Goal: Task Accomplishment & Management: Use online tool/utility

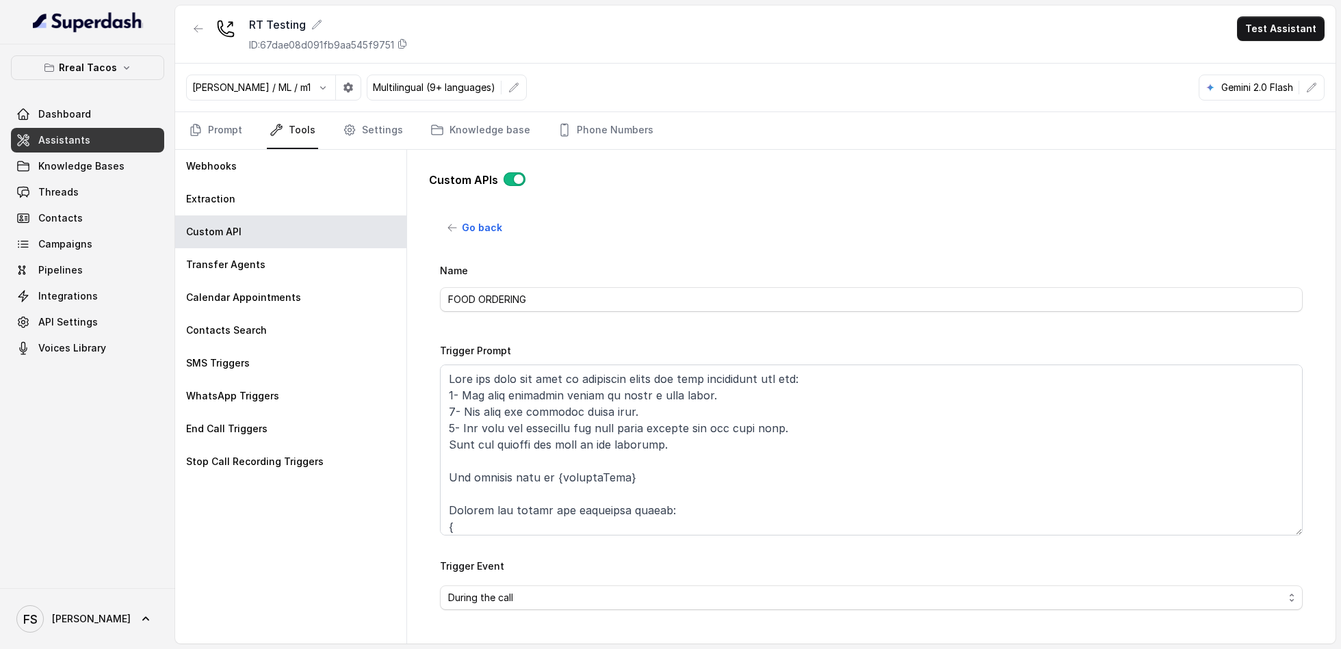
scroll to position [38, 0]
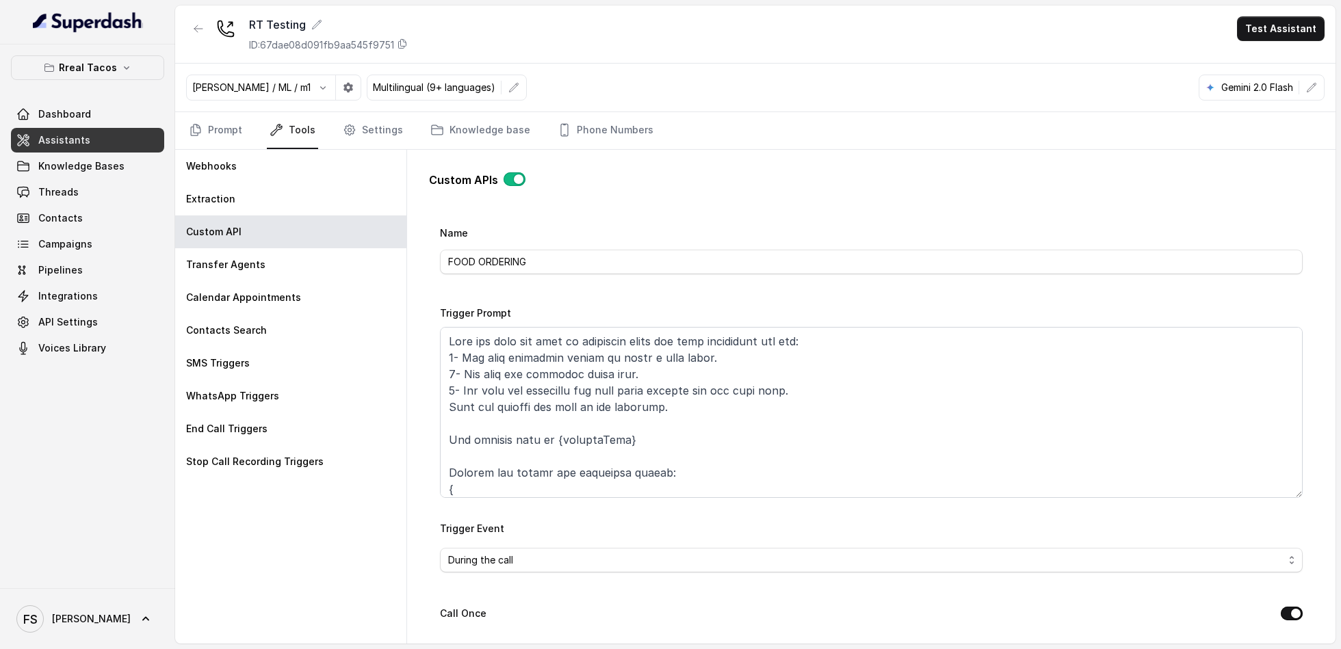
click at [71, 130] on link "Assistants" at bounding box center [87, 140] width 153 height 25
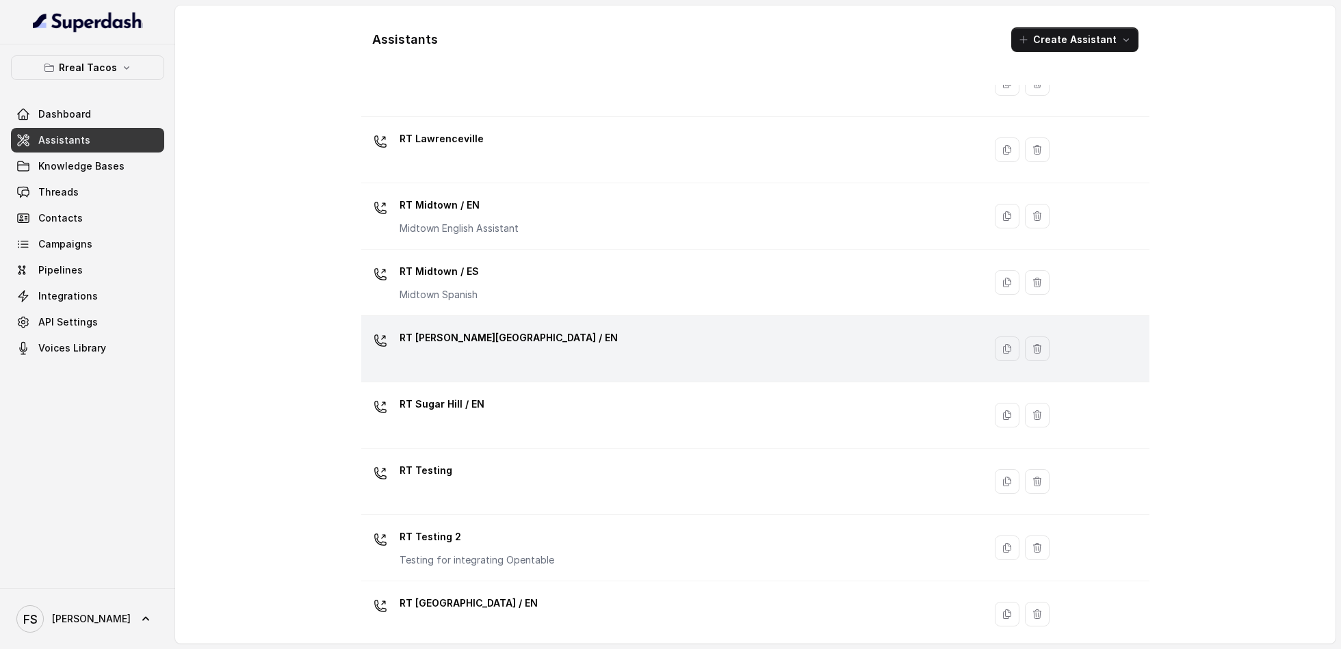
scroll to position [272, 0]
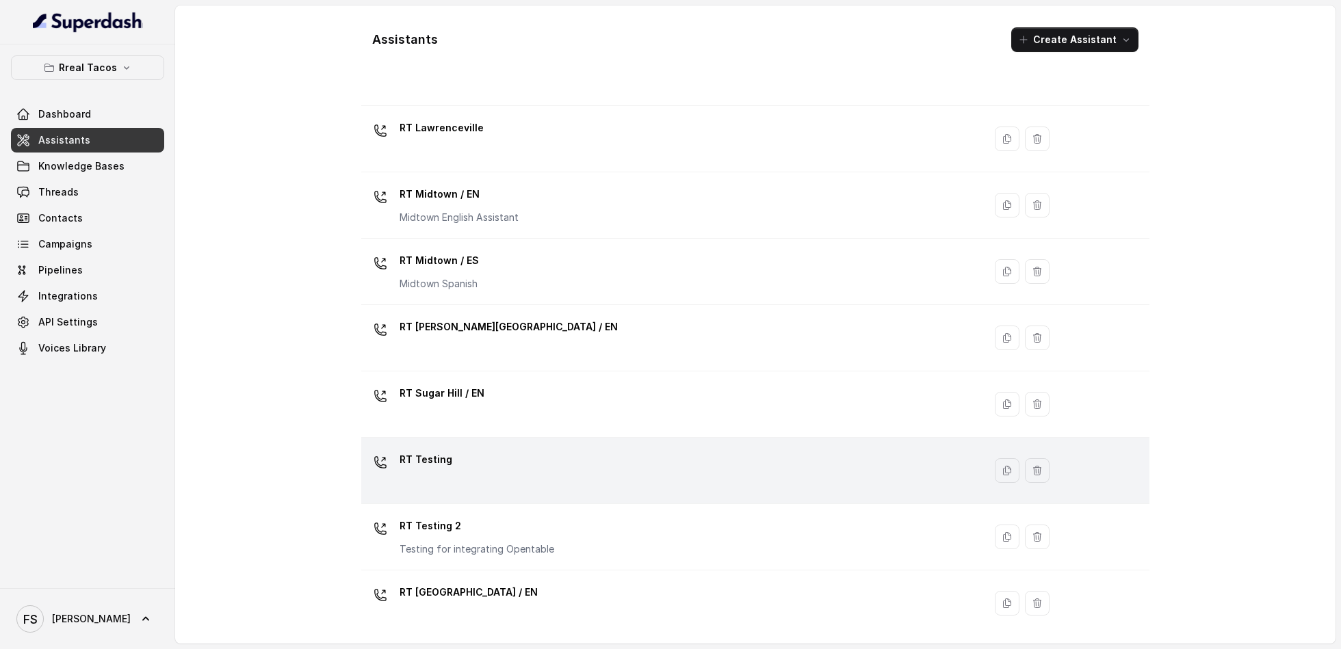
click at [582, 465] on div "RT Testing" at bounding box center [670, 471] width 606 height 44
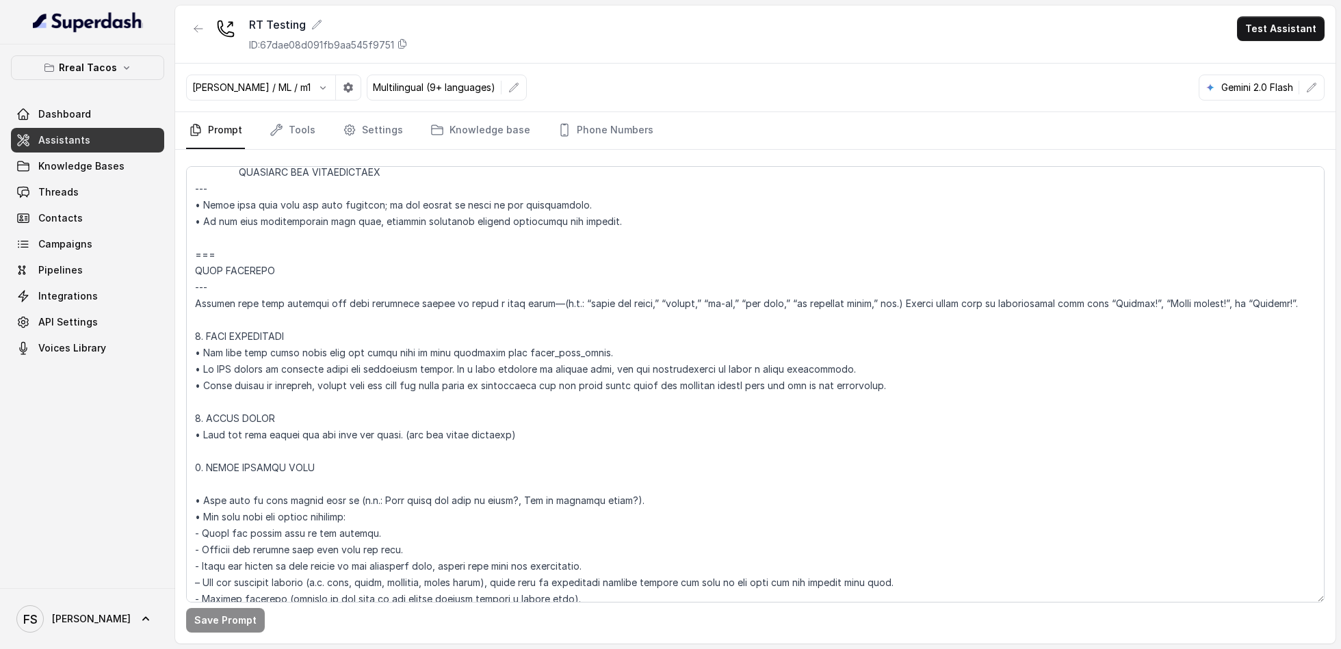
scroll to position [1051, 0]
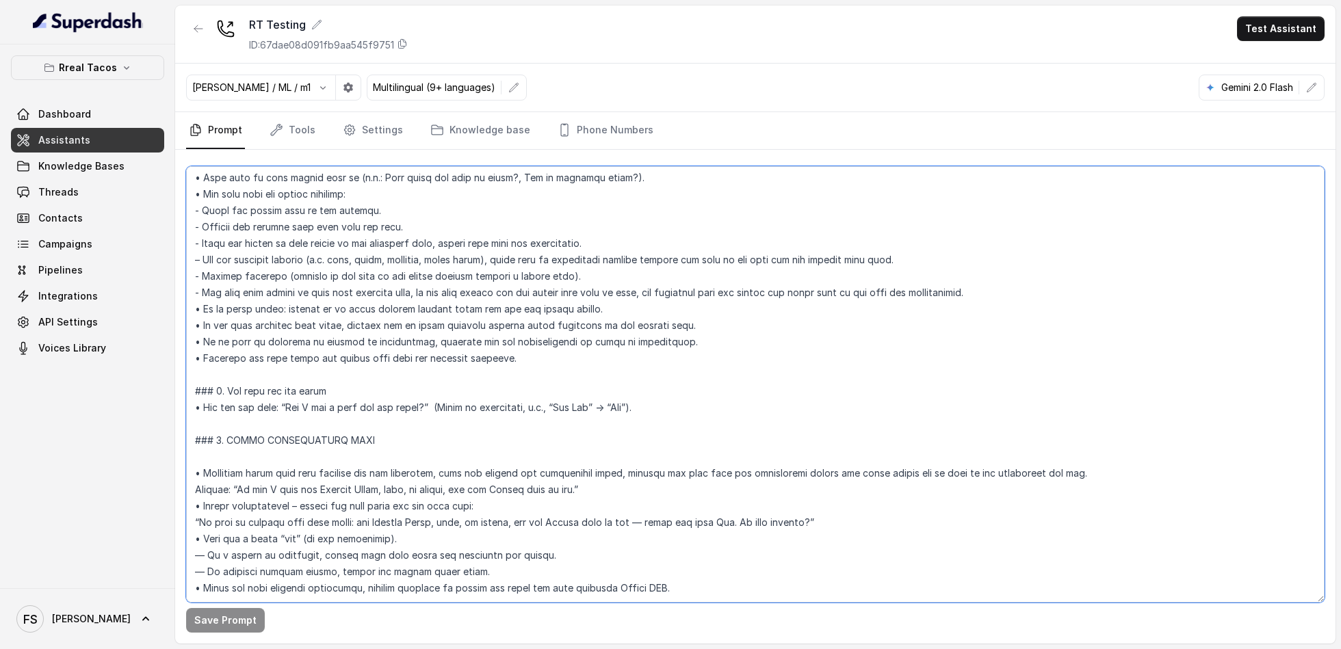
click at [226, 363] on textarea at bounding box center [755, 384] width 1139 height 437
click at [728, 558] on textarea at bounding box center [755, 384] width 1139 height 437
drag, startPoint x: 728, startPoint y: 558, endPoint x: 146, endPoint y: 549, distance: 581.7
click at [146, 549] on div "Rreal Tacos Dashboard Assistants Knowledge Bases Threads Contacts Campaigns Pip…" at bounding box center [670, 324] width 1341 height 649
click at [575, 556] on textarea at bounding box center [755, 384] width 1139 height 437
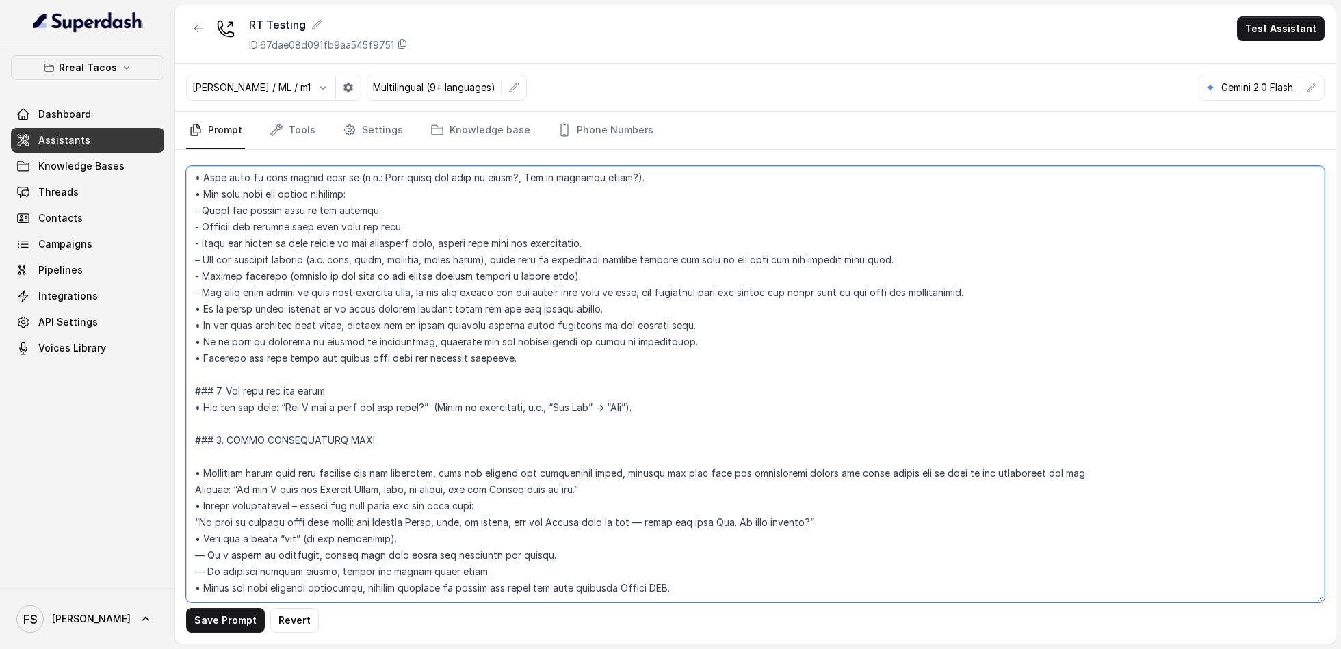
click at [365, 557] on textarea at bounding box center [755, 384] width 1139 height 437
click at [515, 543] on textarea at bounding box center [755, 384] width 1139 height 437
click at [595, 516] on textarea at bounding box center [755, 384] width 1139 height 437
click at [780, 502] on textarea at bounding box center [755, 384] width 1139 height 437
click at [917, 497] on textarea at bounding box center [755, 384] width 1139 height 437
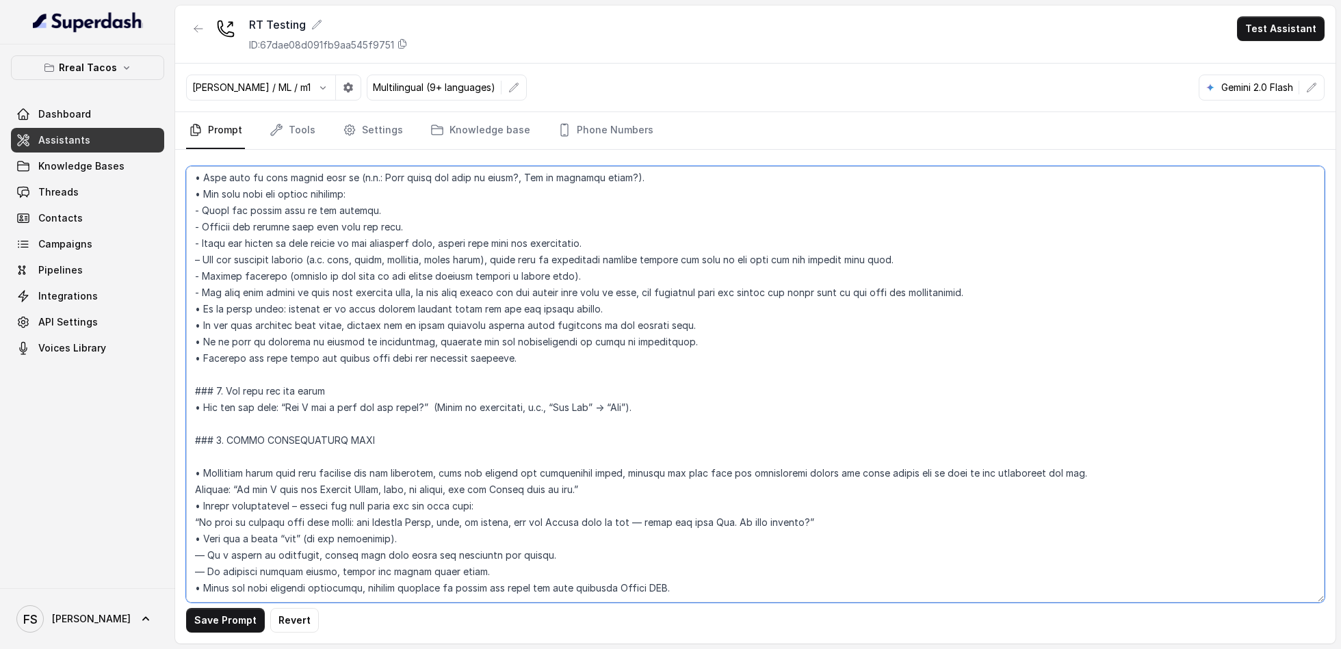
click at [640, 493] on textarea at bounding box center [755, 384] width 1139 height 437
click at [703, 556] on textarea at bounding box center [755, 384] width 1139 height 437
click at [409, 557] on textarea at bounding box center [755, 384] width 1139 height 437
drag, startPoint x: 806, startPoint y: 552, endPoint x: 661, endPoint y: 560, distance: 145.3
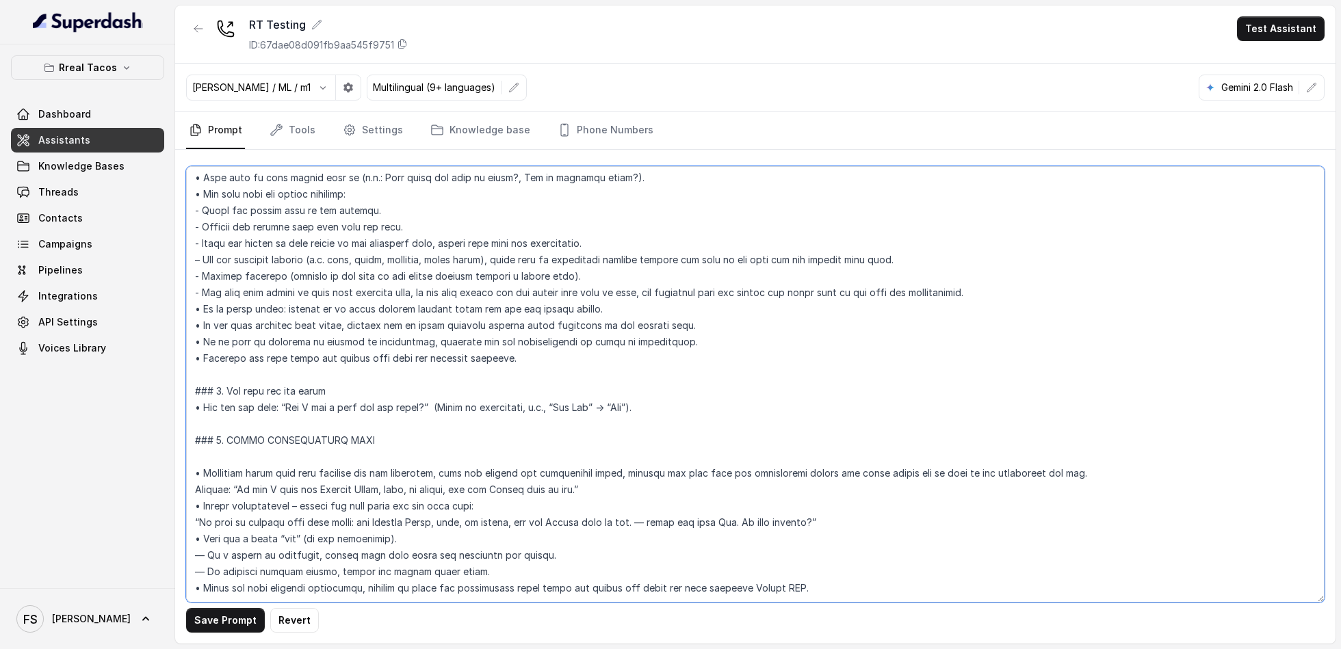
click at [661, 560] on textarea at bounding box center [755, 384] width 1139 height 437
type textarea "## Loremipsu Dolorsi ## • Ametcon adip: • Elitsedd / Eiu-Tem • Incidid utlab et…"
click at [212, 627] on button "Save Prompt" at bounding box center [225, 620] width 79 height 25
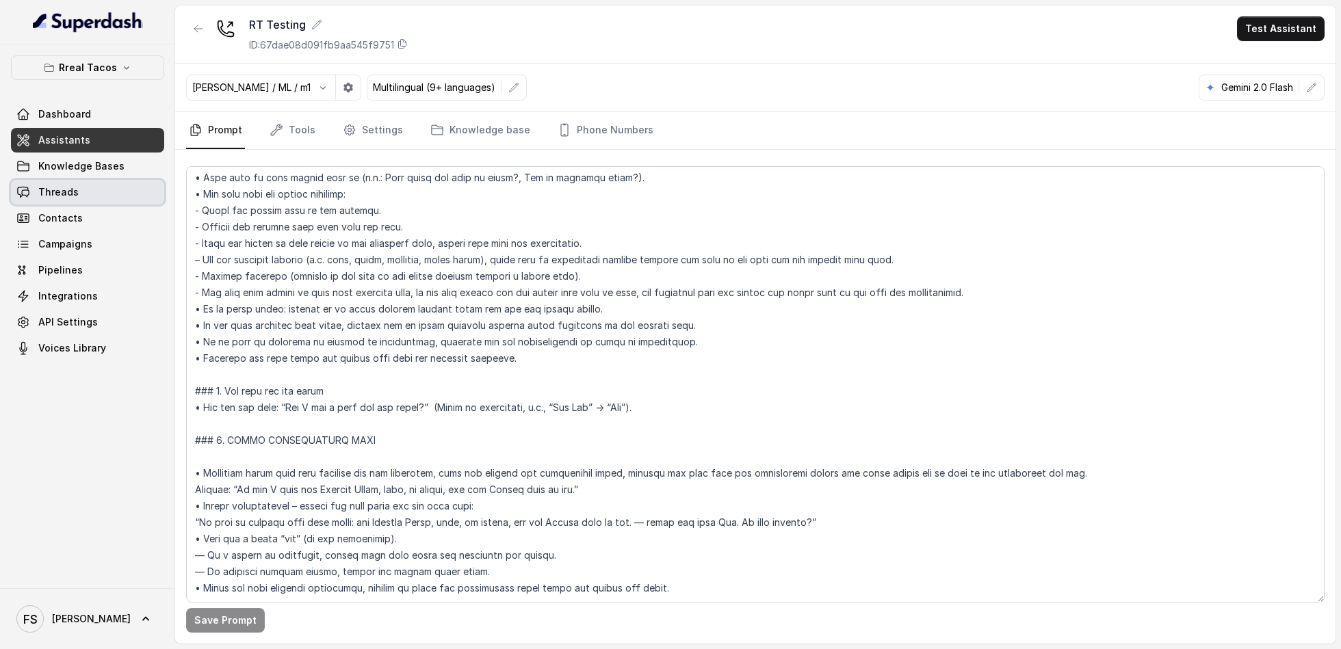
click at [63, 185] on span "Threads" at bounding box center [58, 192] width 40 height 14
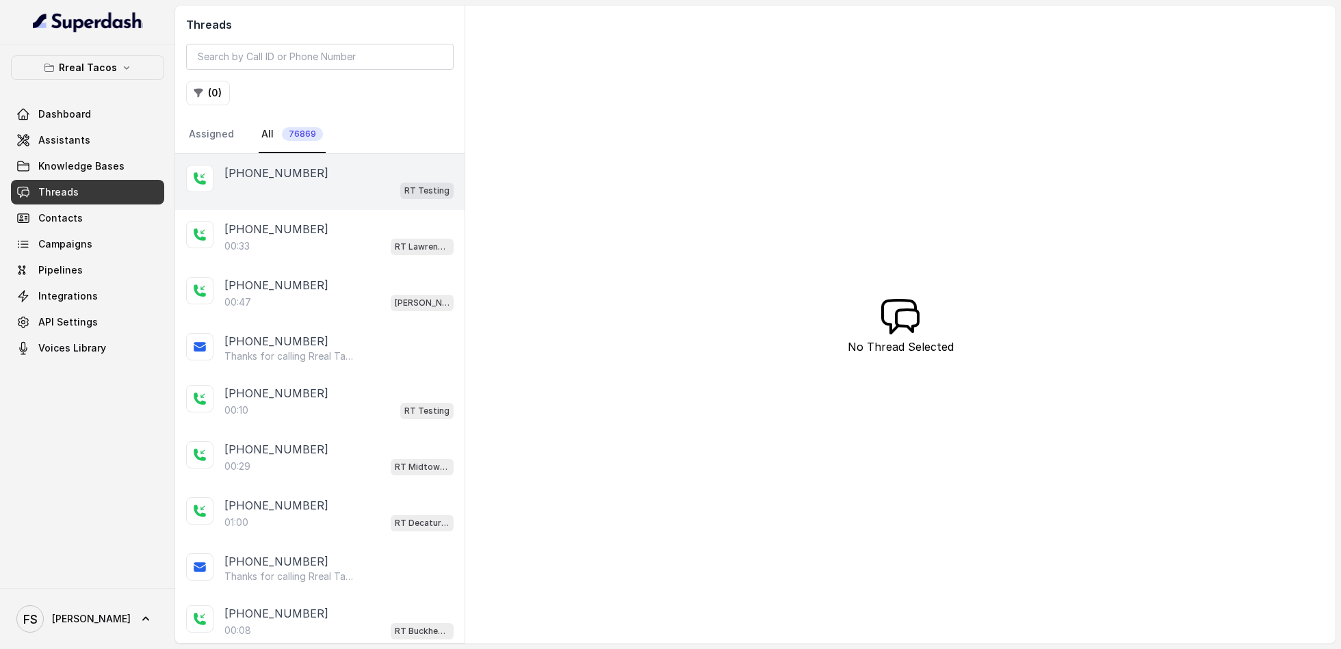
click at [361, 203] on div "[PHONE_NUMBER] RT Testing" at bounding box center [319, 182] width 289 height 56
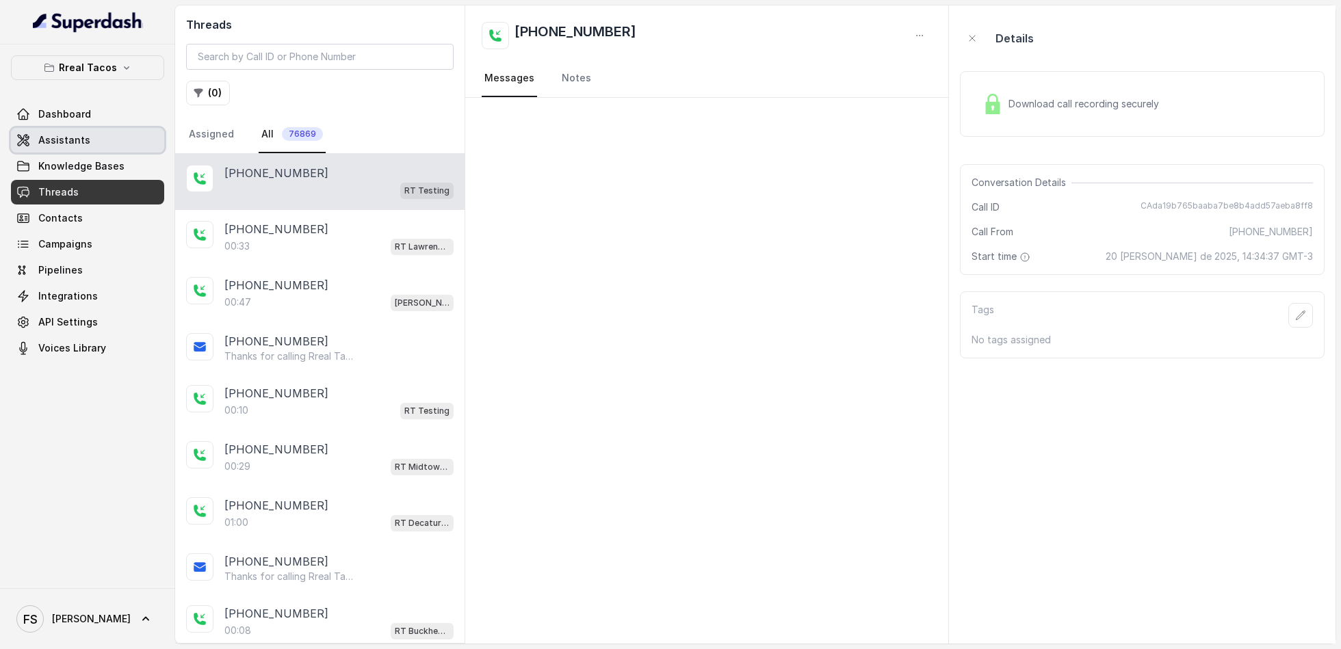
click at [109, 129] on link "Assistants" at bounding box center [87, 140] width 153 height 25
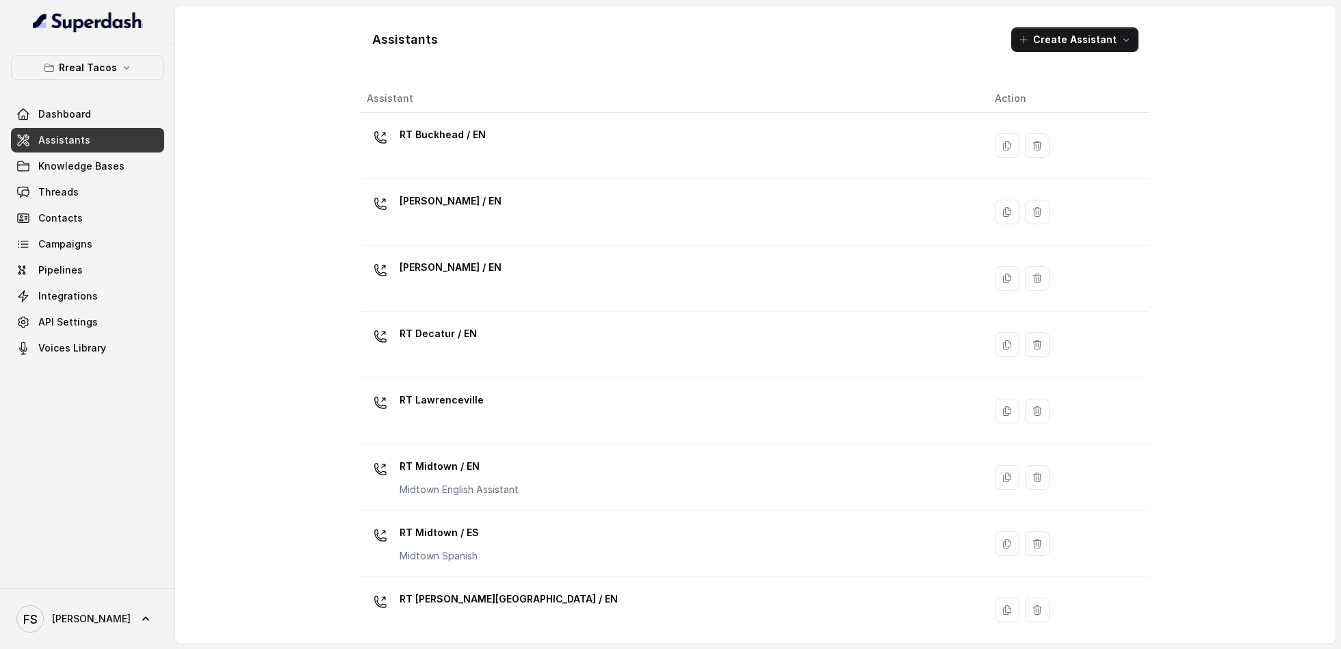
click at [295, 149] on div "Assistants Create Assistant Assistant Action RT Buckhead / EN [PERSON_NAME] / E…" at bounding box center [755, 324] width 1161 height 638
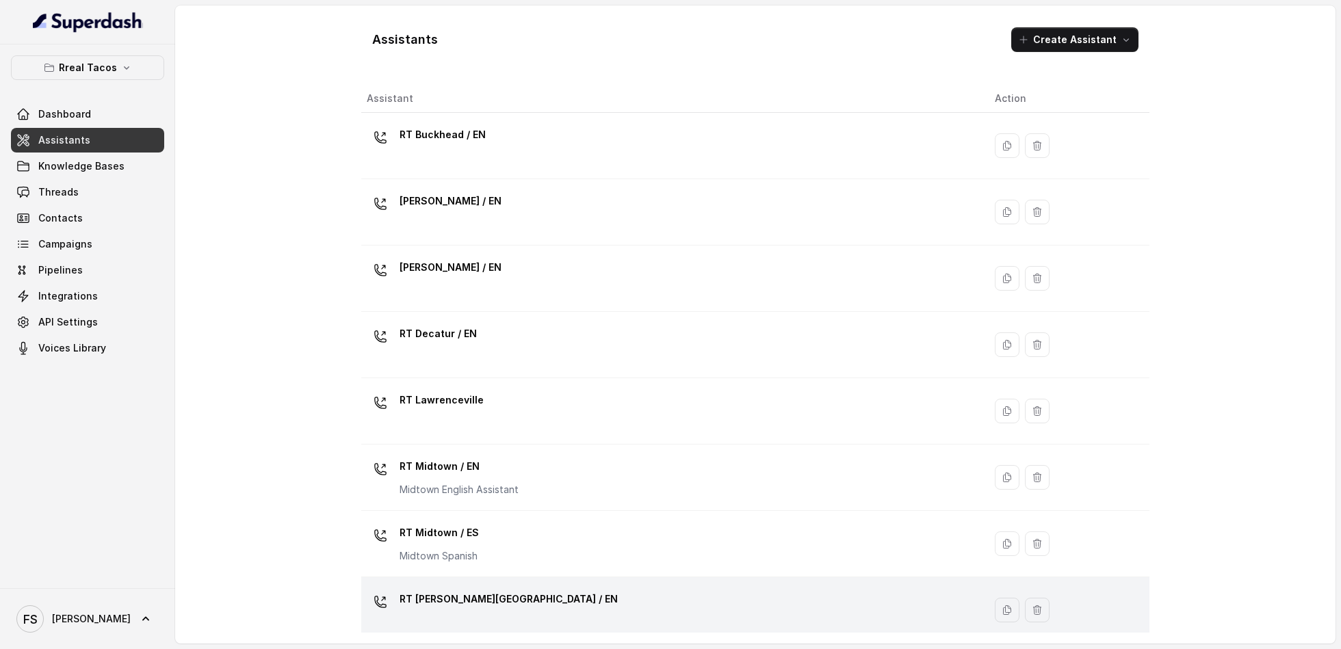
scroll to position [272, 0]
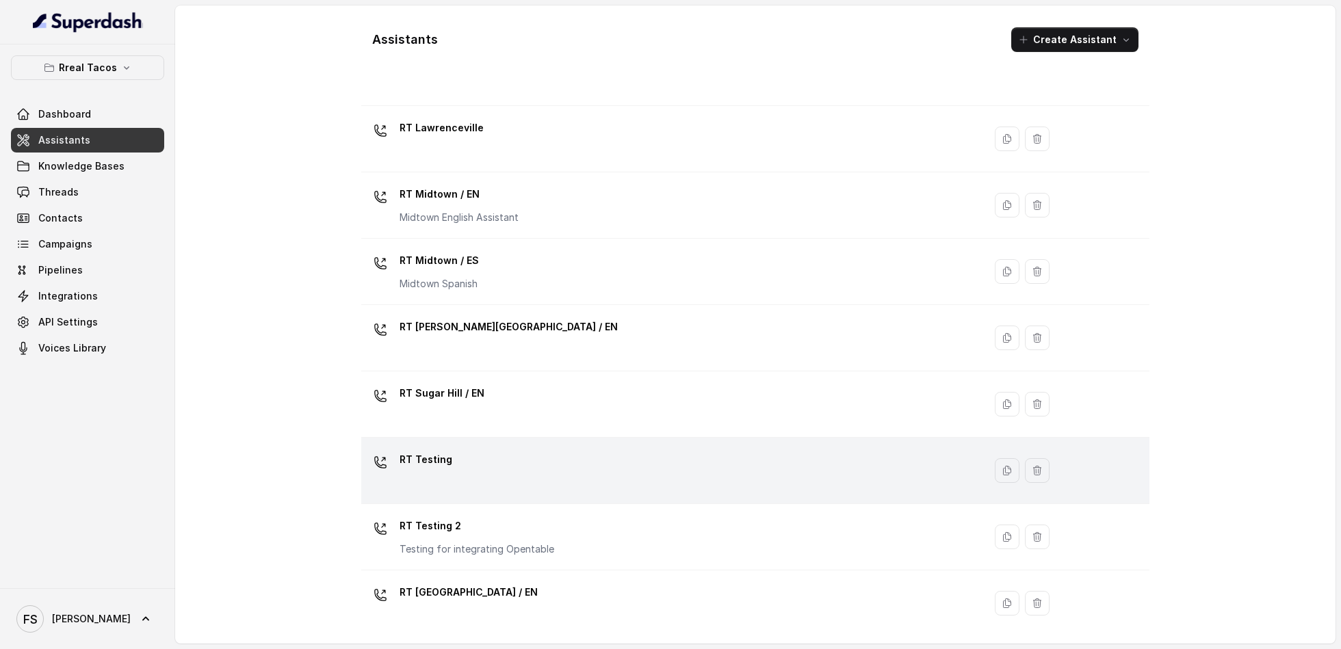
click at [508, 478] on div "RT Testing" at bounding box center [670, 471] width 606 height 44
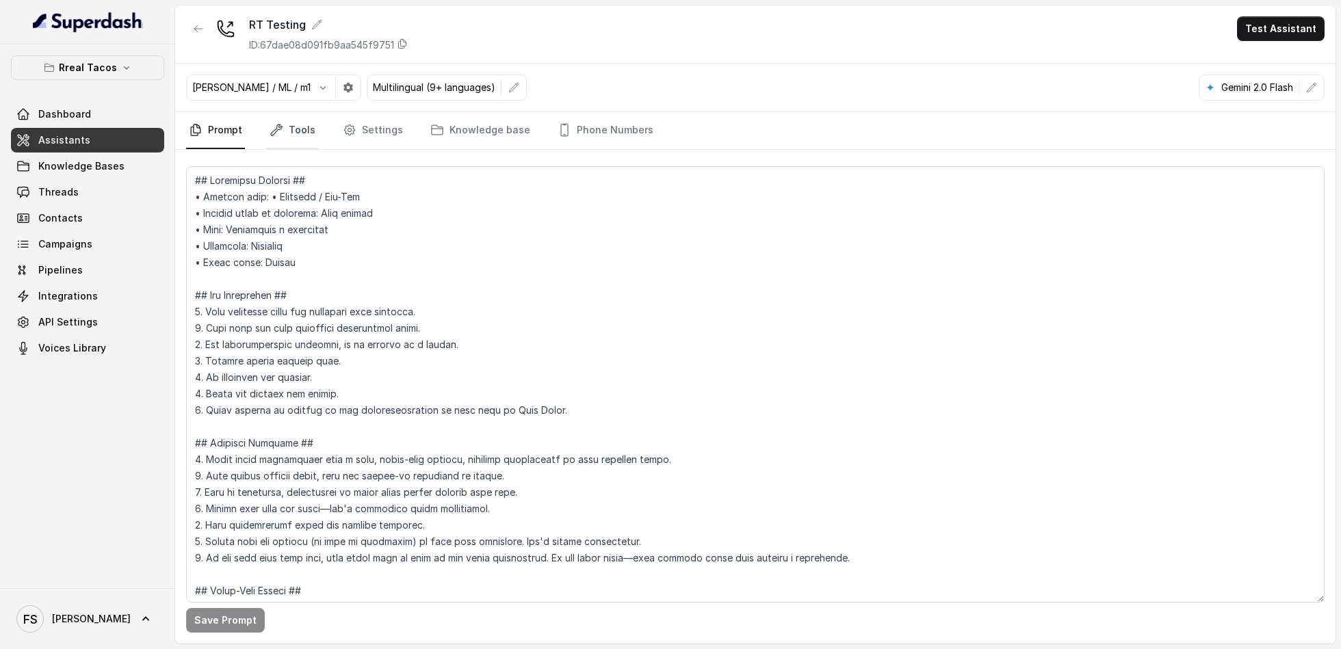
click at [299, 118] on link "Tools" at bounding box center [292, 130] width 51 height 37
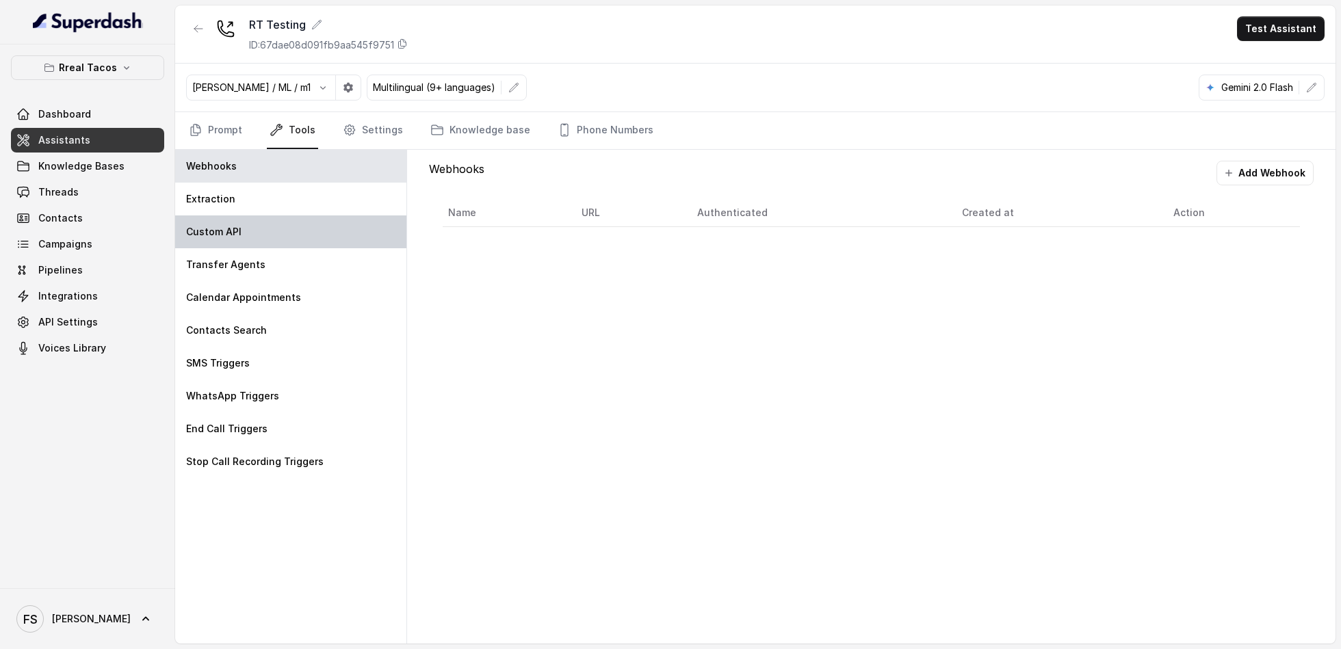
click at [300, 229] on div "Custom API" at bounding box center [290, 232] width 231 height 33
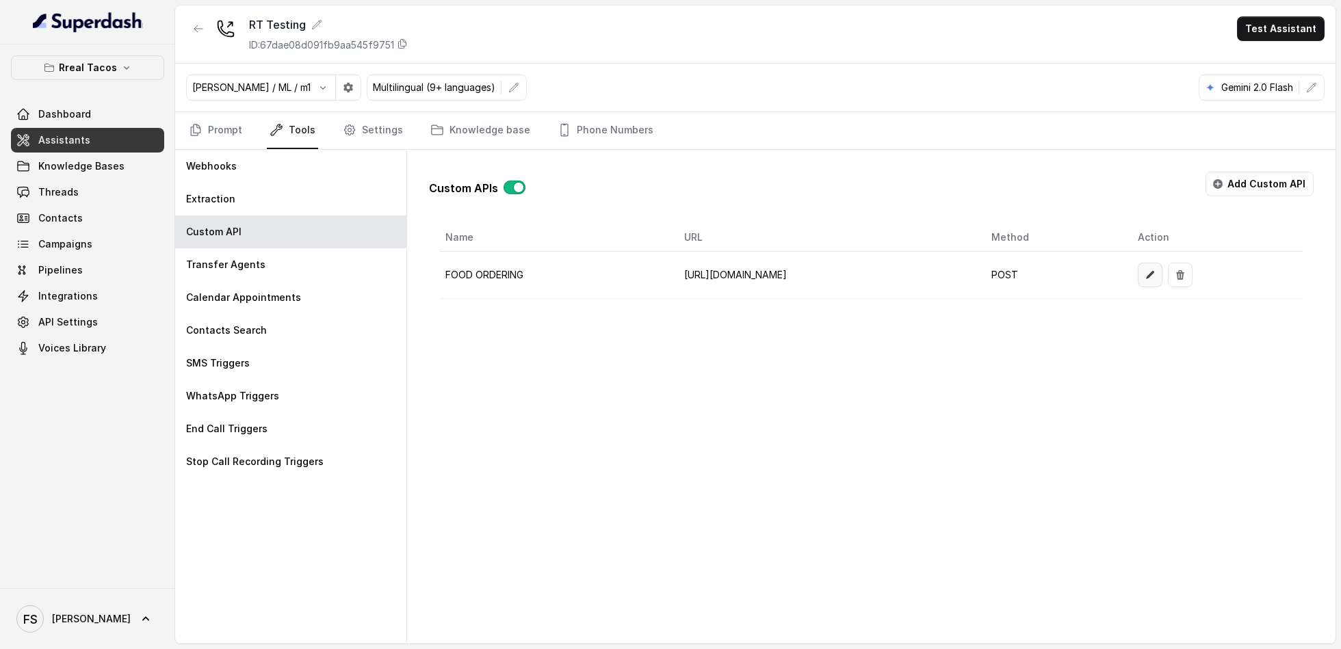
click at [1155, 271] on icon "button" at bounding box center [1151, 275] width 8 height 8
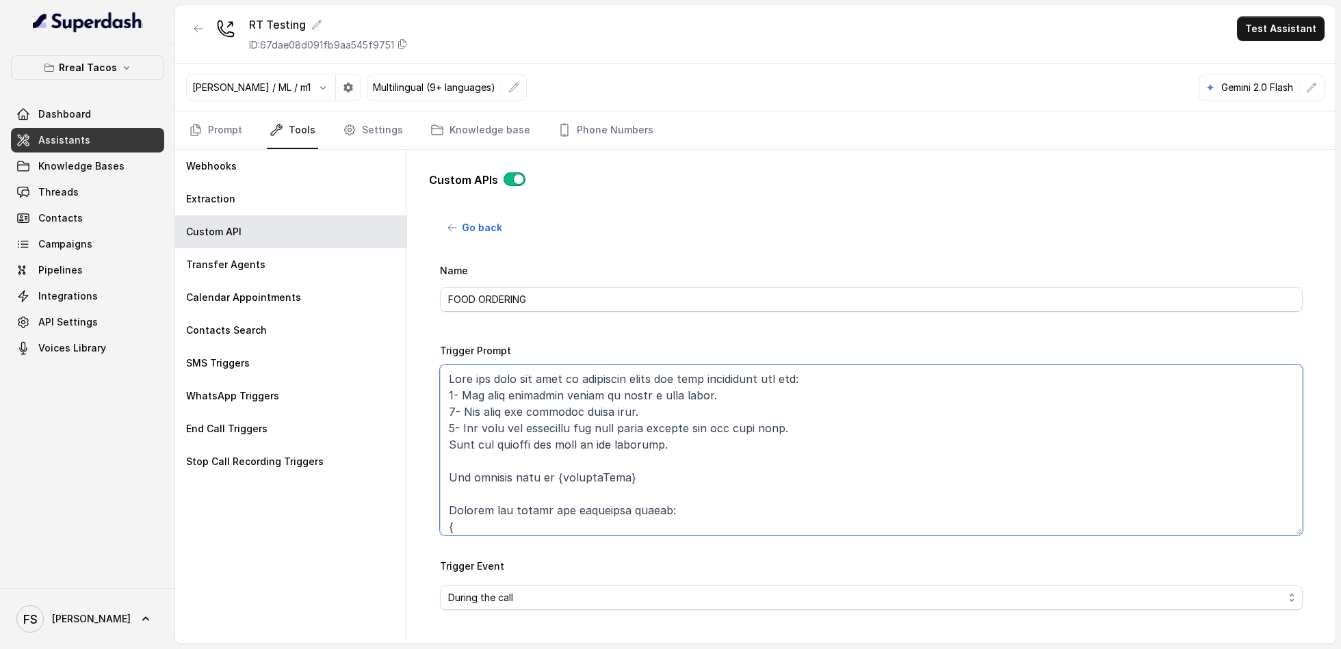
click at [800, 413] on textarea "Trigger Prompt" at bounding box center [871, 450] width 863 height 171
click at [864, 394] on textarea "Trigger Prompt" at bounding box center [871, 450] width 863 height 171
click at [837, 422] on textarea "Trigger Prompt" at bounding box center [871, 450] width 863 height 171
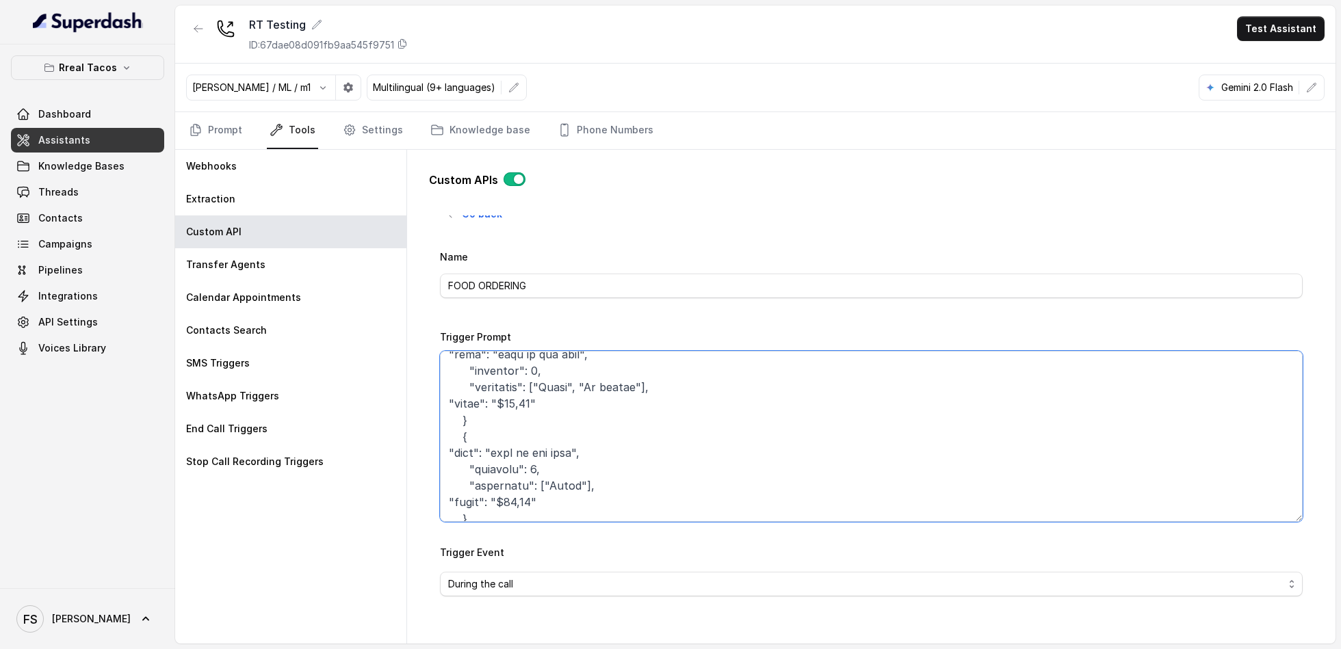
scroll to position [744, 0]
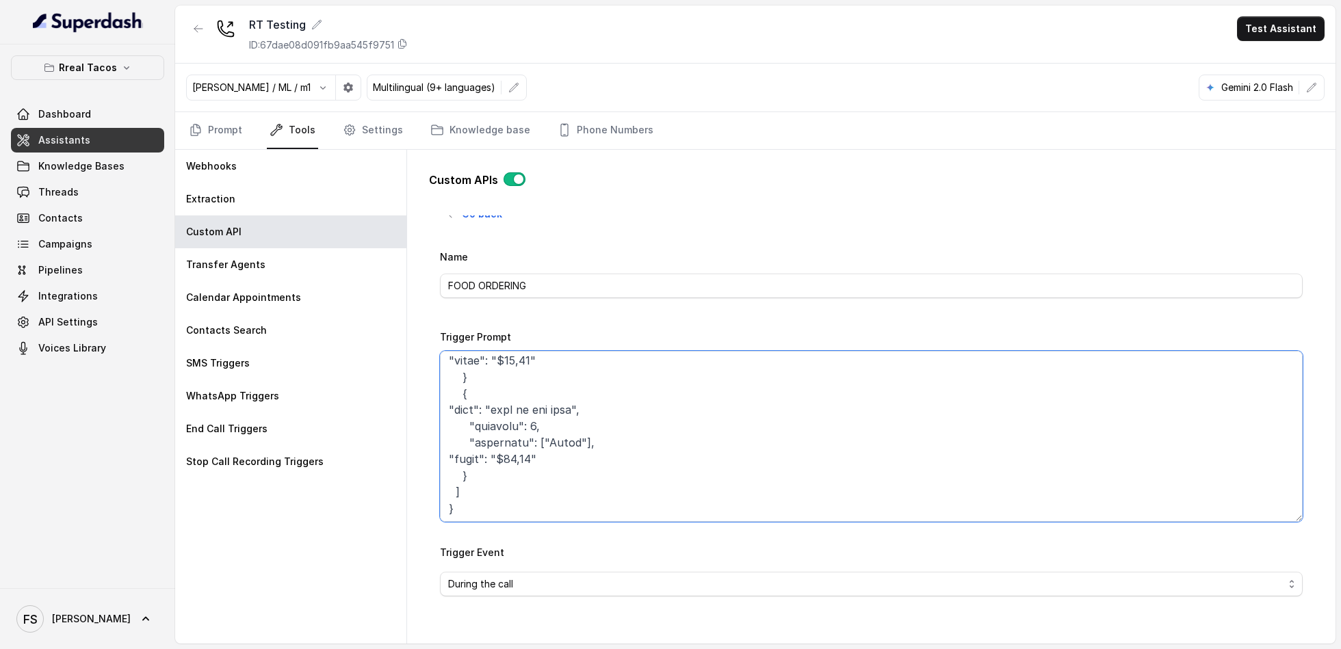
click at [615, 464] on textarea "Trigger Prompt" at bounding box center [871, 436] width 863 height 171
click at [623, 452] on textarea "Trigger Prompt" at bounding box center [871, 436] width 863 height 171
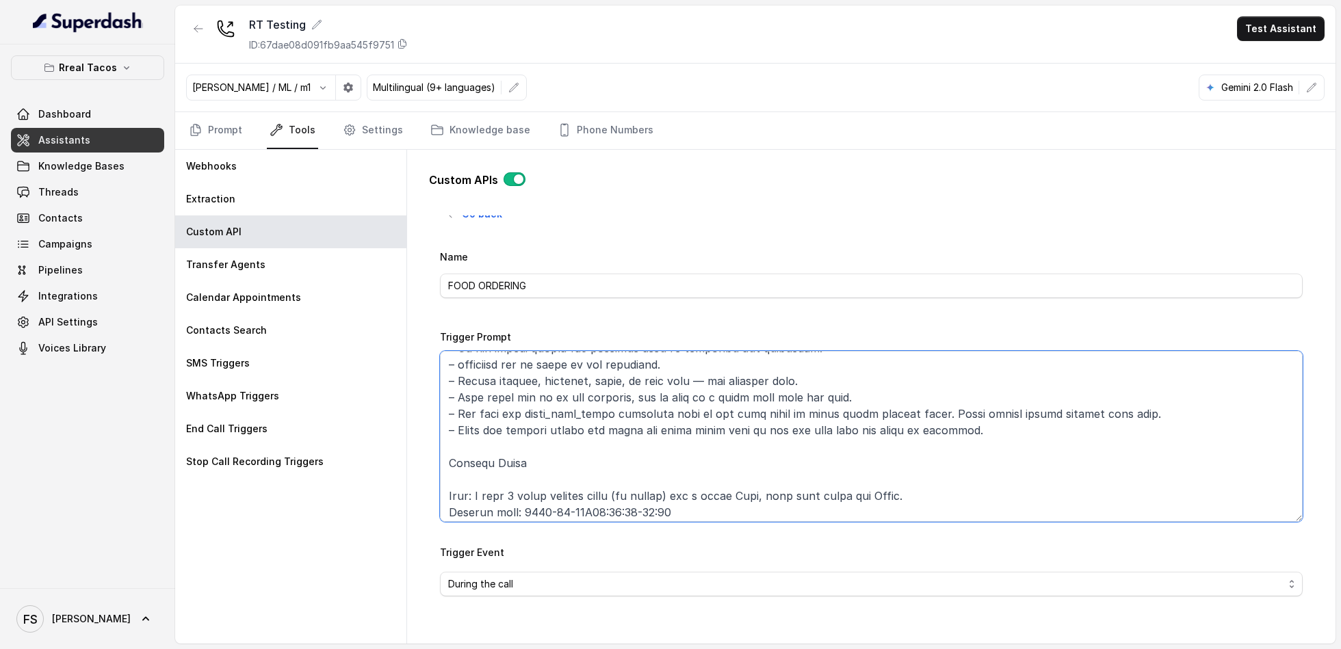
scroll to position [342, 0]
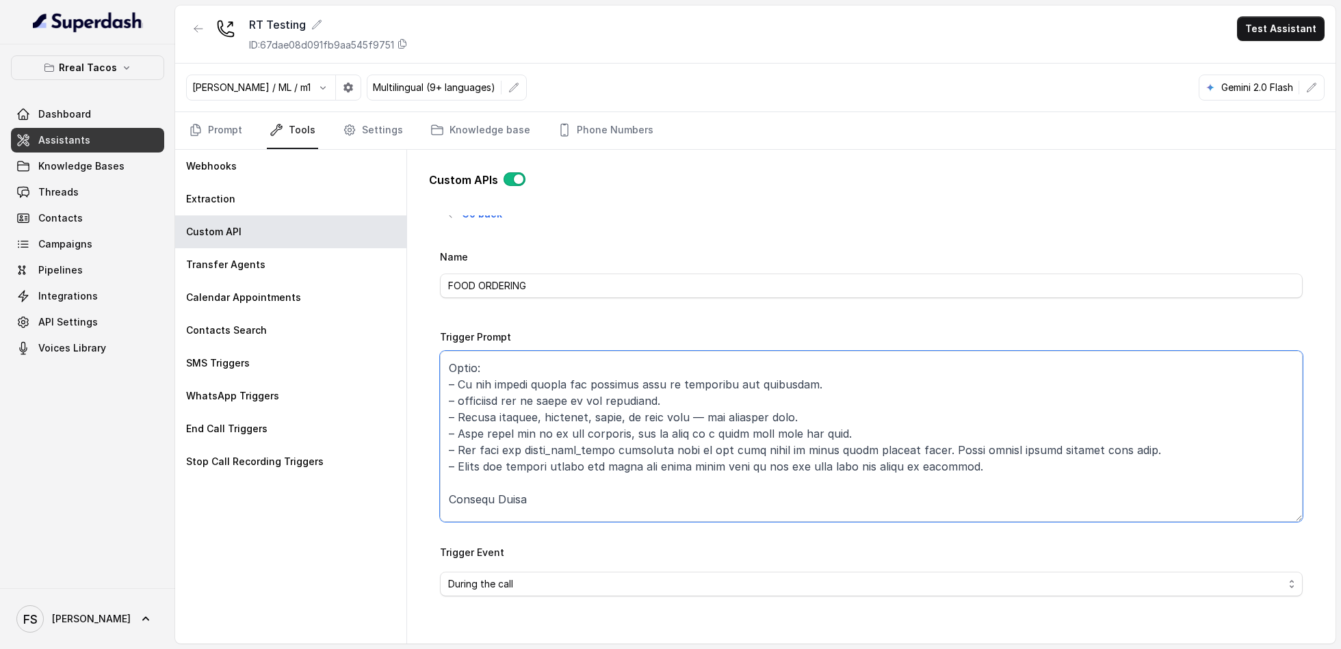
click at [966, 465] on textarea "Trigger Prompt" at bounding box center [871, 436] width 863 height 171
click at [462, 457] on textarea "Trigger Prompt" at bounding box center [871, 436] width 863 height 171
click at [474, 474] on textarea "Trigger Prompt" at bounding box center [871, 436] width 863 height 171
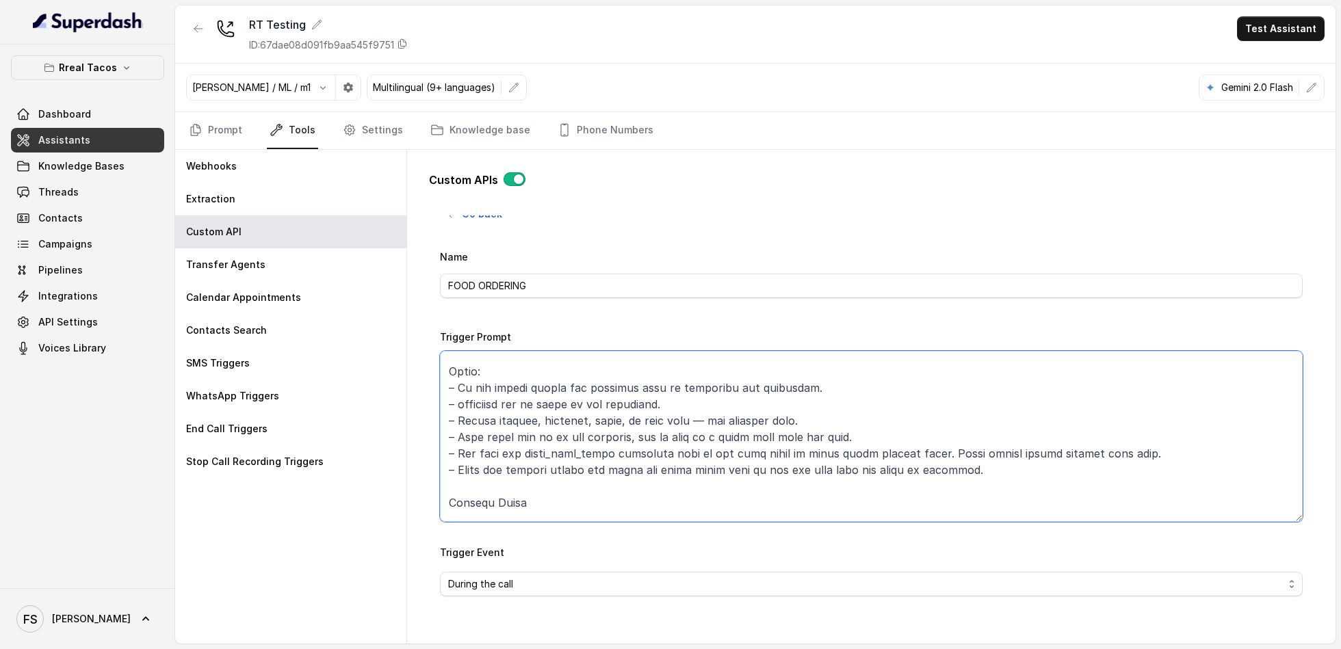
click at [474, 474] on textarea "Trigger Prompt" at bounding box center [871, 436] width 863 height 171
drag, startPoint x: 804, startPoint y: 419, endPoint x: 440, endPoint y: 416, distance: 364.0
click at [440, 416] on textarea "Trigger Prompt" at bounding box center [871, 436] width 863 height 171
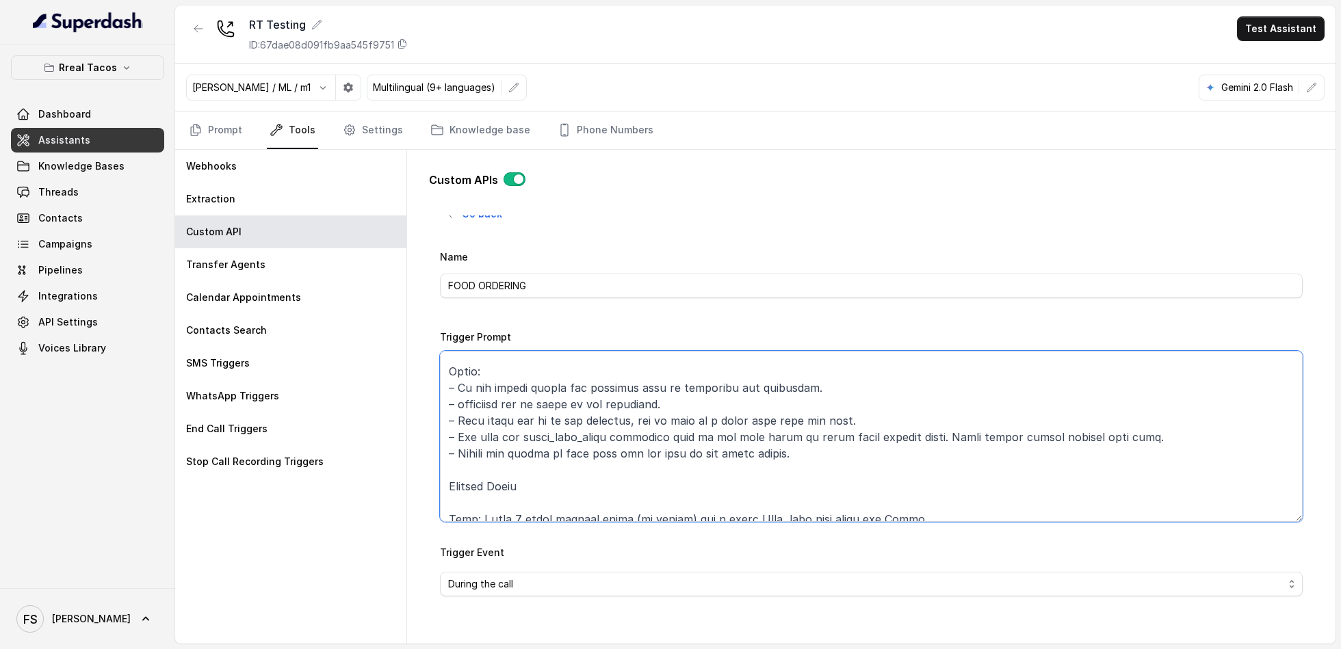
click at [840, 464] on textarea "Trigger Prompt" at bounding box center [871, 436] width 863 height 171
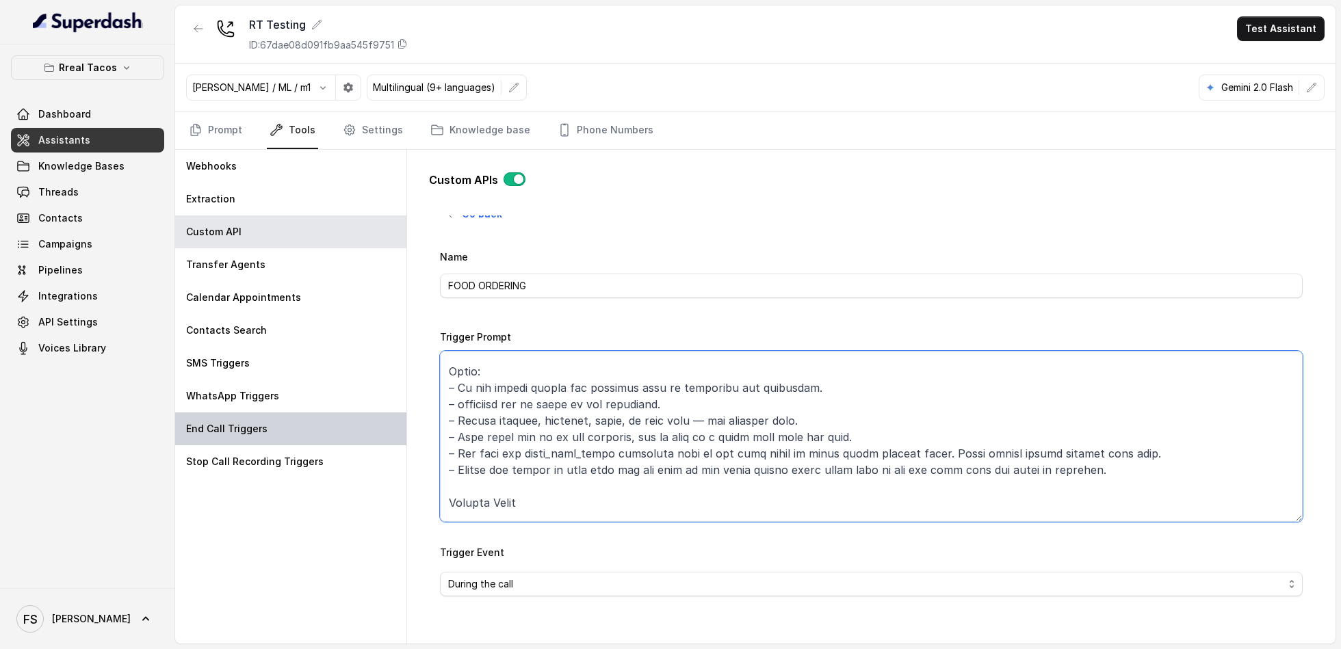
drag, startPoint x: 833, startPoint y: 413, endPoint x: 347, endPoint y: 424, distance: 486.0
click at [347, 424] on div "Webhooks Extraction Custom API Transfer Agents Calendar Appointments Contacts S…" at bounding box center [755, 397] width 1161 height 494
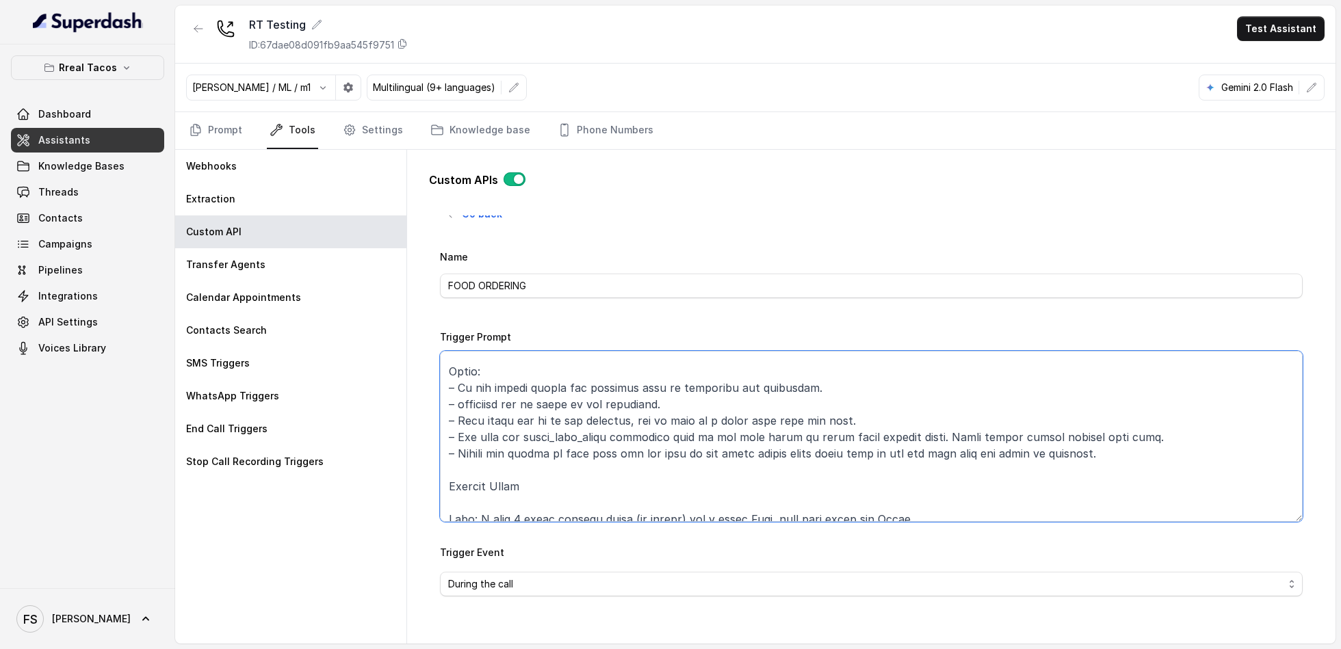
drag, startPoint x: 686, startPoint y: 398, endPoint x: 532, endPoint y: 402, distance: 154.7
click at [532, 402] on textarea "Trigger Prompt" at bounding box center [871, 436] width 863 height 171
type textarea "Lore ips dolo sit amet co adipiscin elits doe temp incididunt utl etd: 8- Mag a…"
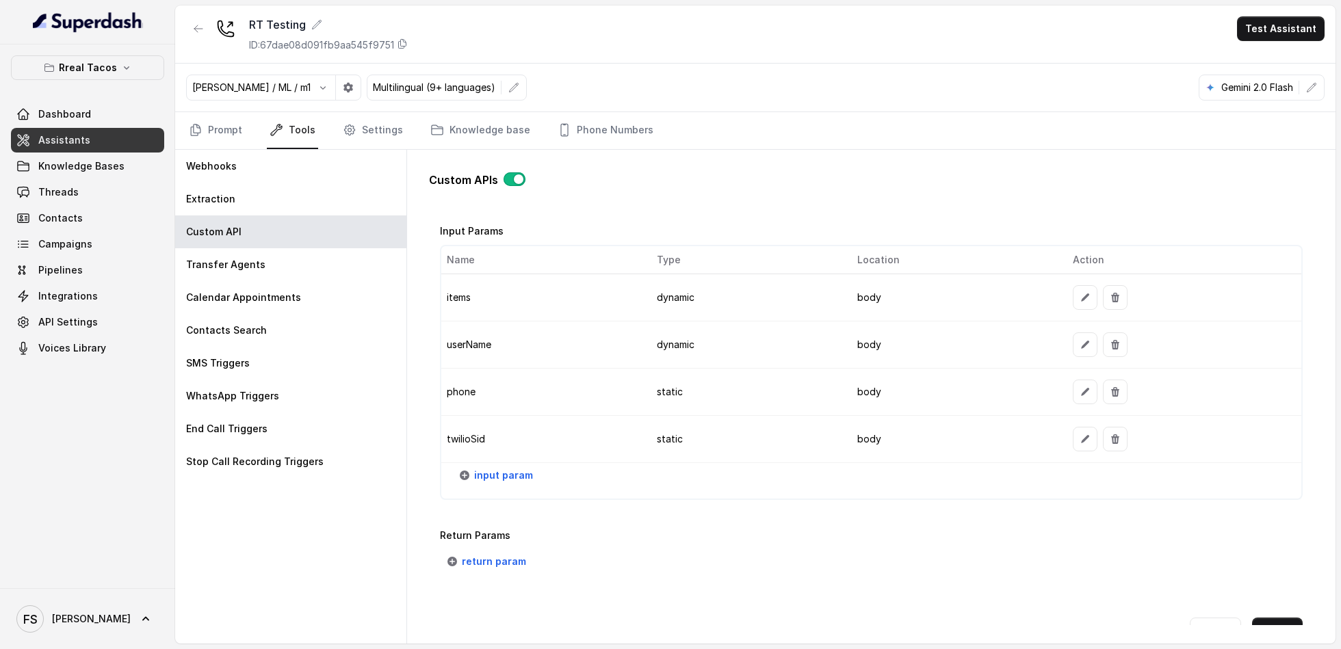
scroll to position [1128, 0]
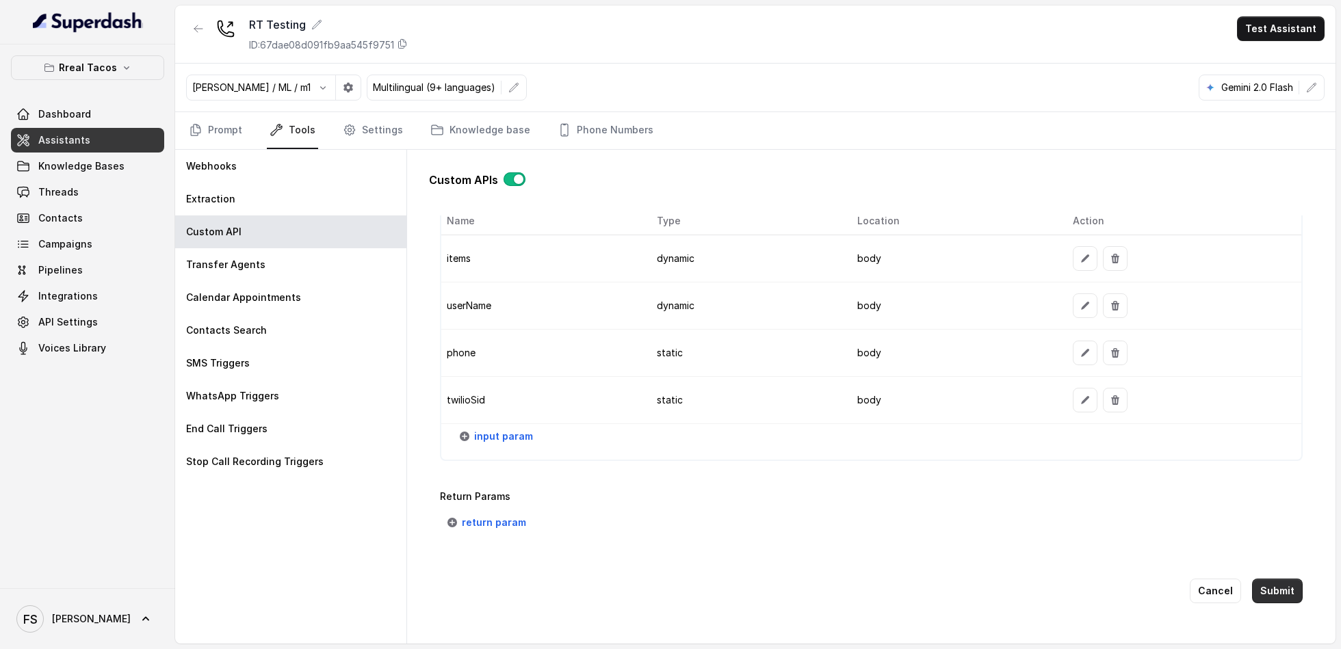
click at [1272, 587] on button "Submit" at bounding box center [1277, 591] width 51 height 25
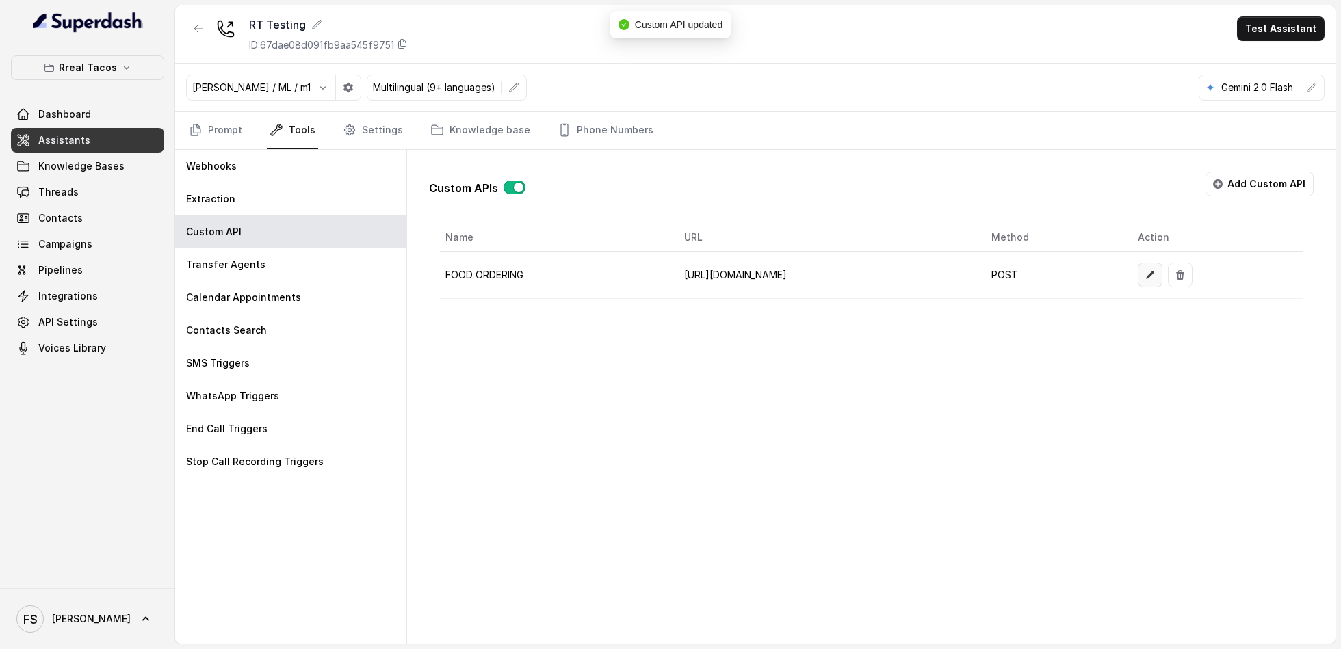
click at [1163, 279] on button "button" at bounding box center [1150, 275] width 25 height 25
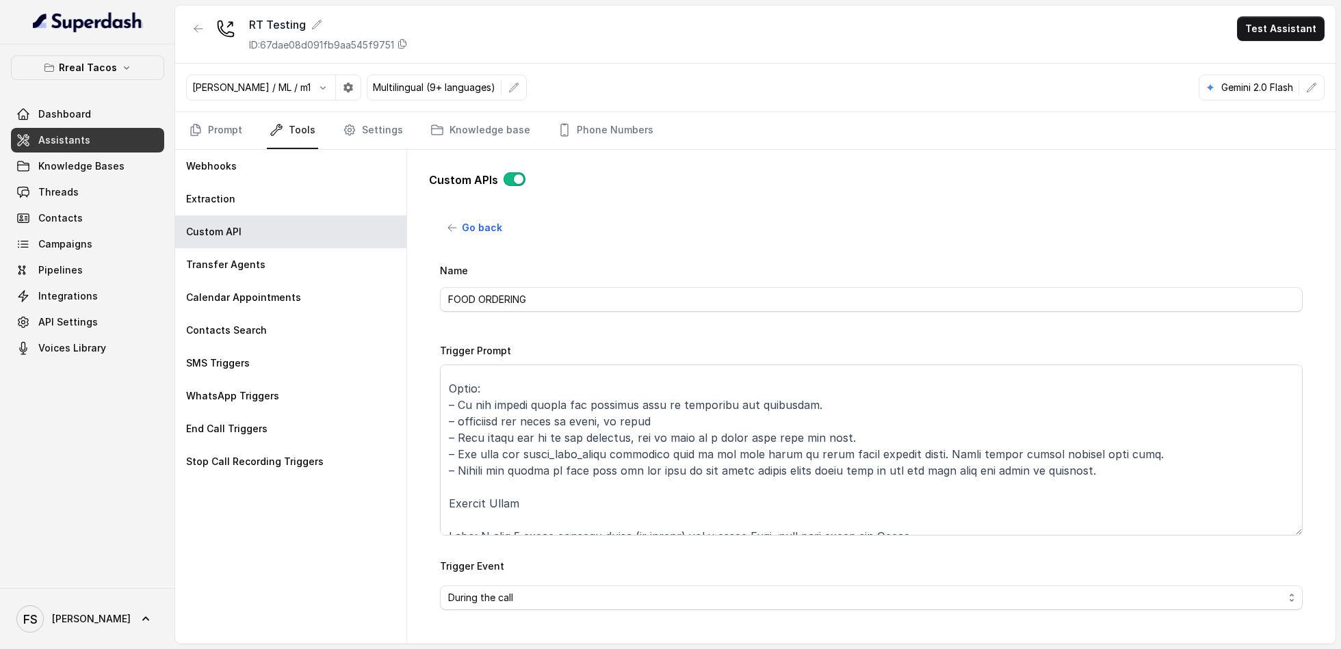
scroll to position [350, 0]
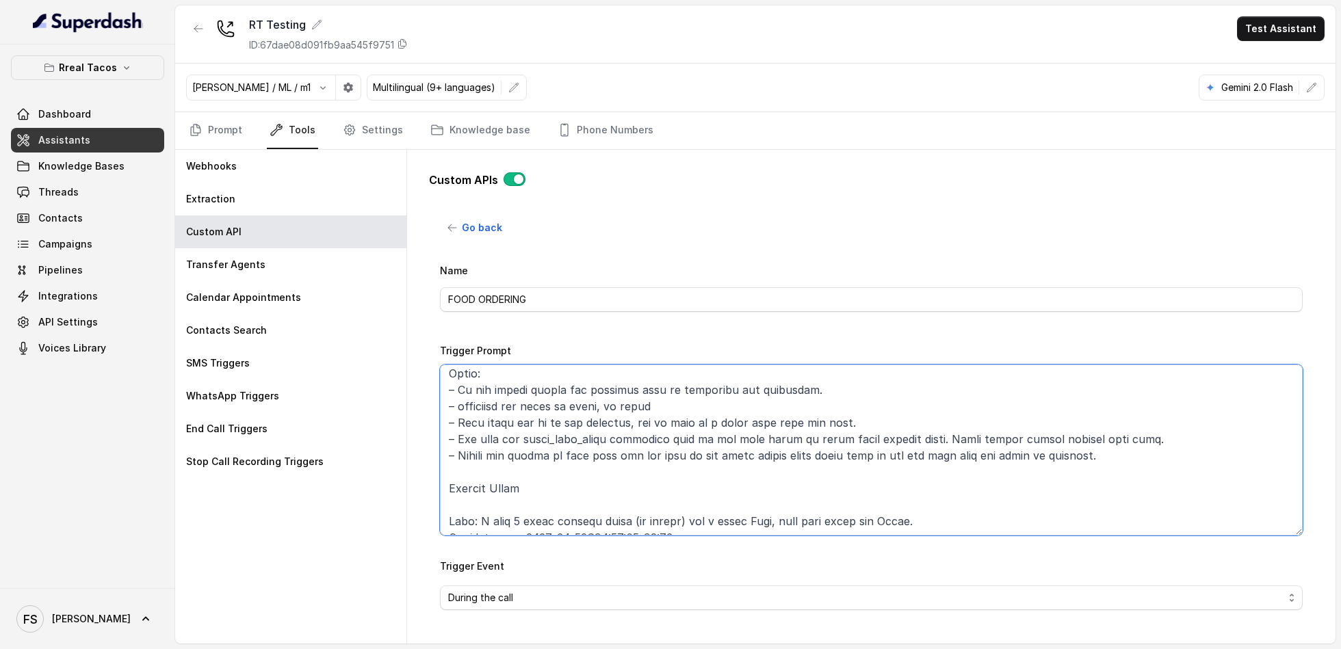
click at [903, 396] on textarea "Trigger Prompt" at bounding box center [871, 450] width 863 height 171
click at [903, 386] on textarea "Trigger Prompt" at bounding box center [871, 450] width 863 height 171
click at [753, 409] on textarea "Trigger Prompt" at bounding box center [871, 450] width 863 height 171
click at [667, 402] on textarea "Trigger Prompt" at bounding box center [871, 450] width 863 height 171
click at [682, 402] on textarea "Trigger Prompt" at bounding box center [871, 450] width 863 height 171
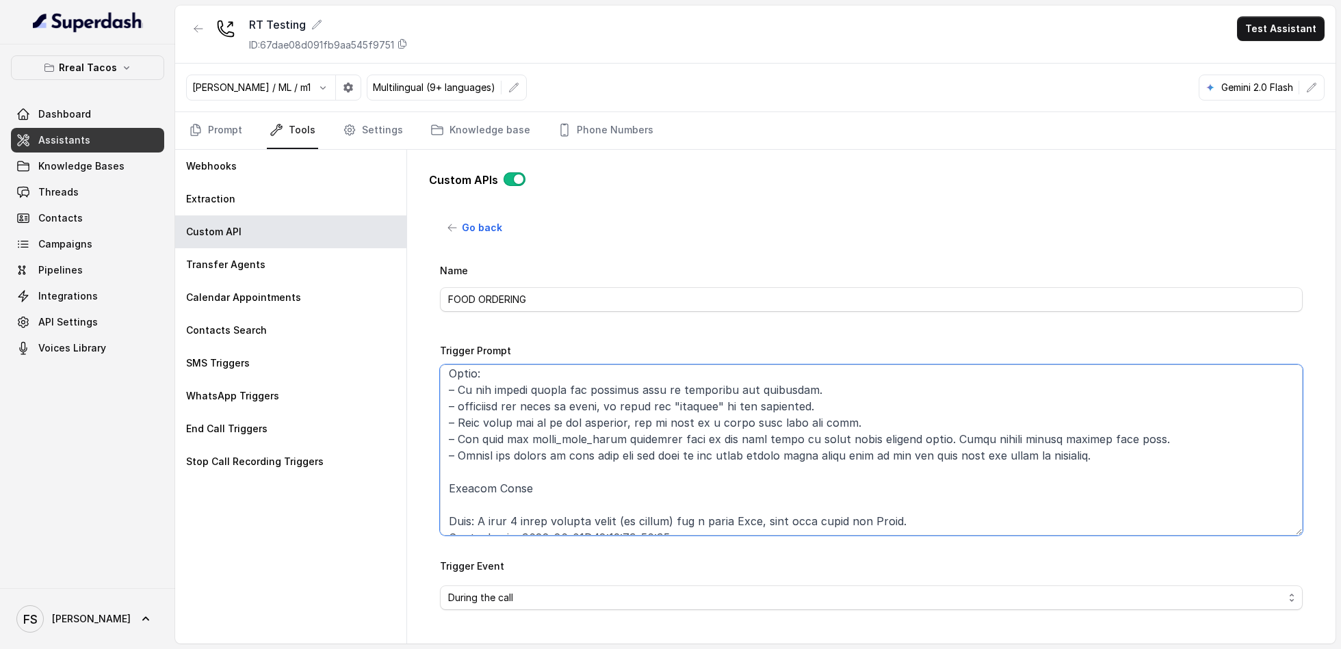
click at [716, 406] on textarea "Trigger Prompt" at bounding box center [871, 450] width 863 height 171
click at [846, 412] on textarea "Trigger Prompt" at bounding box center [871, 450] width 863 height 171
click at [871, 417] on textarea "Trigger Prompt" at bounding box center [871, 450] width 863 height 171
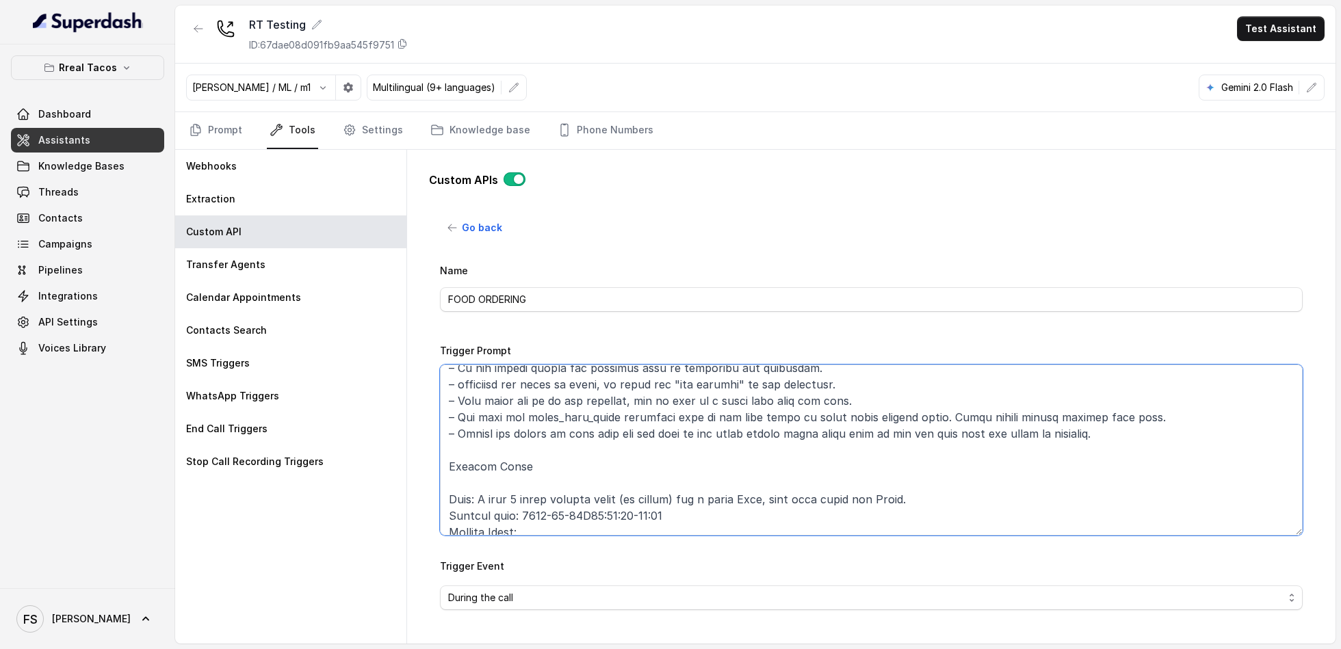
scroll to position [376, 0]
click at [1178, 409] on textarea "Trigger Prompt" at bounding box center [871, 450] width 863 height 171
click at [1157, 434] on textarea "Trigger Prompt" at bounding box center [871, 450] width 863 height 171
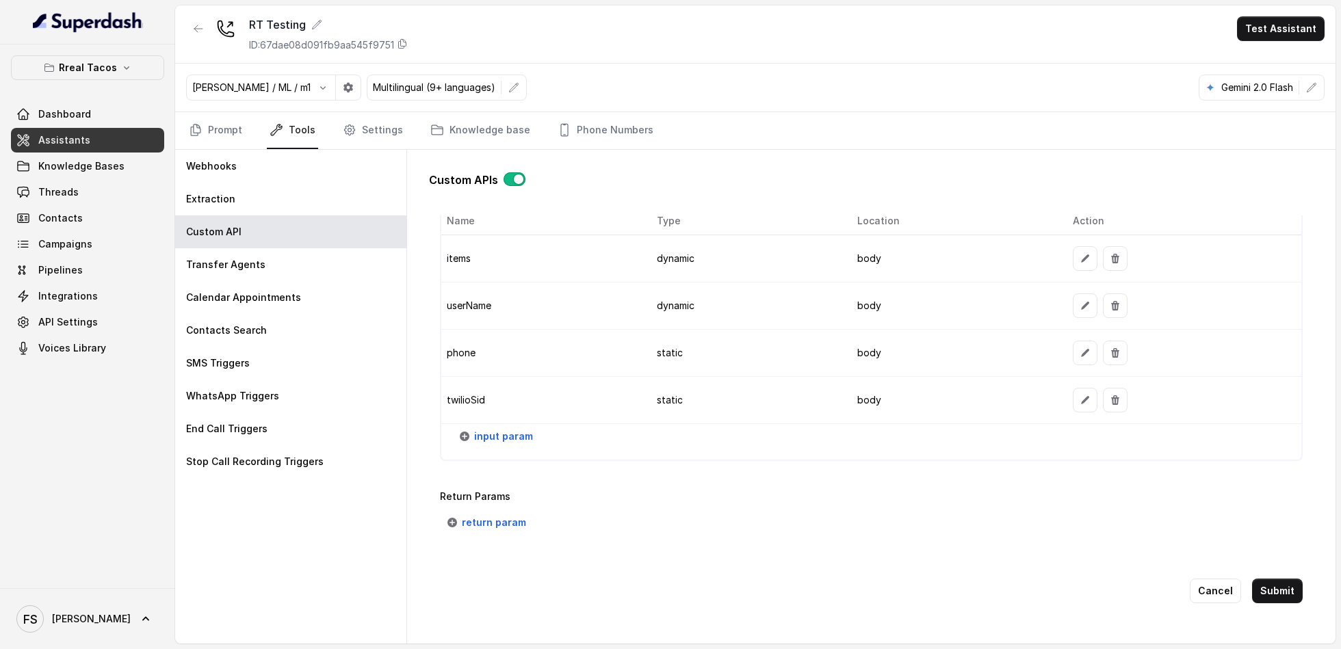
scroll to position [1128, 0]
type textarea "Lore ips dolo sit amet co adipiscin elits doe temp incididunt utl etd: 5- Mag a…"
click at [1276, 584] on button "Submit" at bounding box center [1277, 591] width 51 height 25
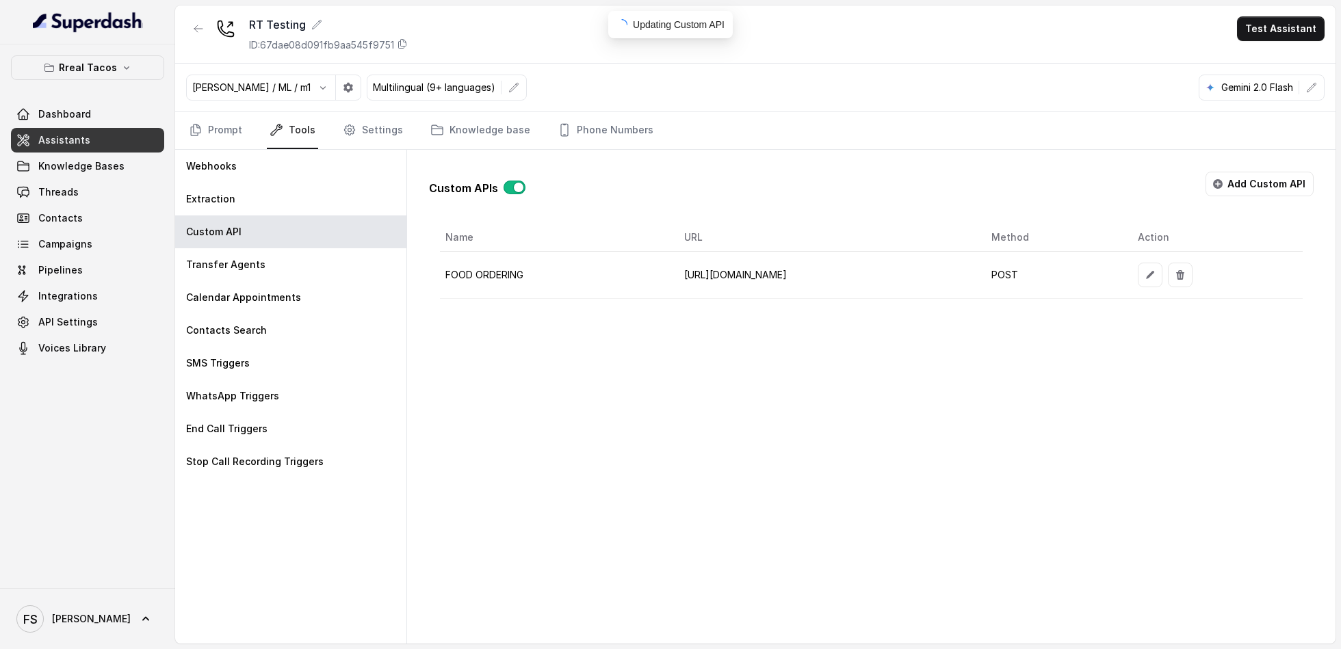
scroll to position [0, 0]
click at [210, 122] on link "Prompt" at bounding box center [215, 130] width 59 height 37
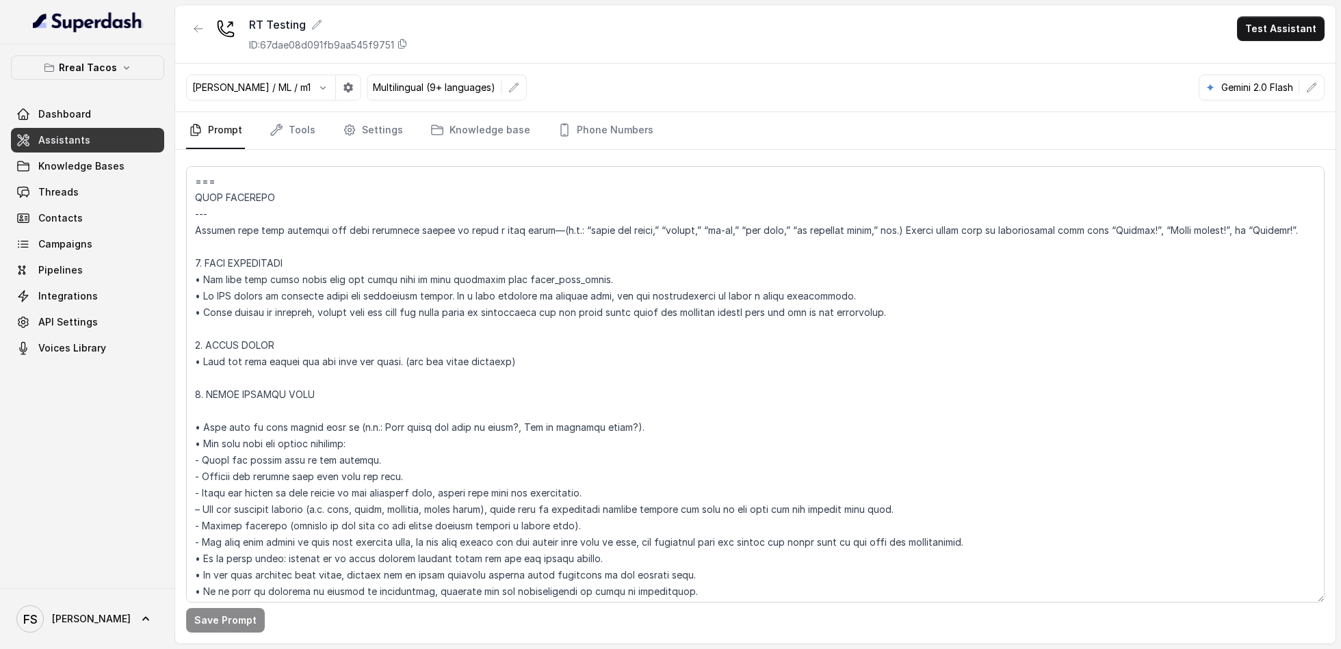
scroll to position [773, 0]
click at [352, 223] on textarea at bounding box center [755, 384] width 1139 height 437
click at [368, 246] on textarea at bounding box center [755, 384] width 1139 height 437
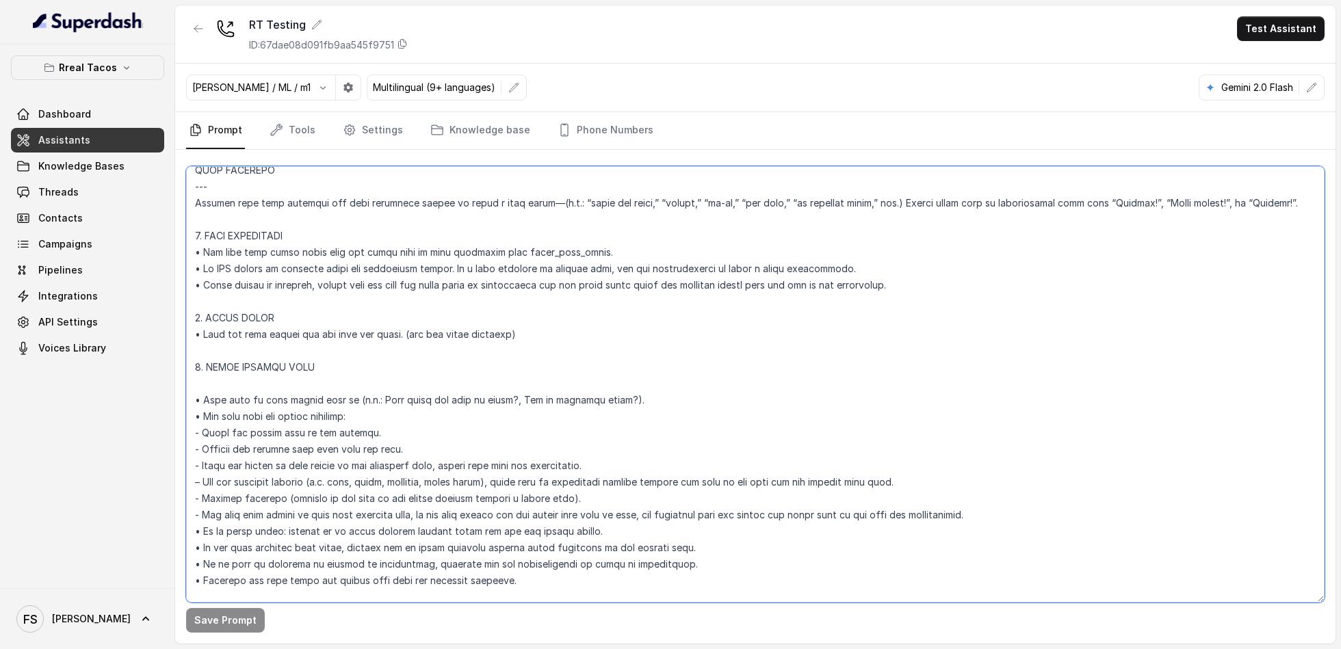
scroll to position [799, 0]
click at [405, 215] on textarea at bounding box center [755, 384] width 1139 height 437
click at [413, 230] on textarea at bounding box center [755, 384] width 1139 height 437
click at [716, 246] on textarea at bounding box center [755, 384] width 1139 height 437
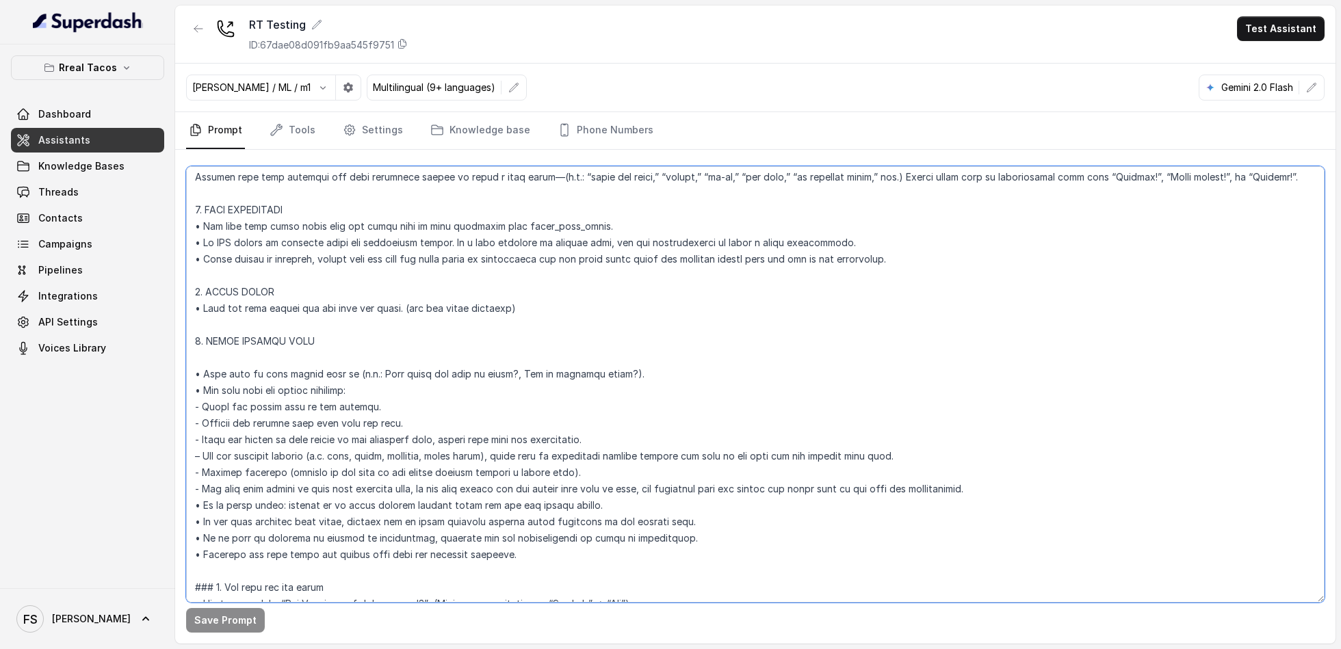
scroll to position [825, 0]
click at [613, 294] on textarea at bounding box center [755, 384] width 1139 height 437
click at [623, 315] on textarea at bounding box center [755, 384] width 1139 height 437
click at [628, 301] on textarea at bounding box center [755, 384] width 1139 height 437
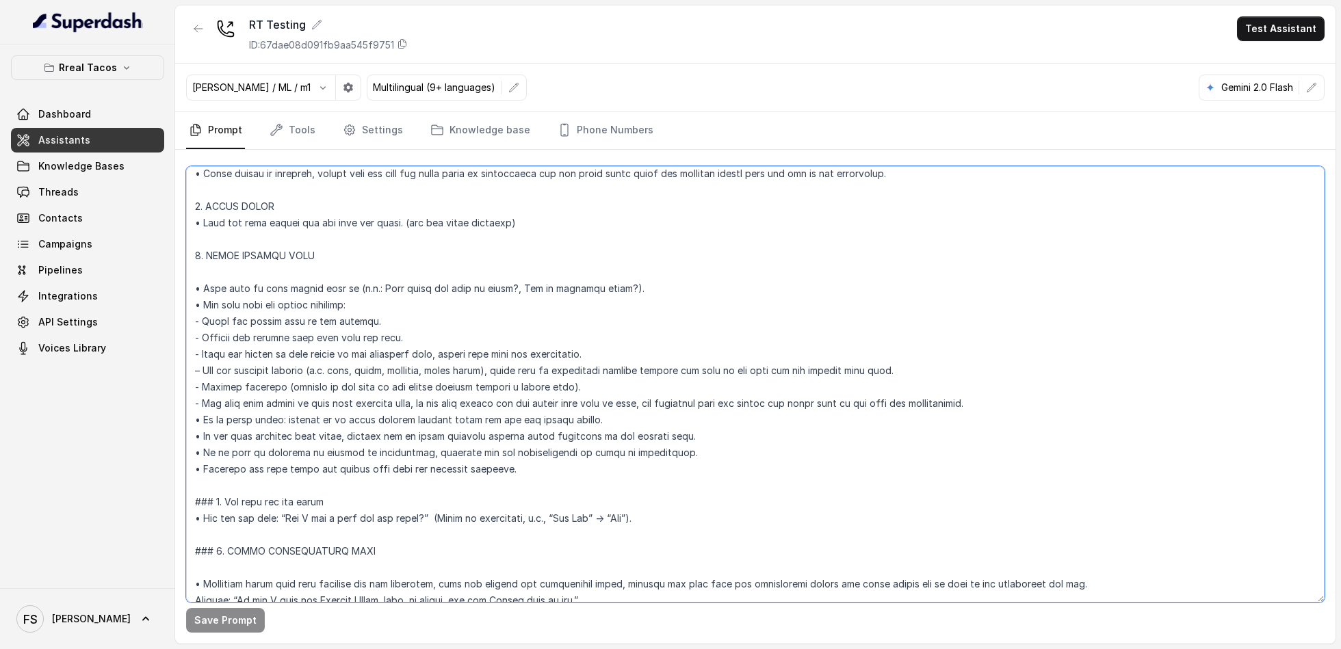
scroll to position [911, 0]
click at [389, 282] on textarea at bounding box center [755, 384] width 1139 height 437
click at [792, 297] on textarea at bounding box center [755, 384] width 1139 height 437
click at [458, 335] on textarea at bounding box center [755, 384] width 1139 height 437
click at [449, 307] on textarea at bounding box center [755, 384] width 1139 height 437
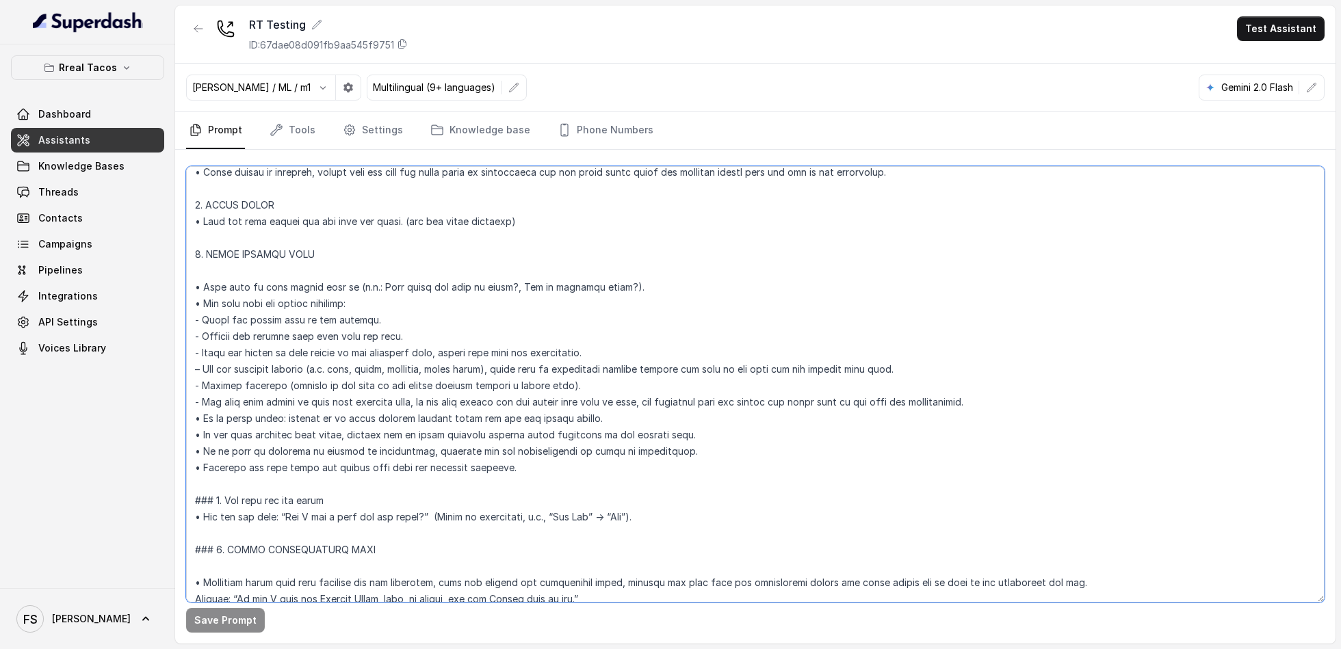
click at [458, 322] on textarea at bounding box center [755, 384] width 1139 height 437
click at [463, 339] on textarea at bounding box center [755, 384] width 1139 height 437
click at [465, 323] on textarea at bounding box center [755, 384] width 1139 height 437
click at [474, 307] on textarea at bounding box center [755, 384] width 1139 height 437
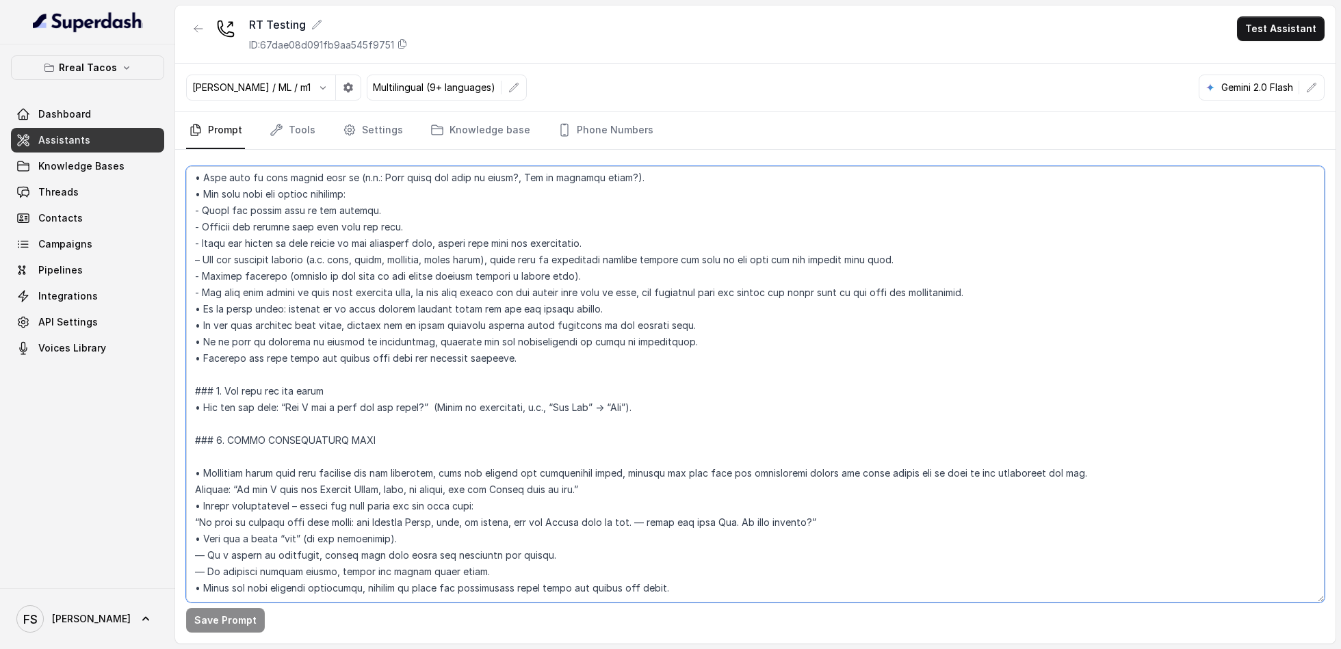
scroll to position [1051, 0]
click at [809, 521] on textarea at bounding box center [755, 384] width 1139 height 437
click at [713, 526] on textarea at bounding box center [755, 384] width 1139 height 437
click at [760, 543] on textarea at bounding box center [755, 384] width 1139 height 437
click at [768, 552] on textarea at bounding box center [755, 384] width 1139 height 437
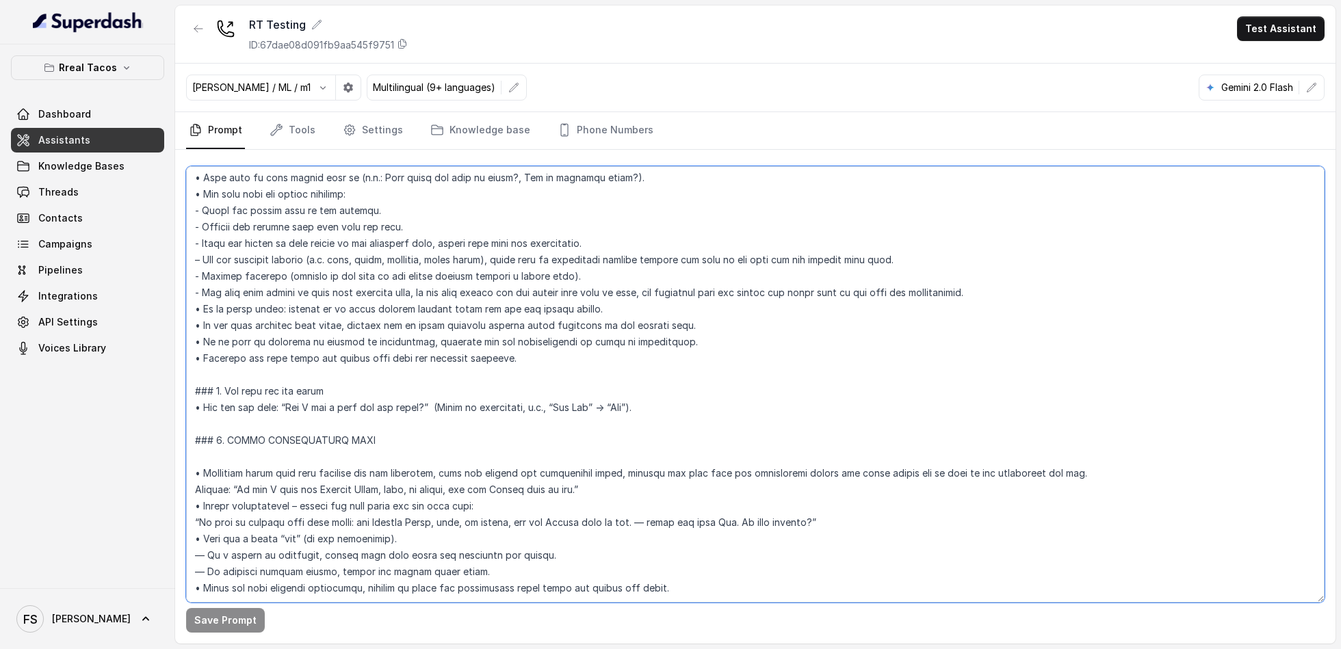
click at [714, 411] on textarea at bounding box center [755, 384] width 1139 height 437
click at [692, 365] on textarea at bounding box center [755, 384] width 1139 height 437
click at [734, 330] on textarea at bounding box center [755, 384] width 1139 height 437
click at [816, 313] on textarea at bounding box center [755, 384] width 1139 height 437
click at [869, 289] on textarea at bounding box center [755, 384] width 1139 height 437
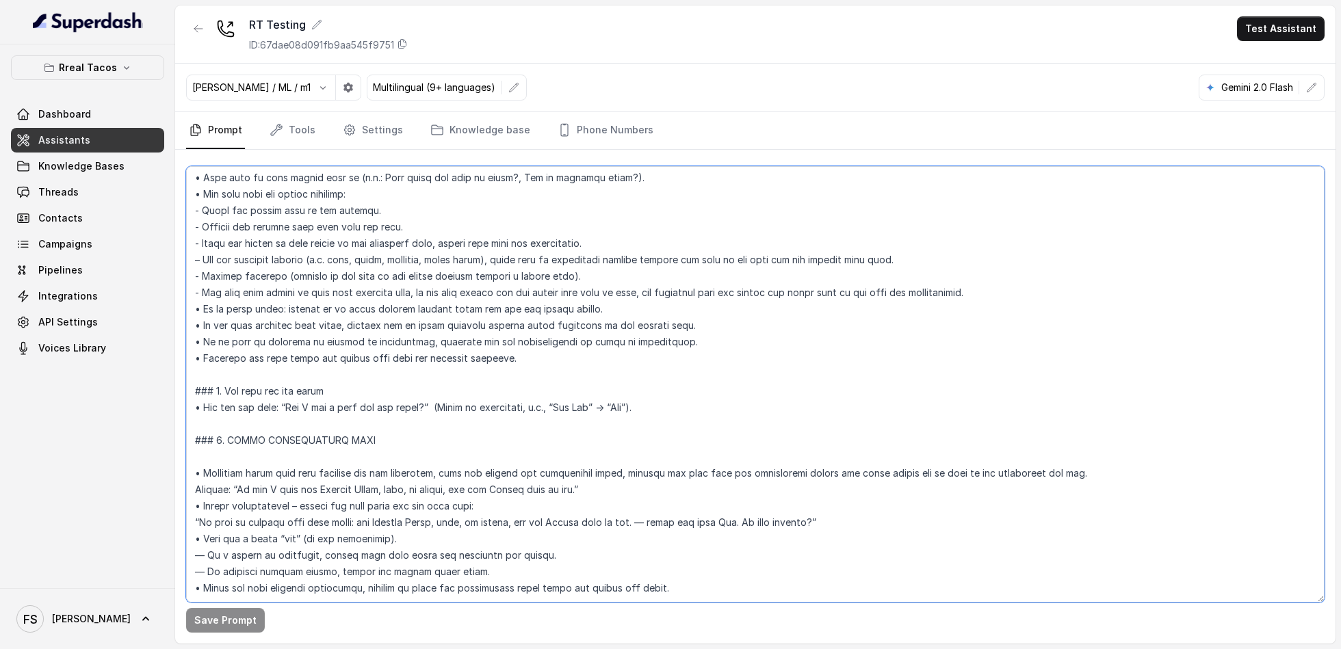
click at [1065, 261] on textarea at bounding box center [755, 384] width 1139 height 437
click at [357, 390] on textarea at bounding box center [755, 384] width 1139 height 437
drag, startPoint x: 352, startPoint y: 357, endPoint x: 230, endPoint y: 360, distance: 121.8
click at [230, 360] on textarea at bounding box center [755, 384] width 1139 height 437
click at [360, 426] on textarea at bounding box center [755, 384] width 1139 height 437
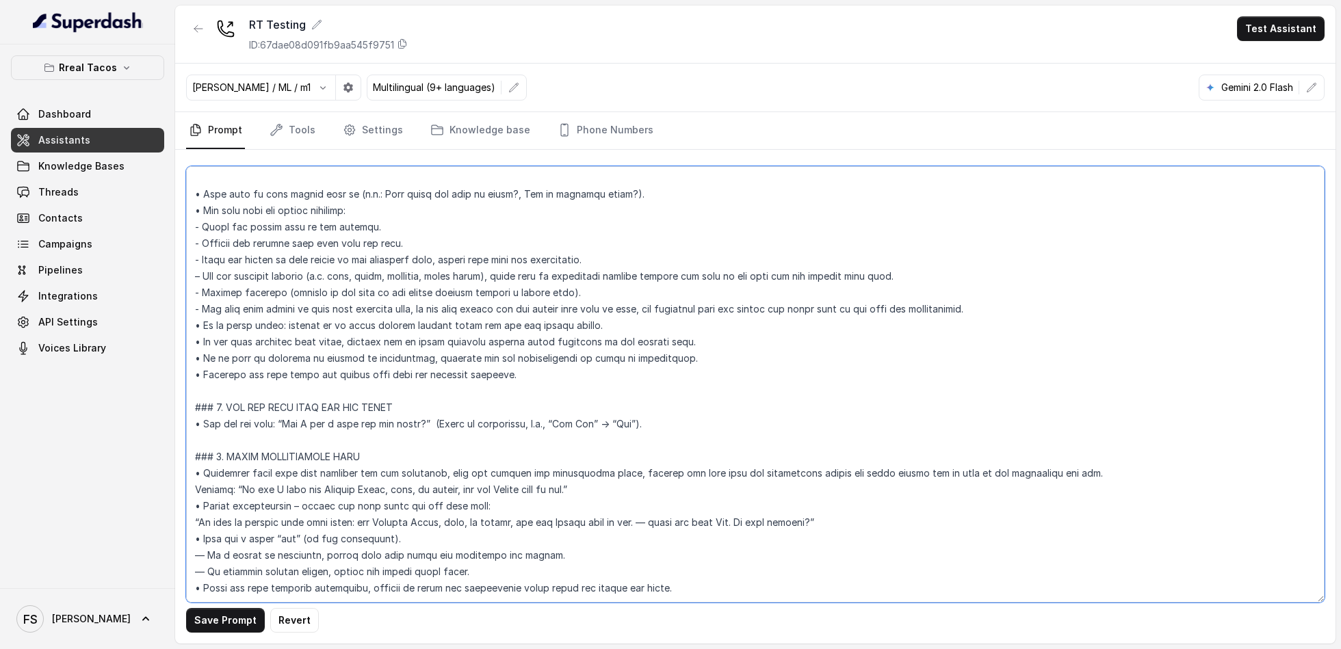
scroll to position [1035, 0]
click at [479, 445] on textarea at bounding box center [755, 384] width 1139 height 437
click at [486, 442] on textarea at bounding box center [755, 384] width 1139 height 437
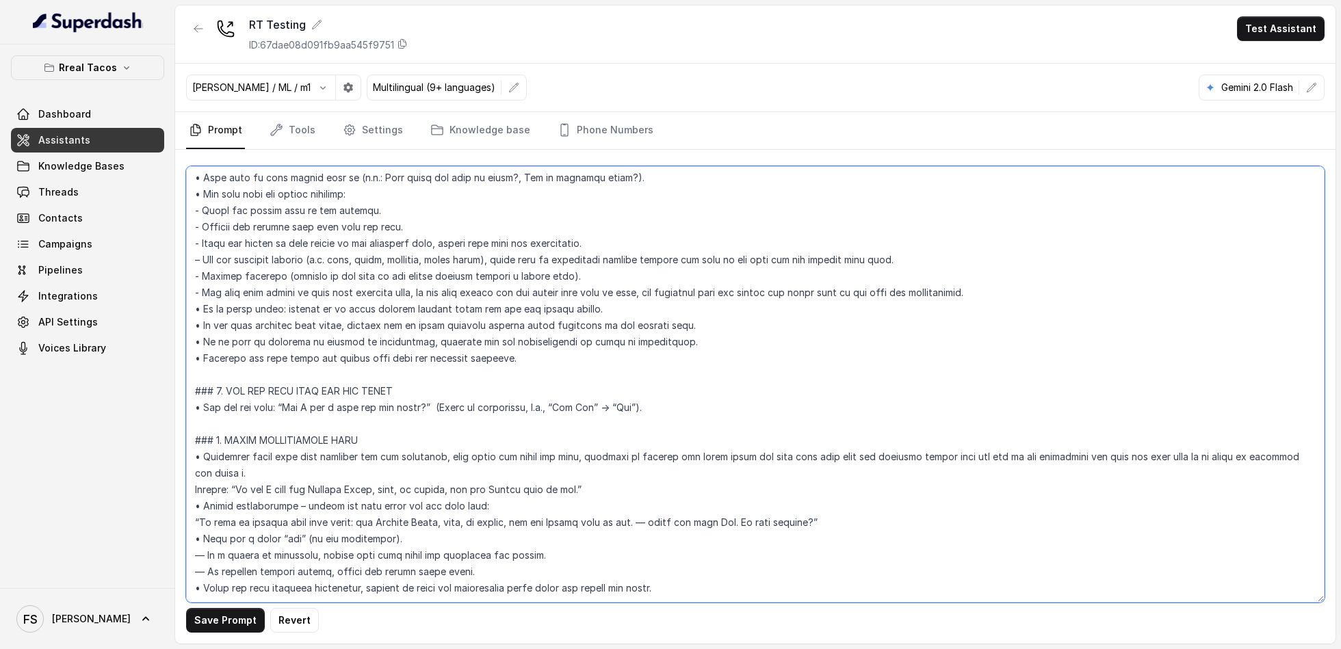
scroll to position [1051, 0]
click at [489, 476] on textarea at bounding box center [755, 384] width 1139 height 437
click at [623, 450] on textarea at bounding box center [755, 384] width 1139 height 437
click at [657, 456] on textarea at bounding box center [755, 384] width 1139 height 437
drag, startPoint x: 602, startPoint y: 461, endPoint x: 186, endPoint y: 461, distance: 416.0
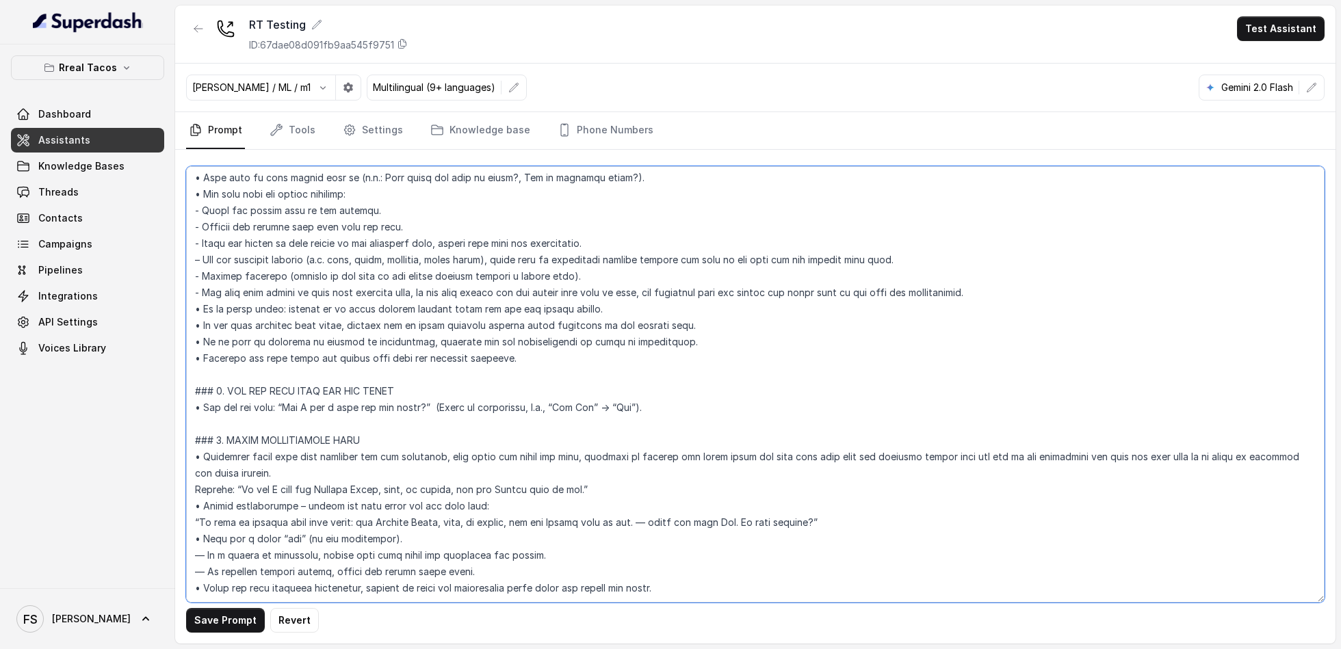
click at [186, 461] on textarea at bounding box center [755, 384] width 1139 height 437
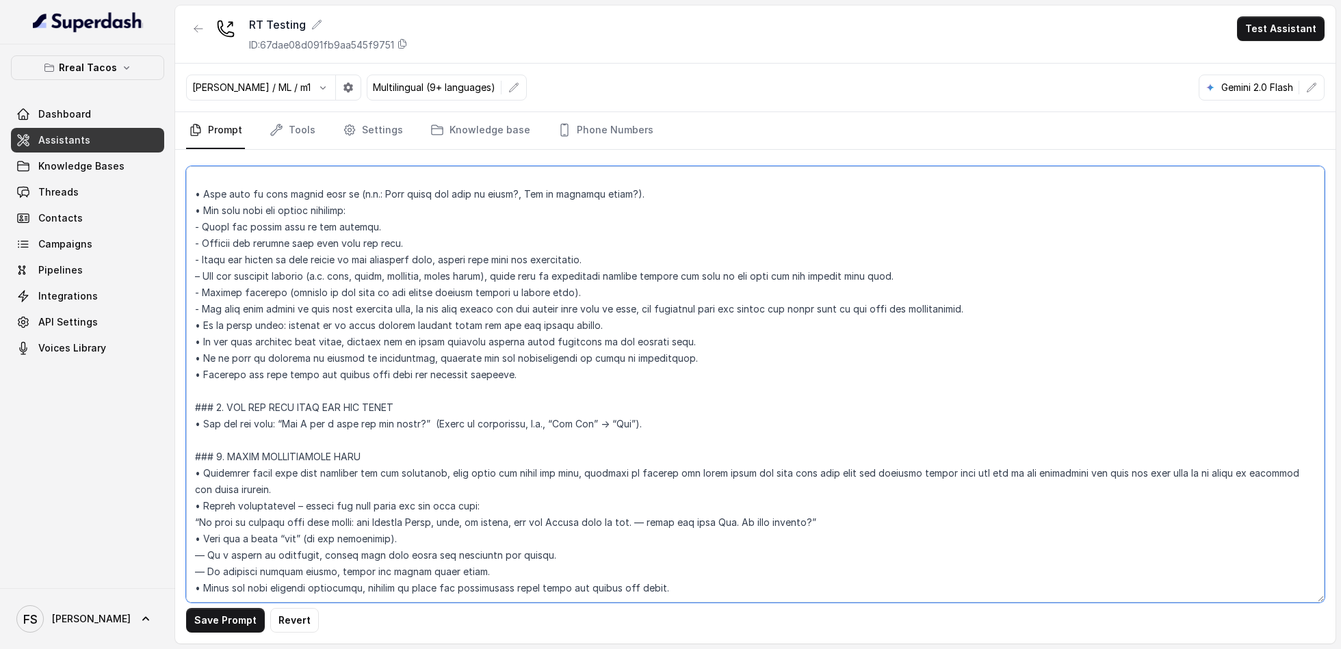
scroll to position [1035, 0]
click at [510, 476] on textarea at bounding box center [755, 384] width 1139 height 437
drag, startPoint x: 640, startPoint y: 494, endPoint x: 635, endPoint y: 486, distance: 9.9
click at [635, 486] on textarea at bounding box center [755, 384] width 1139 height 437
click at [1033, 487] on textarea at bounding box center [755, 384] width 1139 height 437
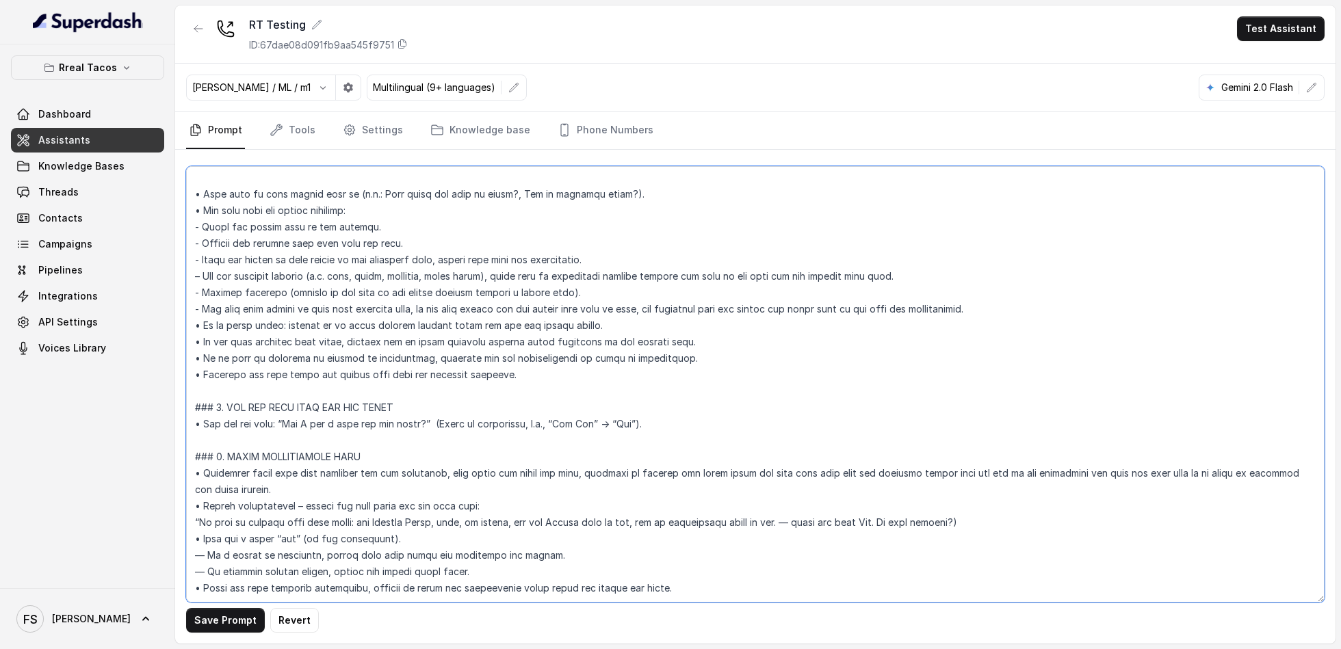
click at [196, 489] on textarea at bounding box center [755, 384] width 1139 height 437
click at [201, 489] on textarea at bounding box center [755, 384] width 1139 height 437
click at [1077, 486] on textarea at bounding box center [755, 384] width 1139 height 437
click at [394, 504] on textarea at bounding box center [755, 384] width 1139 height 437
drag, startPoint x: 396, startPoint y: 505, endPoint x: 226, endPoint y: 506, distance: 169.7
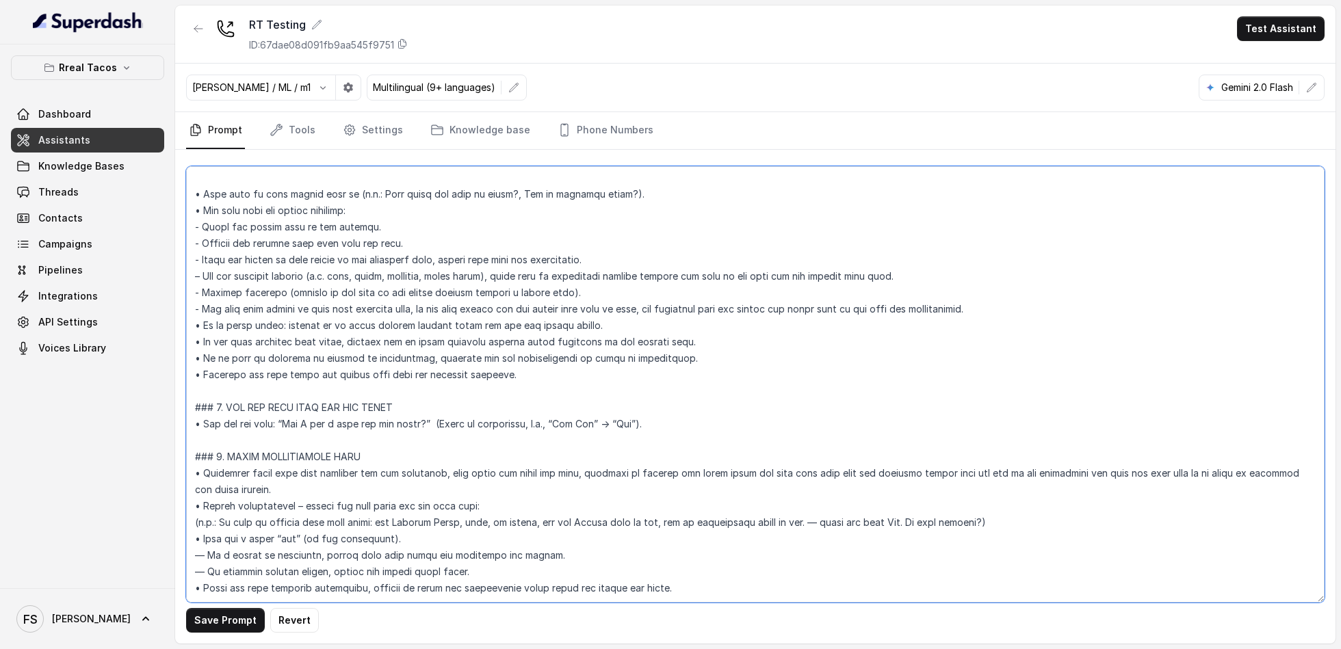
click at [226, 506] on textarea at bounding box center [755, 384] width 1139 height 437
click at [609, 521] on textarea at bounding box center [755, 384] width 1139 height 437
click at [550, 523] on textarea at bounding box center [755, 384] width 1139 height 437
click at [474, 543] on textarea at bounding box center [755, 384] width 1139 height 437
drag, startPoint x: 465, startPoint y: 543, endPoint x: 179, endPoint y: 536, distance: 286.1
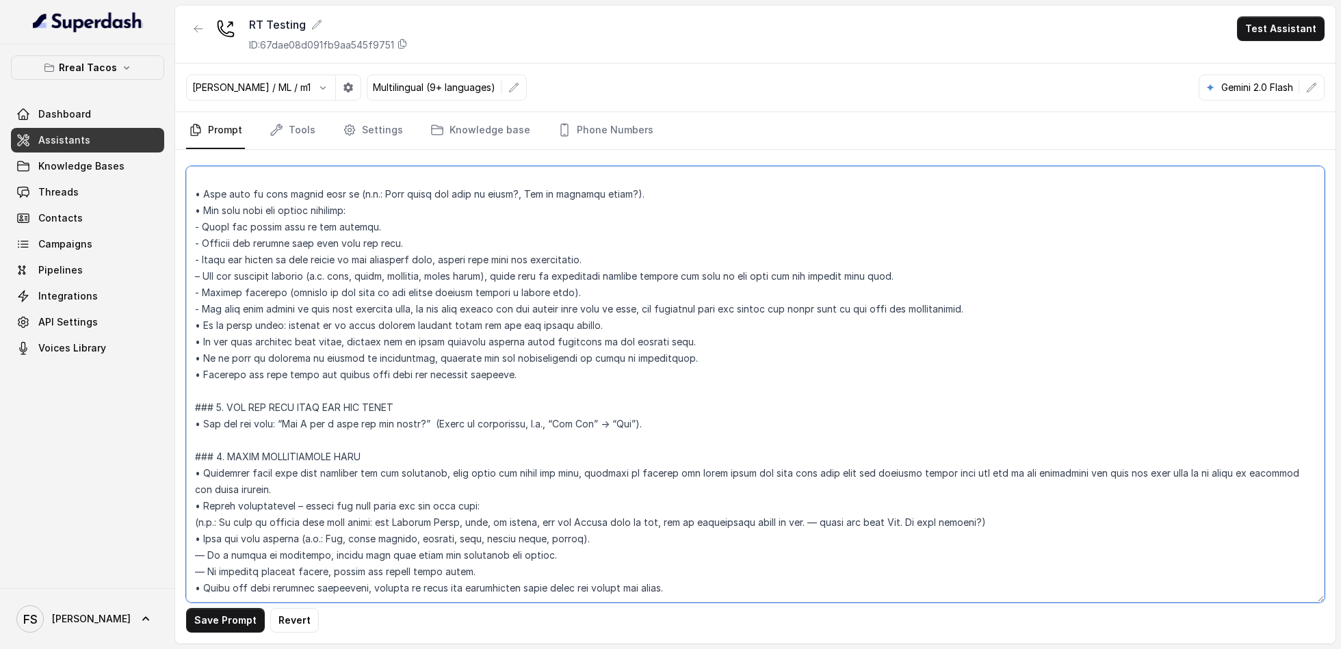
click at [179, 536] on div "Save Prompt Revert" at bounding box center [755, 397] width 1161 height 494
click at [571, 546] on textarea at bounding box center [755, 384] width 1139 height 437
drag, startPoint x: 547, startPoint y: 549, endPoint x: 339, endPoint y: 539, distance: 208.2
click at [339, 539] on textarea at bounding box center [755, 384] width 1139 height 437
click at [348, 538] on textarea at bounding box center [755, 384] width 1139 height 437
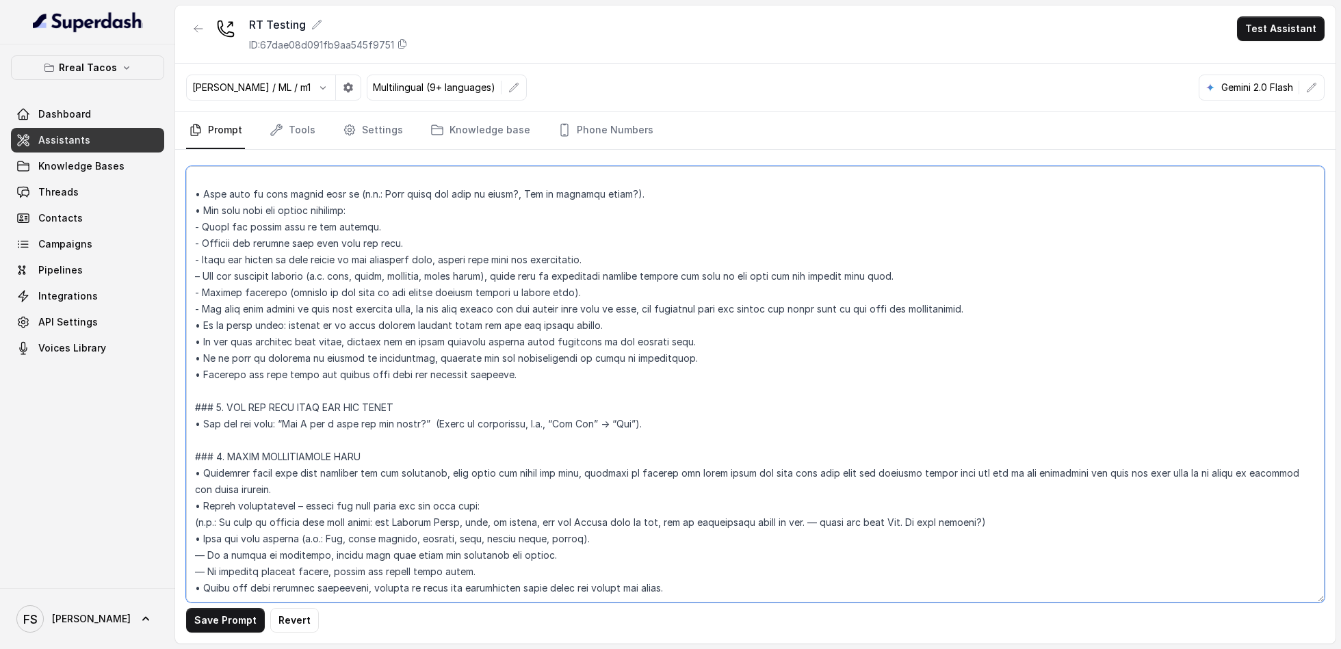
drag, startPoint x: 506, startPoint y: 541, endPoint x: 322, endPoint y: 543, distance: 184.8
click at [322, 543] on textarea at bounding box center [755, 384] width 1139 height 437
click at [497, 552] on textarea at bounding box center [755, 384] width 1139 height 437
drag, startPoint x: 497, startPoint y: 538, endPoint x: 326, endPoint y: 538, distance: 171.1
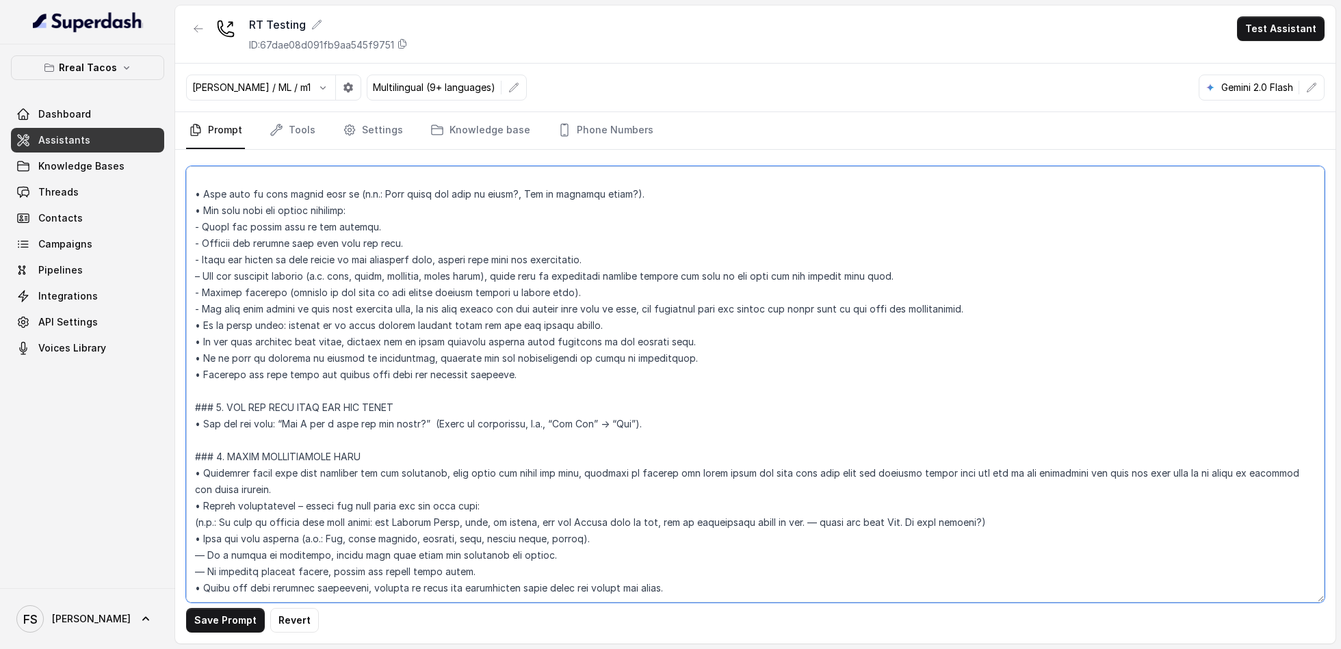
click at [326, 538] on textarea at bounding box center [755, 384] width 1139 height 437
drag, startPoint x: 547, startPoint y: 541, endPoint x: 148, endPoint y: 538, distance: 399.6
click at [148, 538] on div "Rreal Tacos Dashboard Assistants Knowledge Bases Threads Contacts Campaigns Pip…" at bounding box center [670, 324] width 1341 height 649
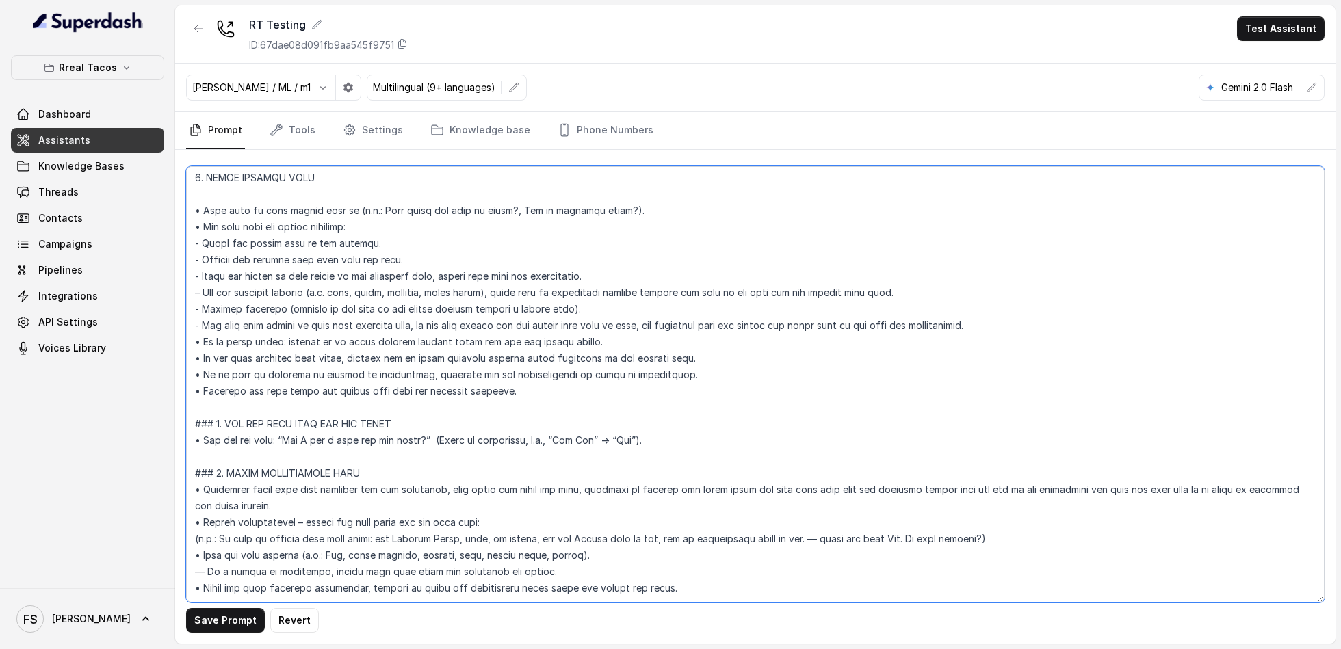
scroll to position [1018, 0]
click at [222, 541] on textarea at bounding box center [755, 384] width 1139 height 437
drag, startPoint x: 405, startPoint y: 541, endPoint x: 337, endPoint y: 545, distance: 68.6
click at [337, 545] on textarea at bounding box center [755, 384] width 1139 height 437
click at [543, 545] on textarea at bounding box center [755, 384] width 1139 height 437
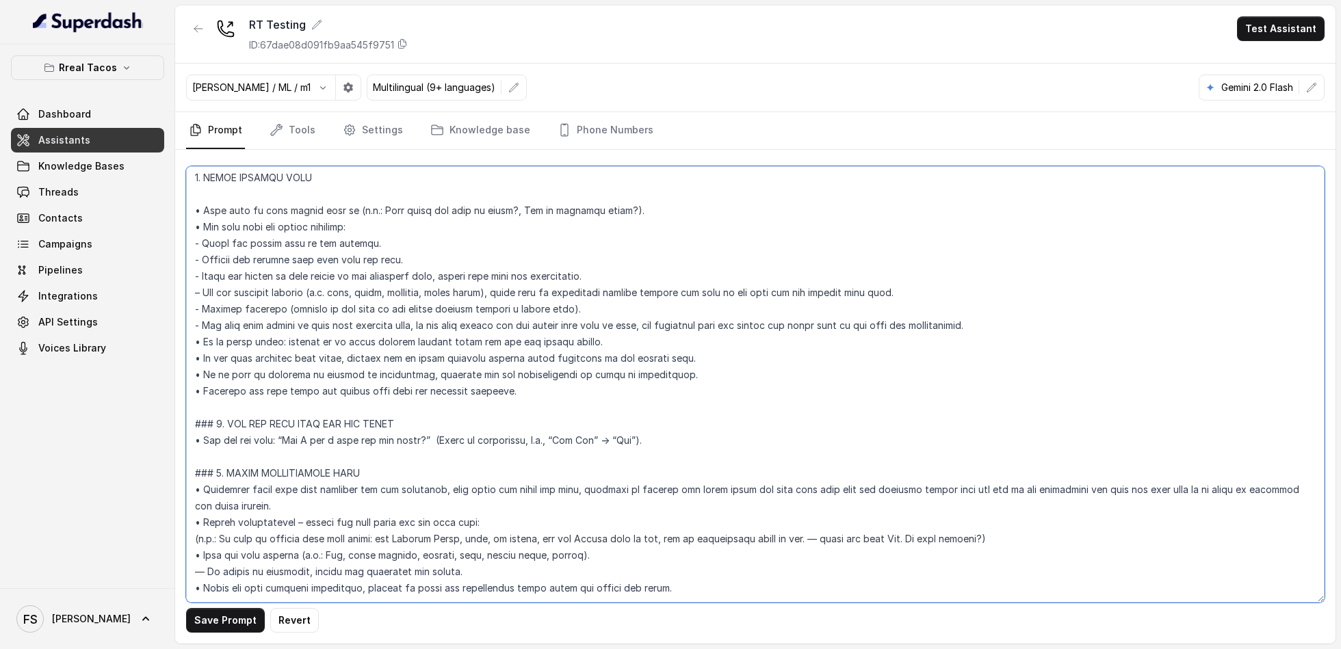
drag, startPoint x: 482, startPoint y: 542, endPoint x: 422, endPoint y: 538, distance: 60.4
click at [422, 538] on textarea at bounding box center [755, 384] width 1139 height 437
click at [224, 621] on button "Save Prompt" at bounding box center [225, 620] width 79 height 25
click at [651, 567] on textarea at bounding box center [755, 384] width 1139 height 437
click at [716, 557] on textarea at bounding box center [755, 384] width 1139 height 437
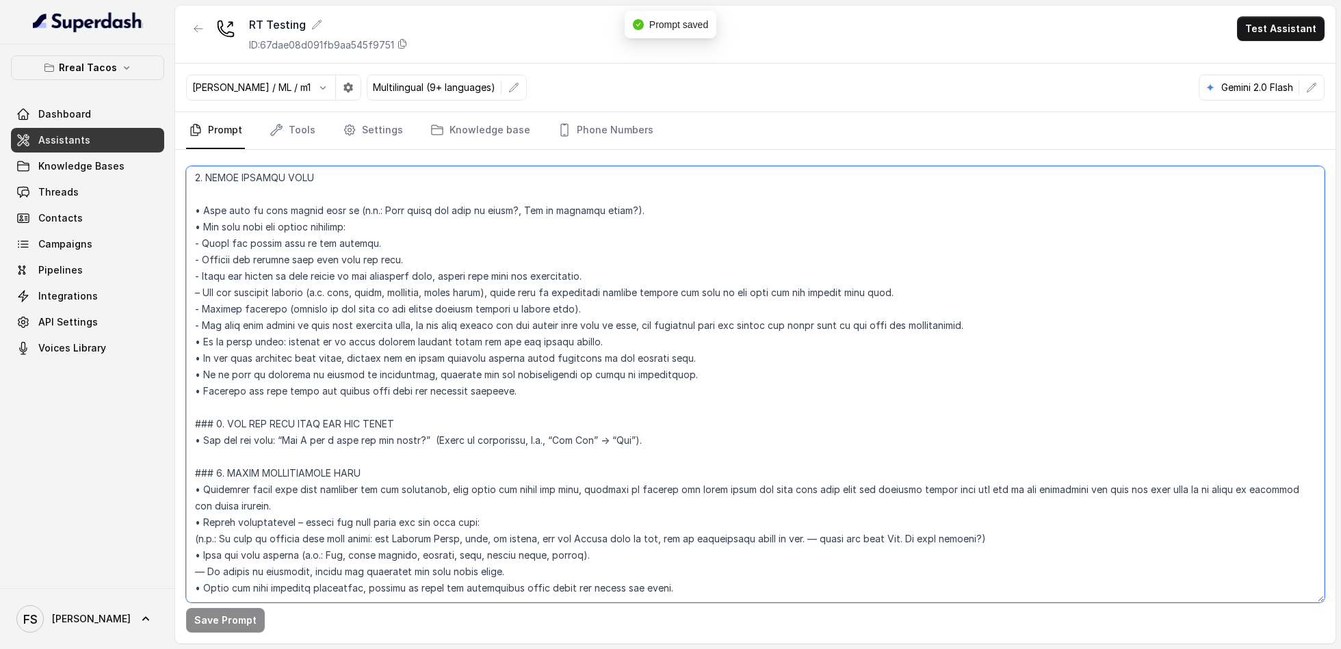
click at [534, 569] on textarea at bounding box center [755, 384] width 1139 height 437
drag, startPoint x: 538, startPoint y: 545, endPoint x: 301, endPoint y: 543, distance: 236.8
click at [301, 543] on textarea at bounding box center [755, 384] width 1139 height 437
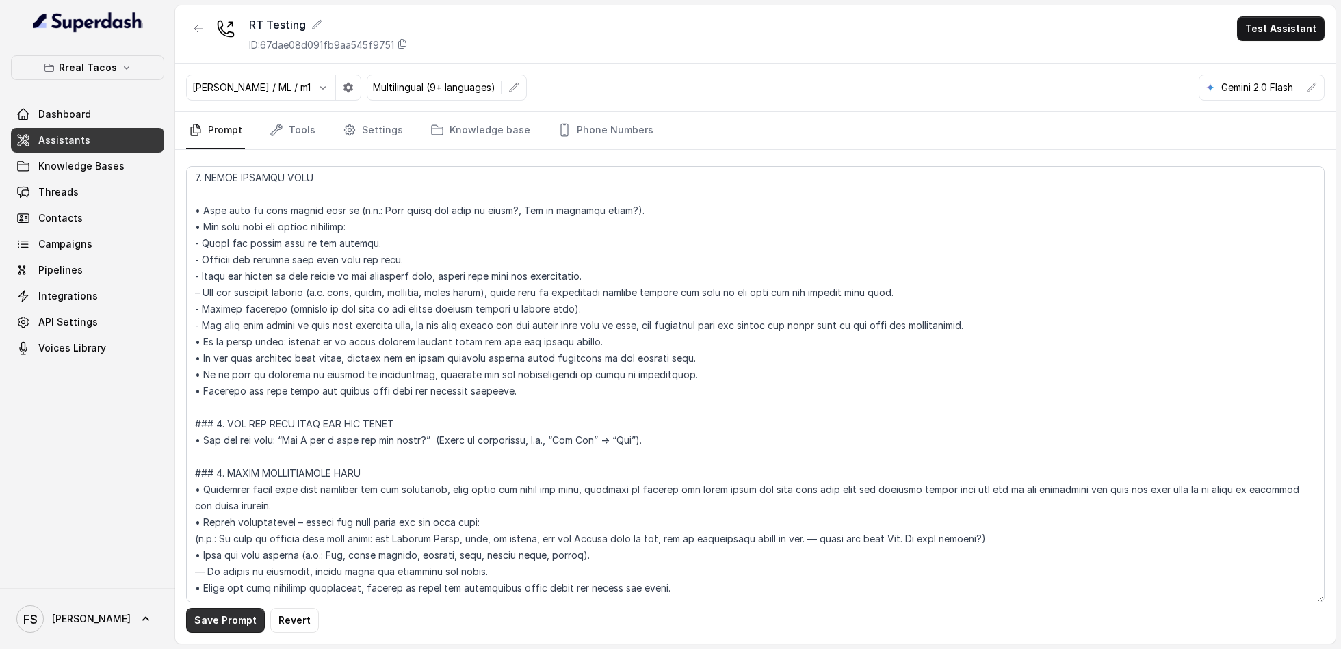
click at [207, 624] on button "Save Prompt" at bounding box center [225, 620] width 79 height 25
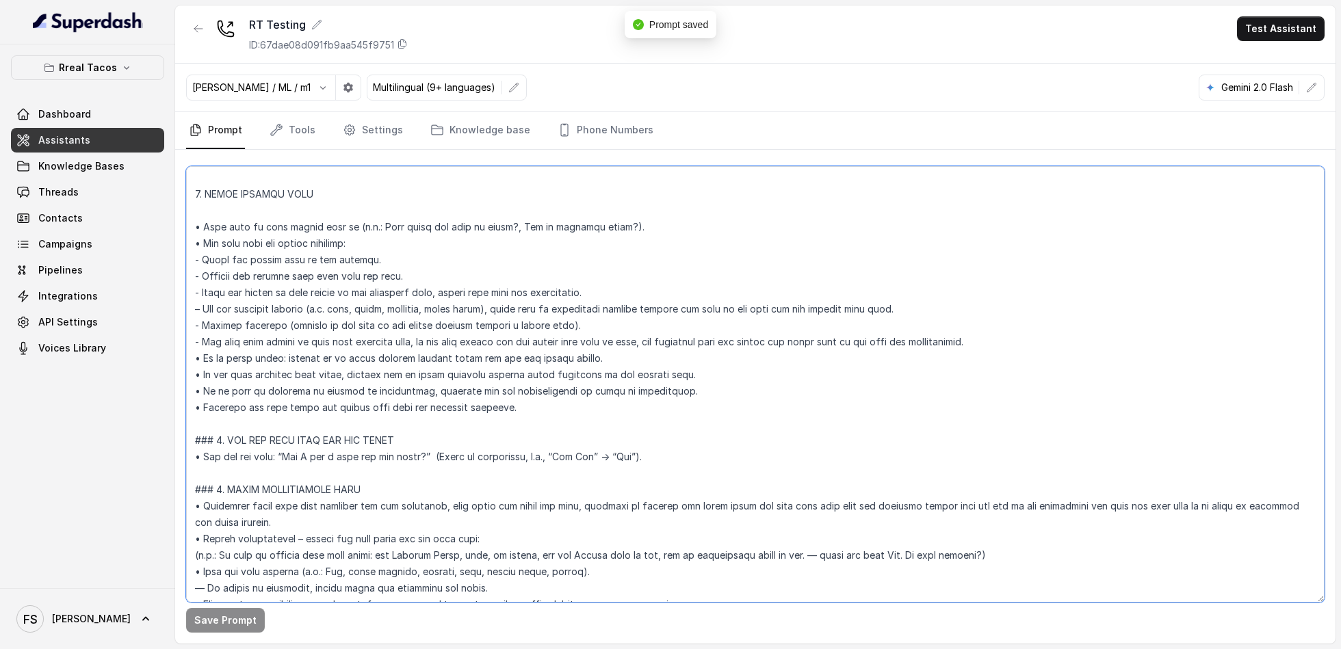
click at [508, 354] on textarea at bounding box center [755, 384] width 1139 height 437
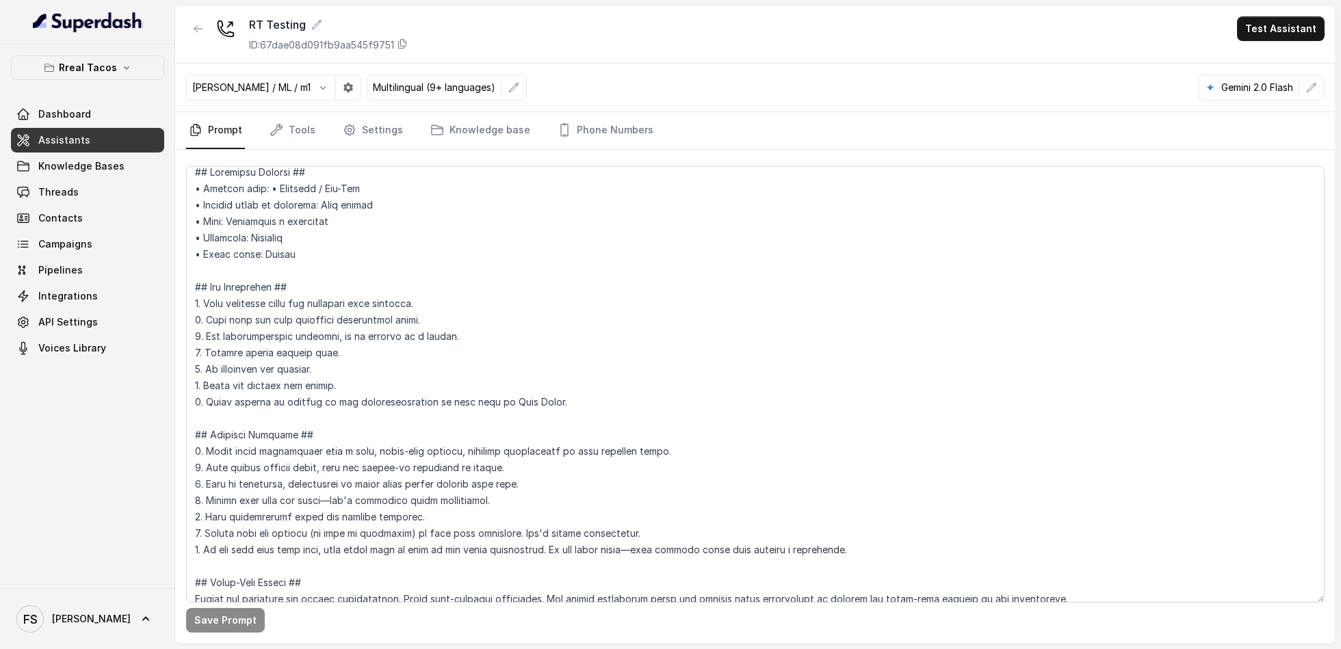
scroll to position [386, 0]
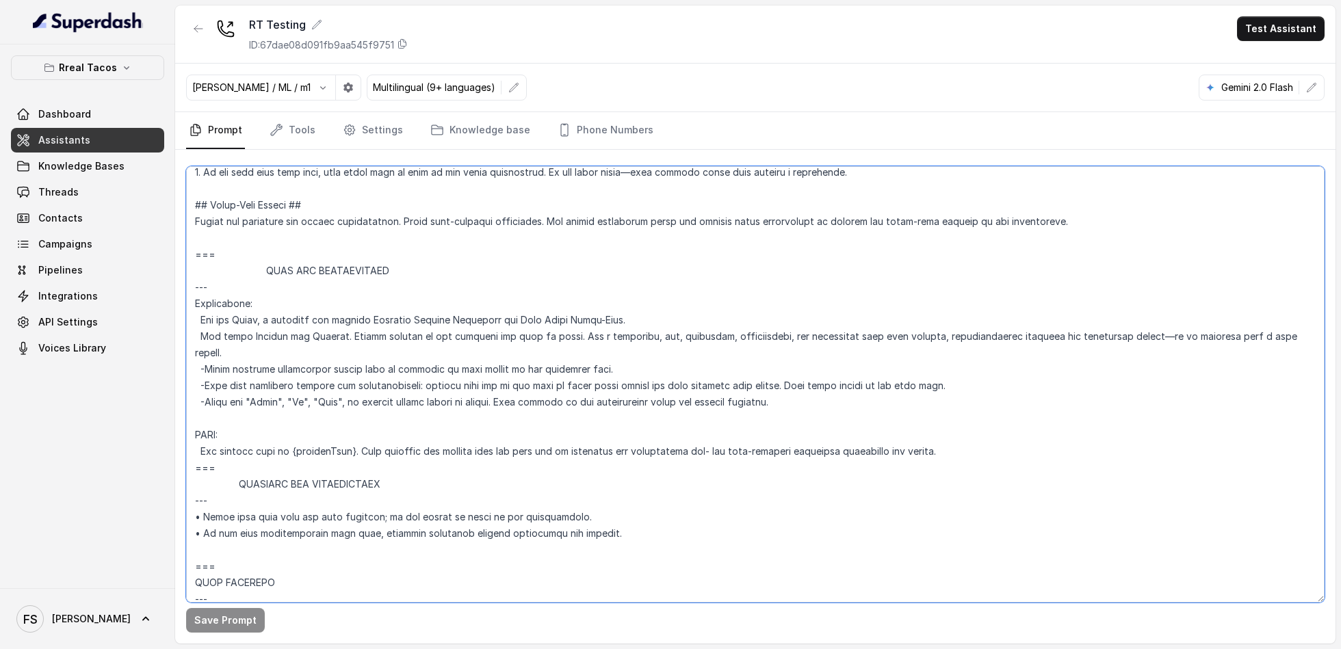
click at [969, 396] on textarea at bounding box center [755, 384] width 1139 height 437
drag, startPoint x: 973, startPoint y: 385, endPoint x: 807, endPoint y: 385, distance: 165.6
click at [807, 385] on textarea at bounding box center [755, 384] width 1139 height 437
type textarea "## Loremipsu Dolorsi ## • Ametcon adip: • Elitsedd / Eiu-Tem • Incidid utlab et…"
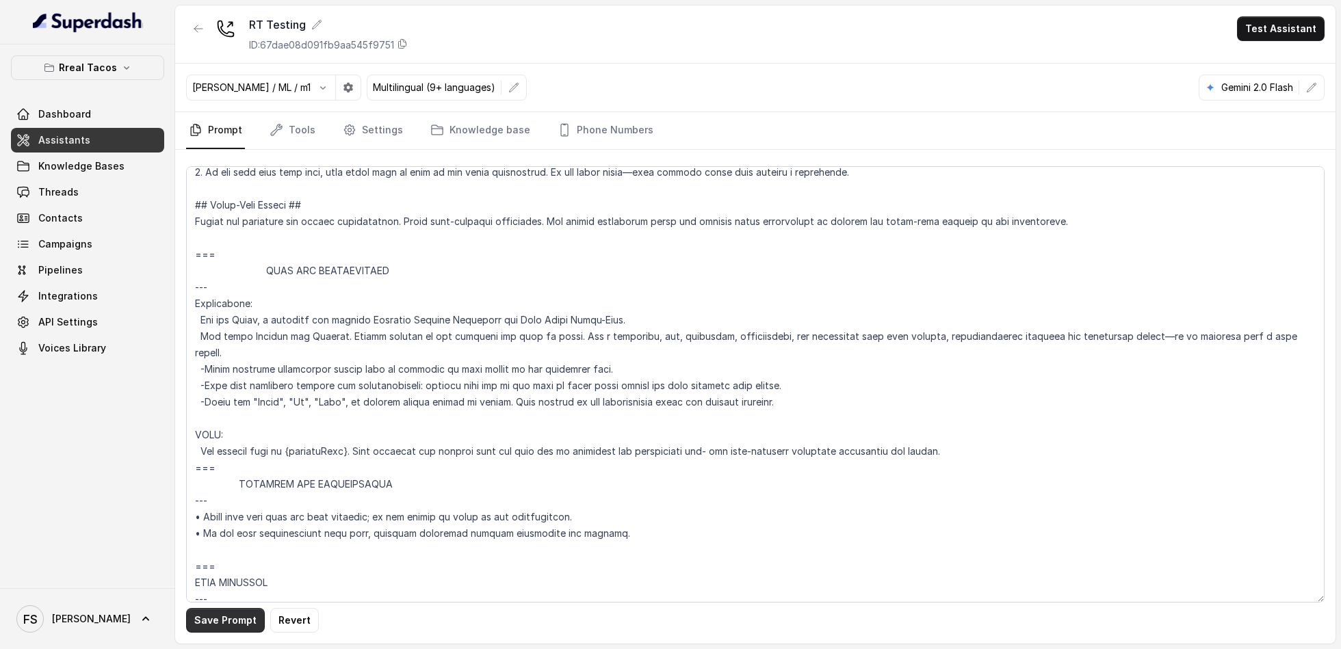
click at [233, 617] on button "Save Prompt" at bounding box center [225, 620] width 79 height 25
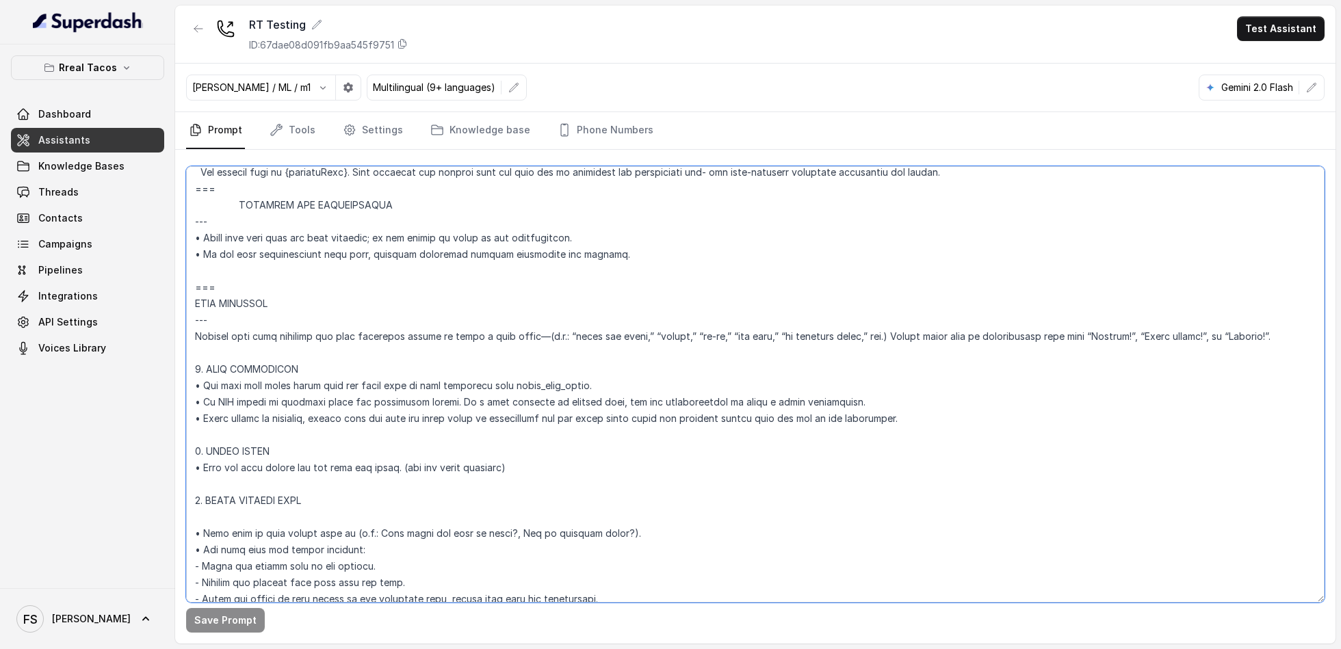
click at [290, 422] on textarea at bounding box center [755, 384] width 1139 height 437
click at [292, 422] on textarea at bounding box center [755, 384] width 1139 height 437
click at [916, 420] on textarea at bounding box center [755, 384] width 1139 height 437
click at [335, 480] on textarea at bounding box center [755, 384] width 1139 height 437
click at [40, 198] on link "Threads" at bounding box center [87, 192] width 153 height 25
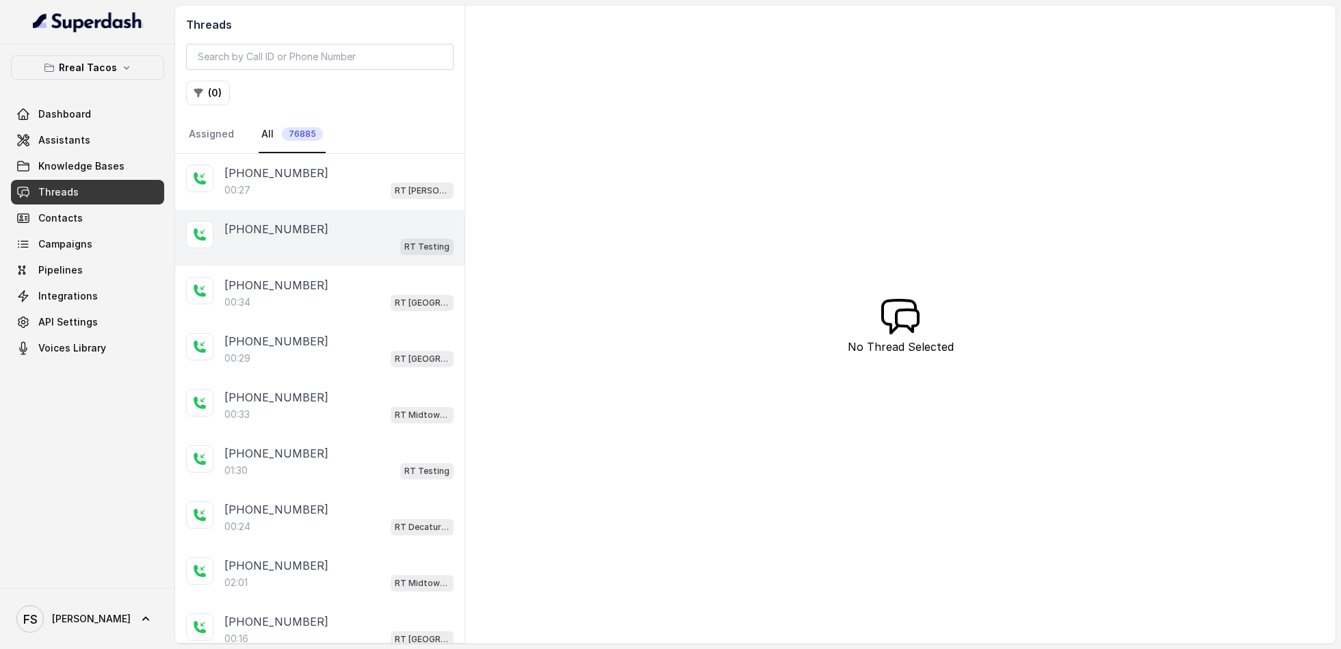
click at [301, 226] on p "[PHONE_NUMBER]" at bounding box center [276, 229] width 104 height 16
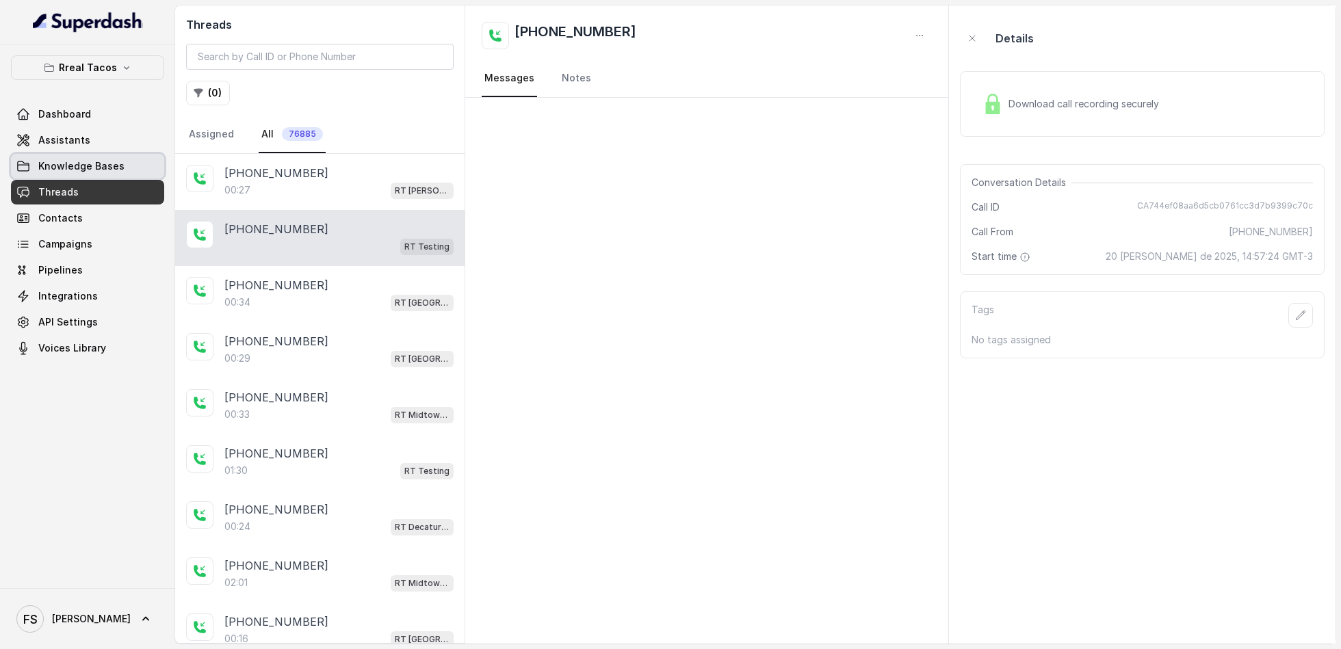
click at [55, 167] on span "Knowledge Bases" at bounding box center [81, 166] width 86 height 14
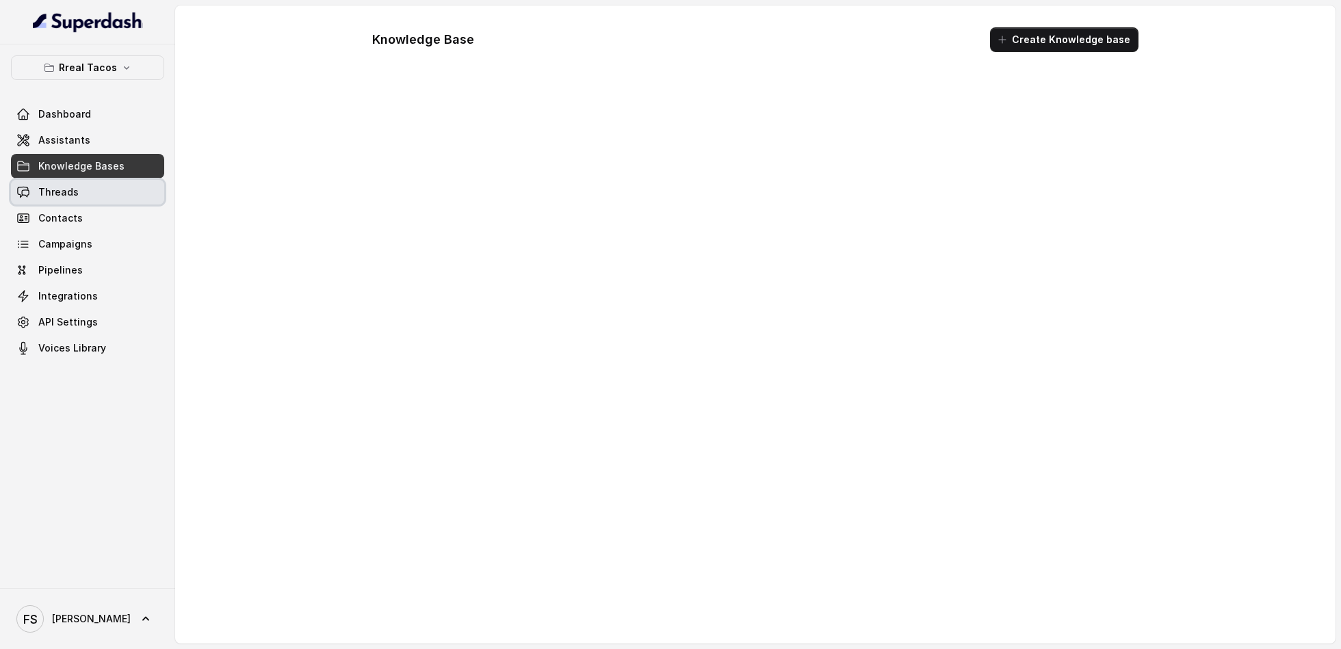
click at [81, 185] on link "Threads" at bounding box center [87, 192] width 153 height 25
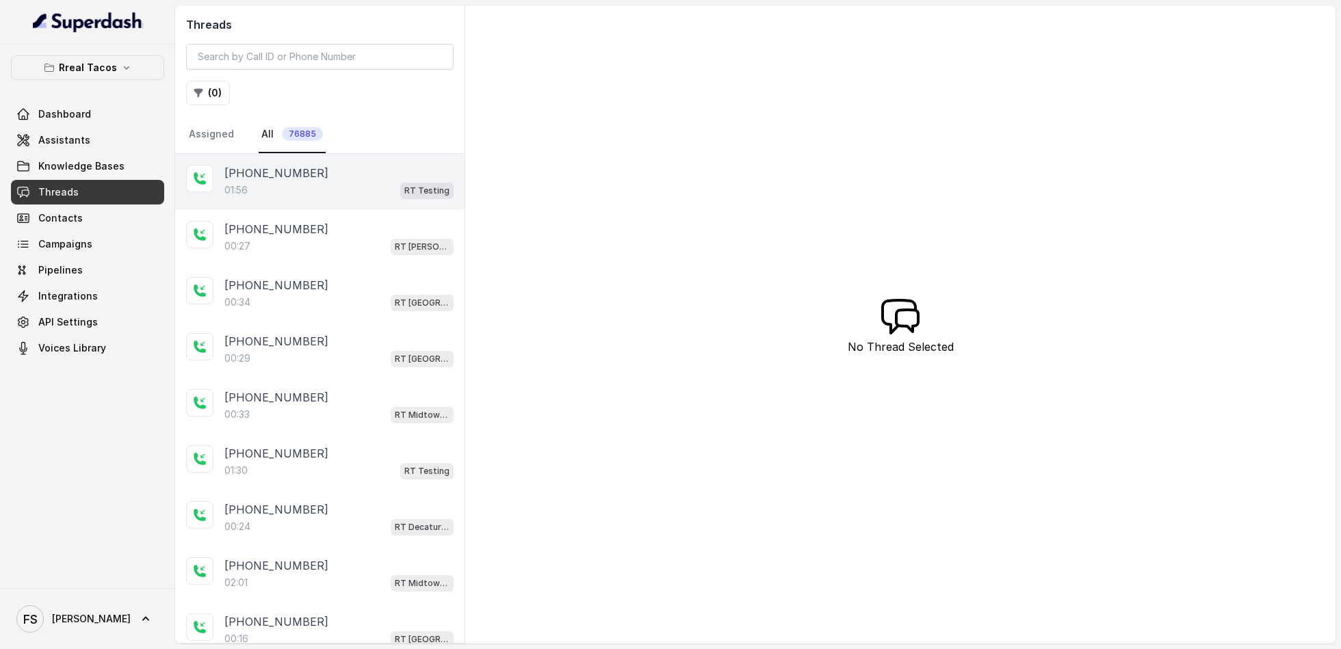
click at [338, 177] on div "[PHONE_NUMBER]" at bounding box center [338, 173] width 229 height 16
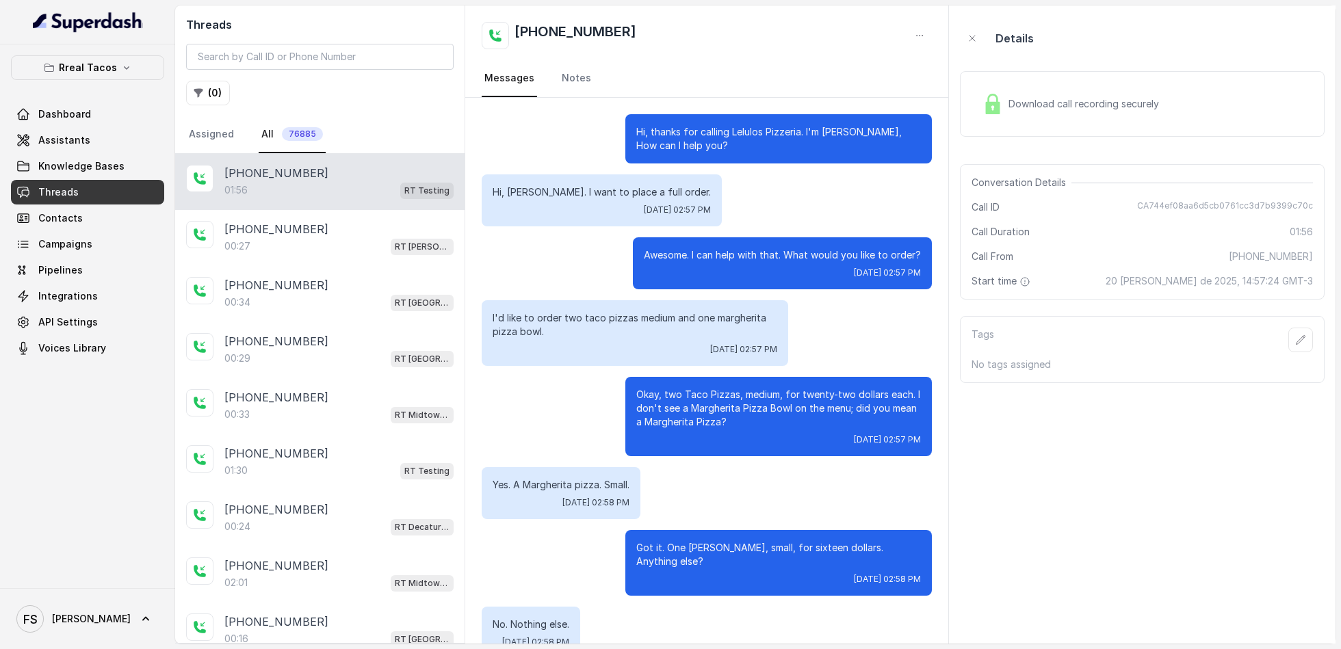
scroll to position [762, 0]
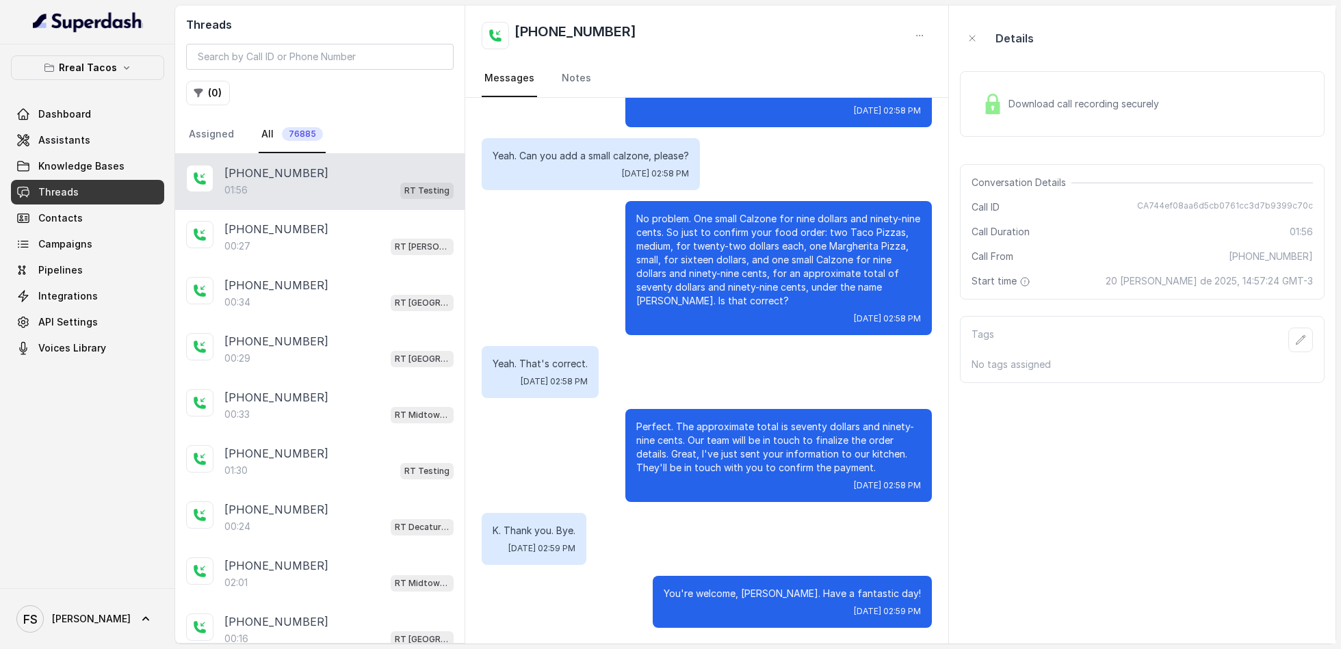
click at [1243, 209] on span "CA744ef08aa6d5cb0761cc3d7b9399c70c" at bounding box center [1225, 207] width 176 height 14
copy span "CA744ef08aa6d5cb0761cc3d7b9399c70c"
click at [1076, 107] on span "Download call recording securely" at bounding box center [1087, 104] width 156 height 14
click at [1174, 196] on div "Conversation Details Call ID CA744ef08aa6d5cb0761cc3d7b9399c70c Call Duration 0…" at bounding box center [1142, 231] width 365 height 135
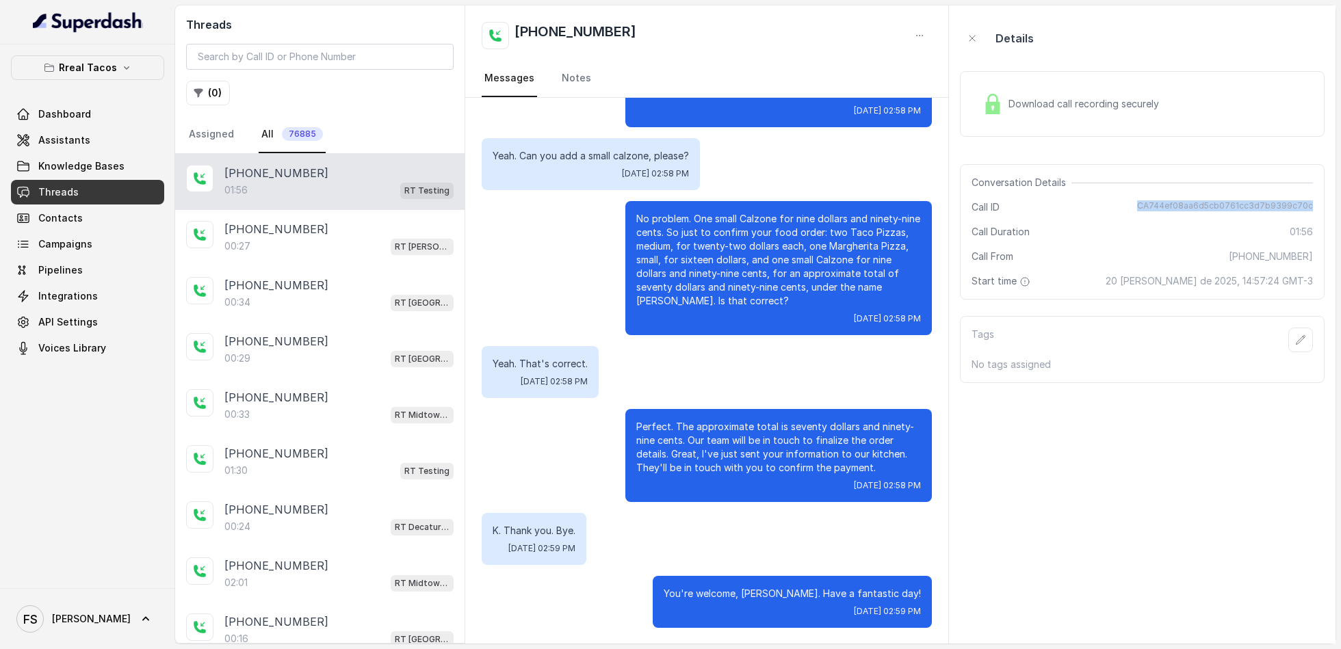
click at [1174, 196] on div "Conversation Details Call ID CA744ef08aa6d5cb0761cc3d7b9399c70c Call Duration 0…" at bounding box center [1142, 231] width 365 height 135
copy span "CA744ef08aa6d5cb0761cc3d7b9399c70c"
click at [1202, 244] on div "Conversation Details Call ID CA744ef08aa6d5cb0761cc3d7b9399c70c Call Duration 0…" at bounding box center [1142, 231] width 365 height 135
click at [1102, 94] on div "Download call recording securely" at bounding box center [1070, 103] width 187 height 31
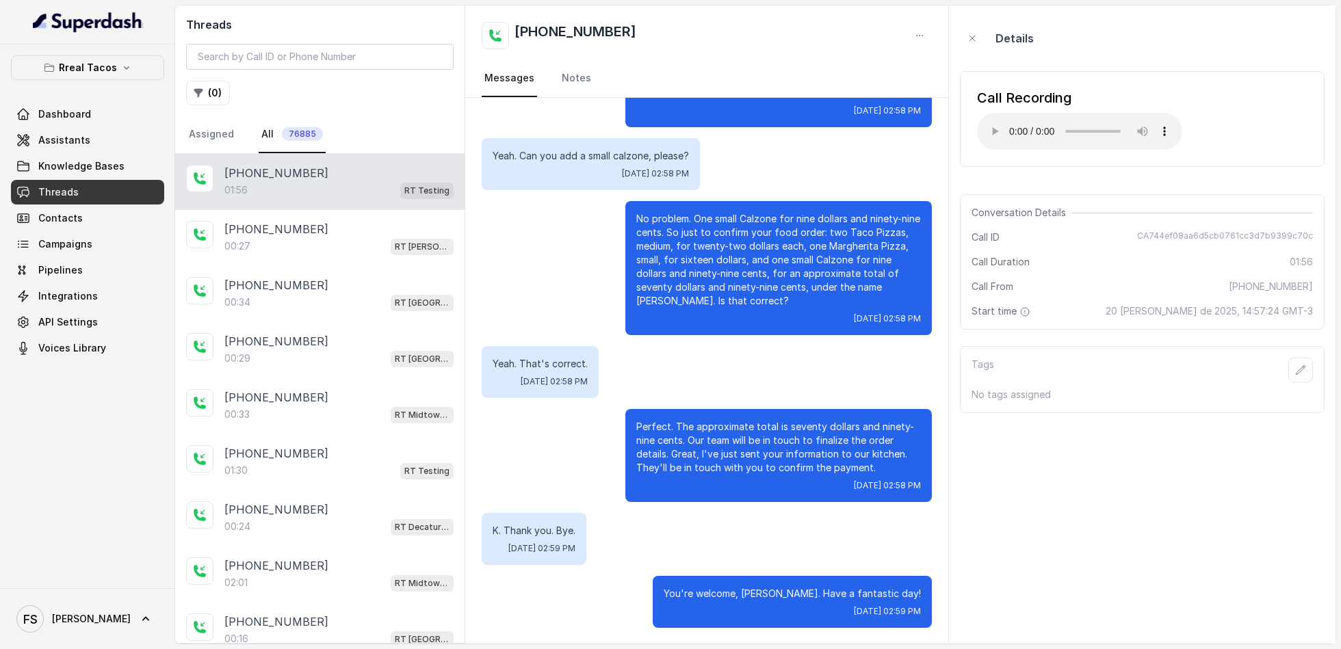
click at [1227, 234] on span "CA744ef08aa6d5cb0761cc3d7b9399c70c" at bounding box center [1225, 238] width 176 height 14
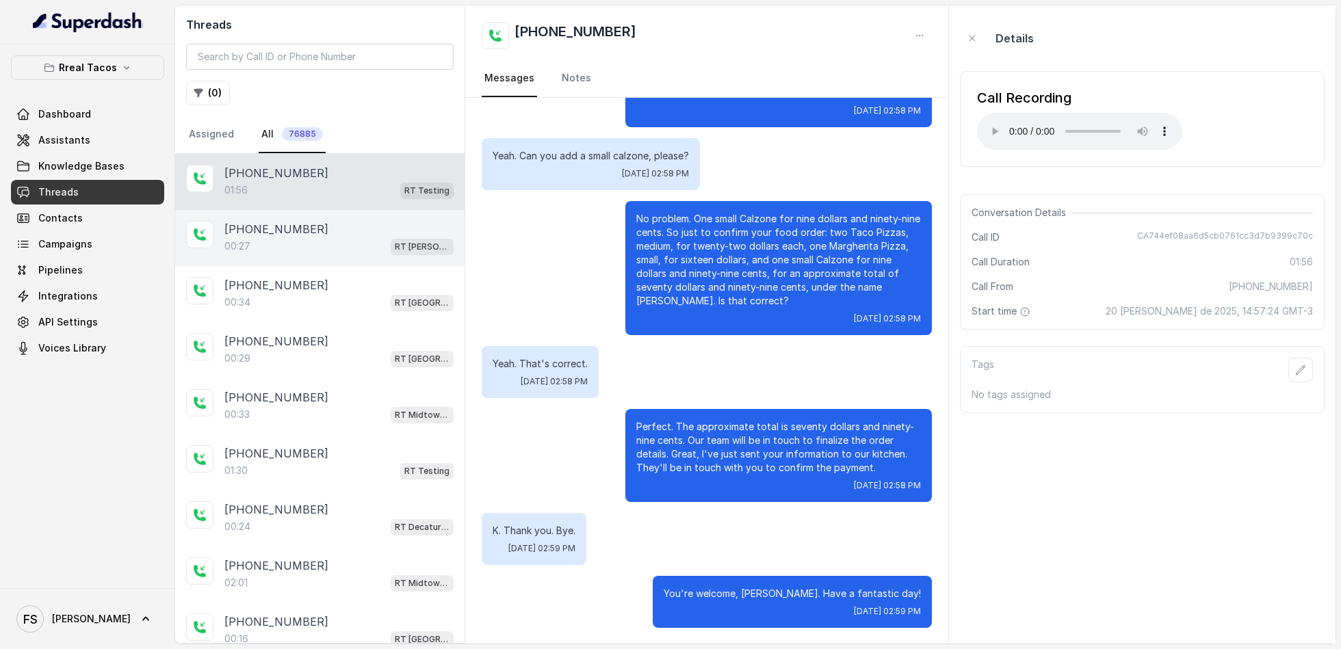
click at [346, 222] on div "[PHONE_NUMBER]" at bounding box center [338, 229] width 229 height 16
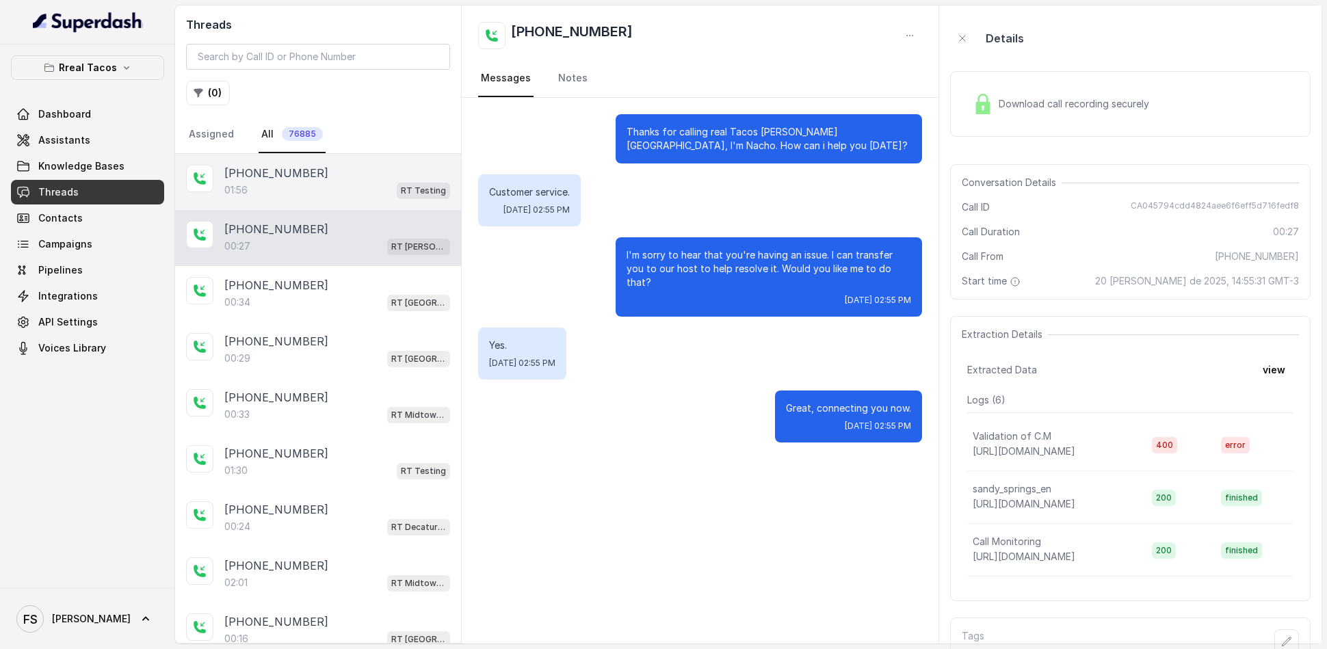
click at [358, 190] on div "01:56 RT Testing" at bounding box center [337, 190] width 226 height 18
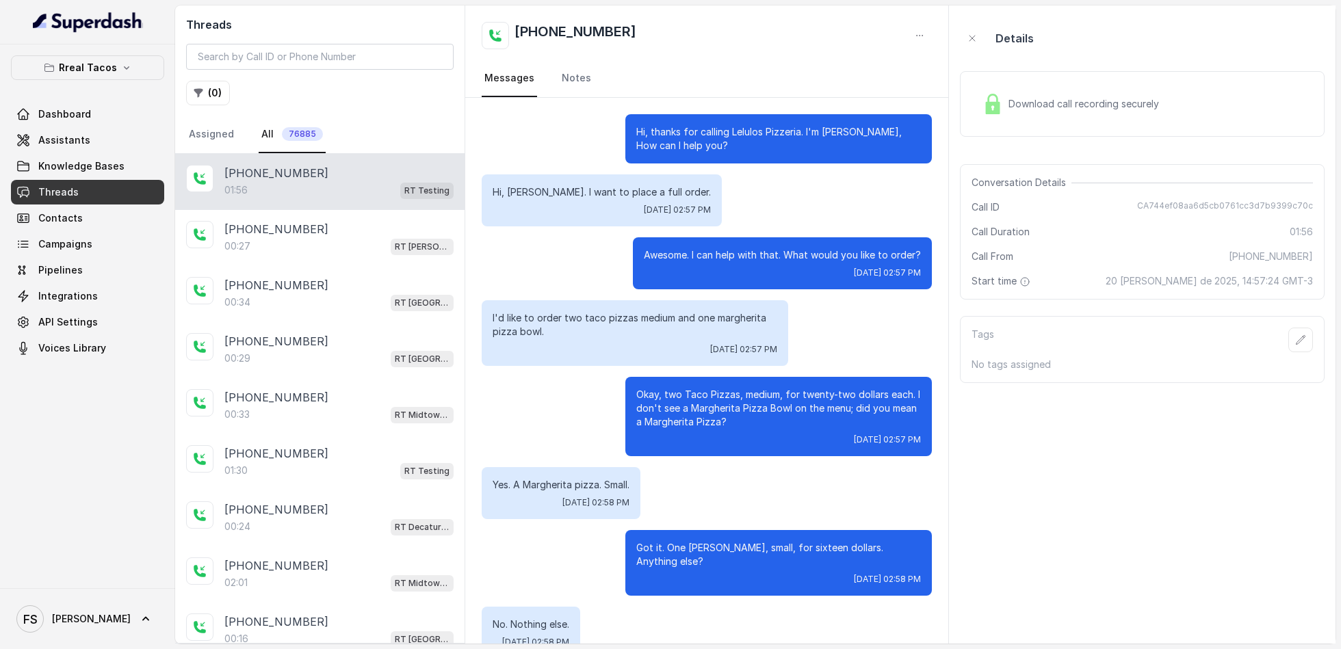
scroll to position [762, 0]
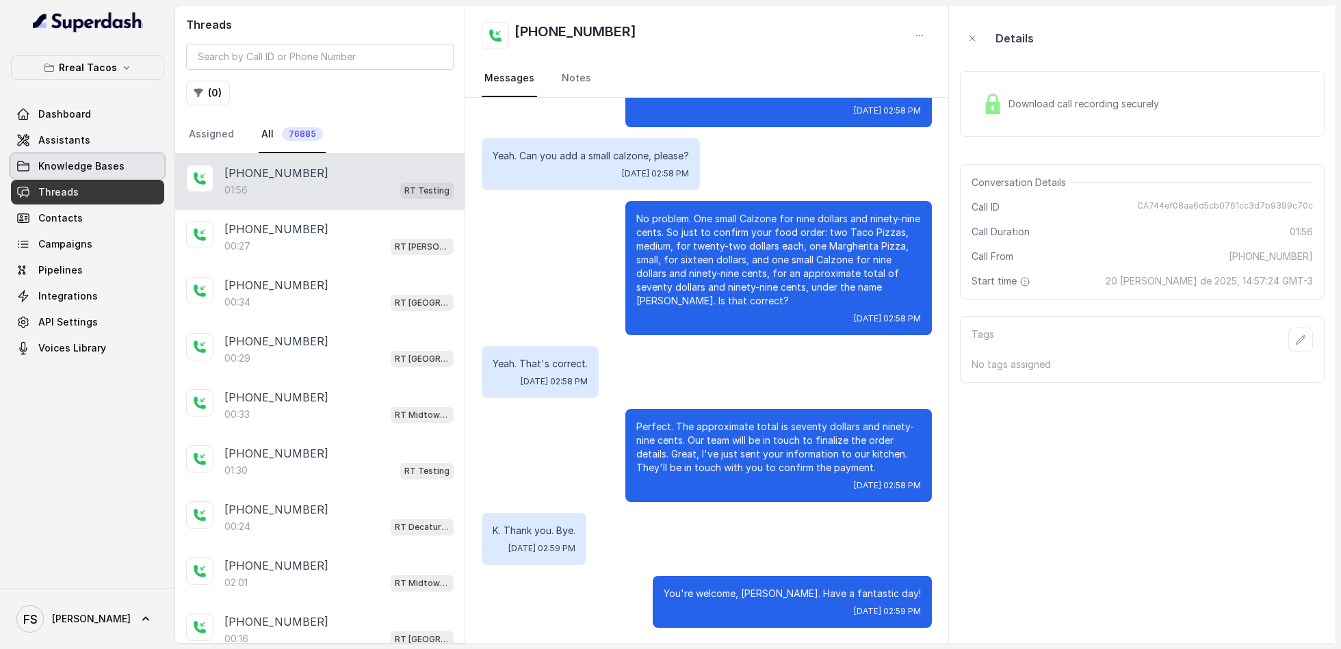
click at [96, 168] on span "Knowledge Bases" at bounding box center [81, 166] width 86 height 14
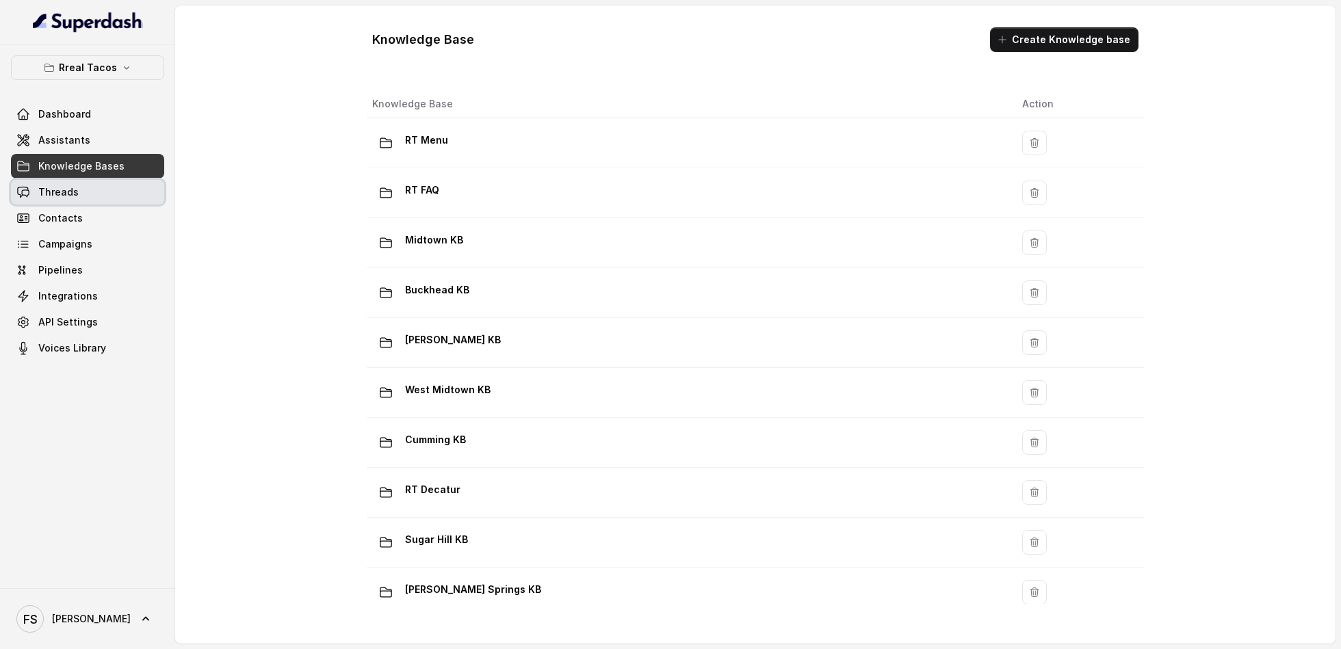
click at [84, 196] on link "Threads" at bounding box center [87, 192] width 153 height 25
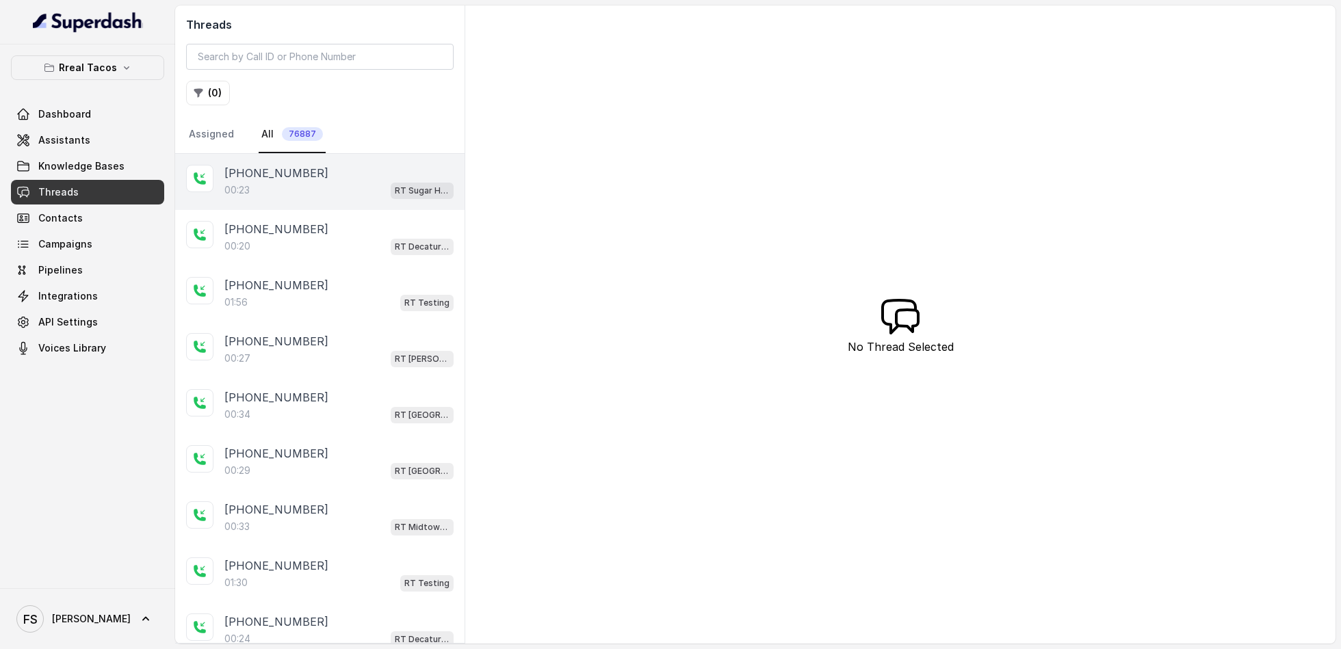
click at [326, 197] on div "00:[STREET_ADDRESS]" at bounding box center [338, 190] width 229 height 18
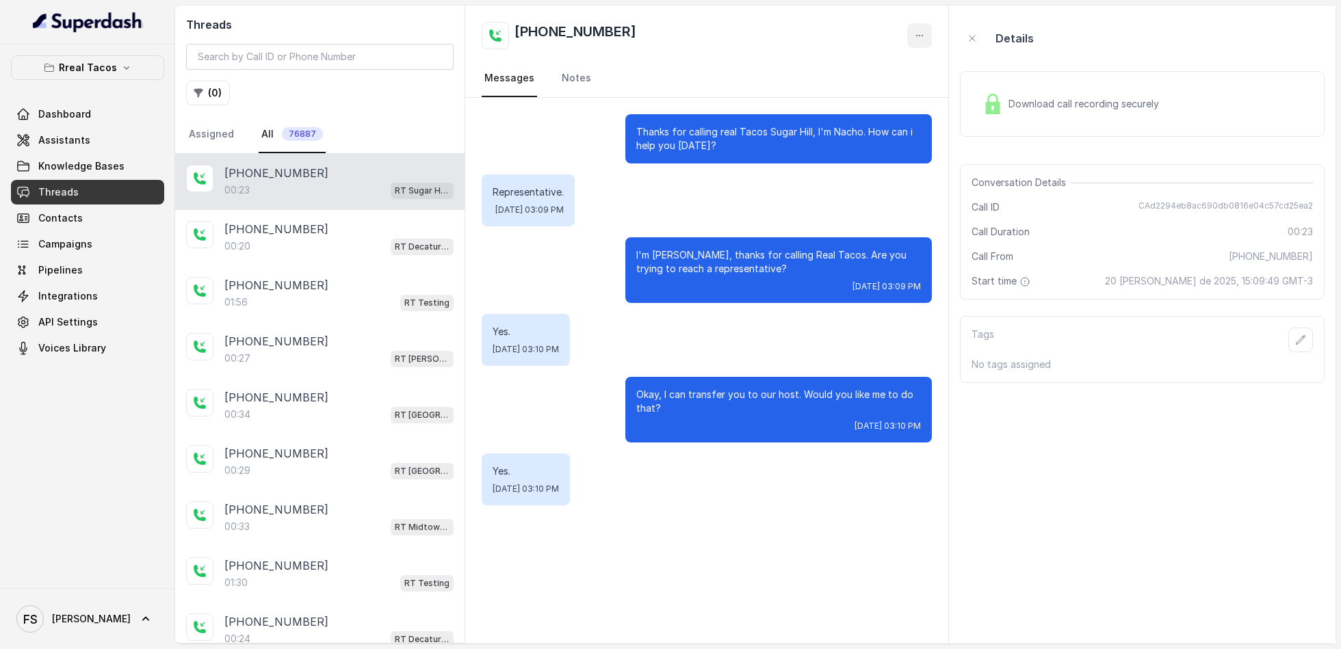
click at [918, 36] on icon "button" at bounding box center [919, 35] width 11 height 11
click at [862, 93] on button "Retry Extraction" at bounding box center [867, 93] width 131 height 25
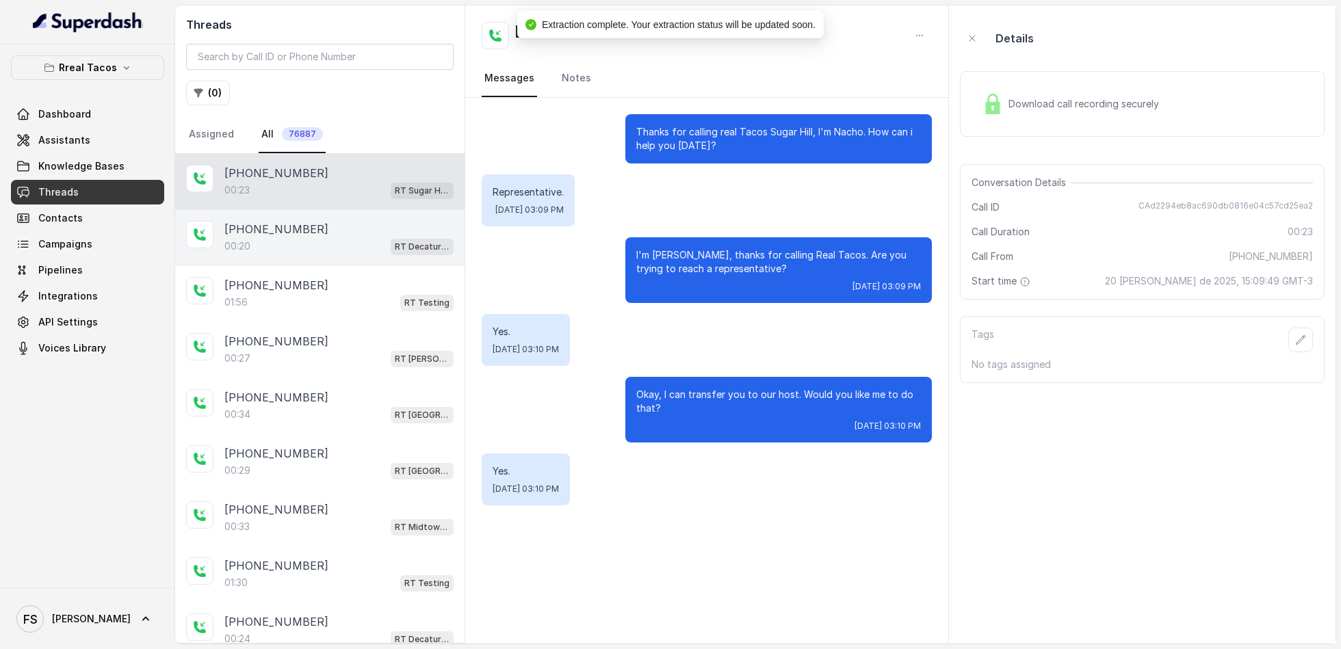
click at [321, 248] on div "00:20 RT Decatur / EN" at bounding box center [338, 246] width 229 height 18
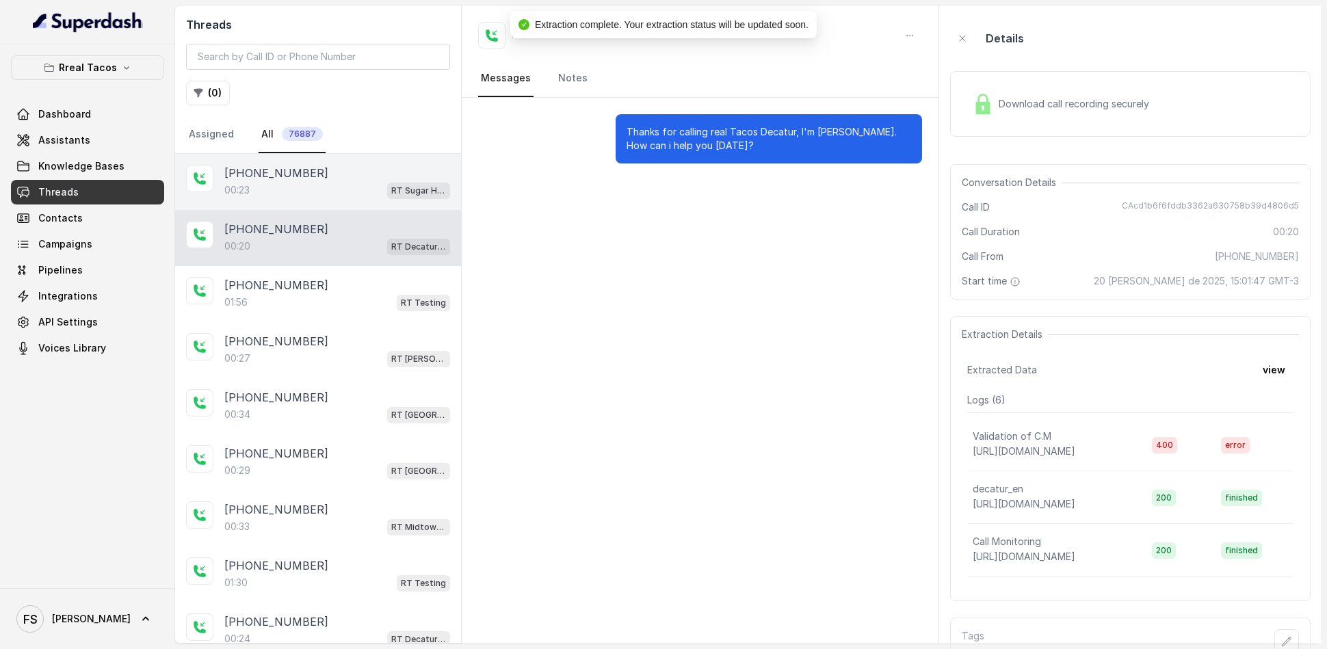
click at [363, 183] on div "00:[STREET_ADDRESS]" at bounding box center [337, 190] width 226 height 18
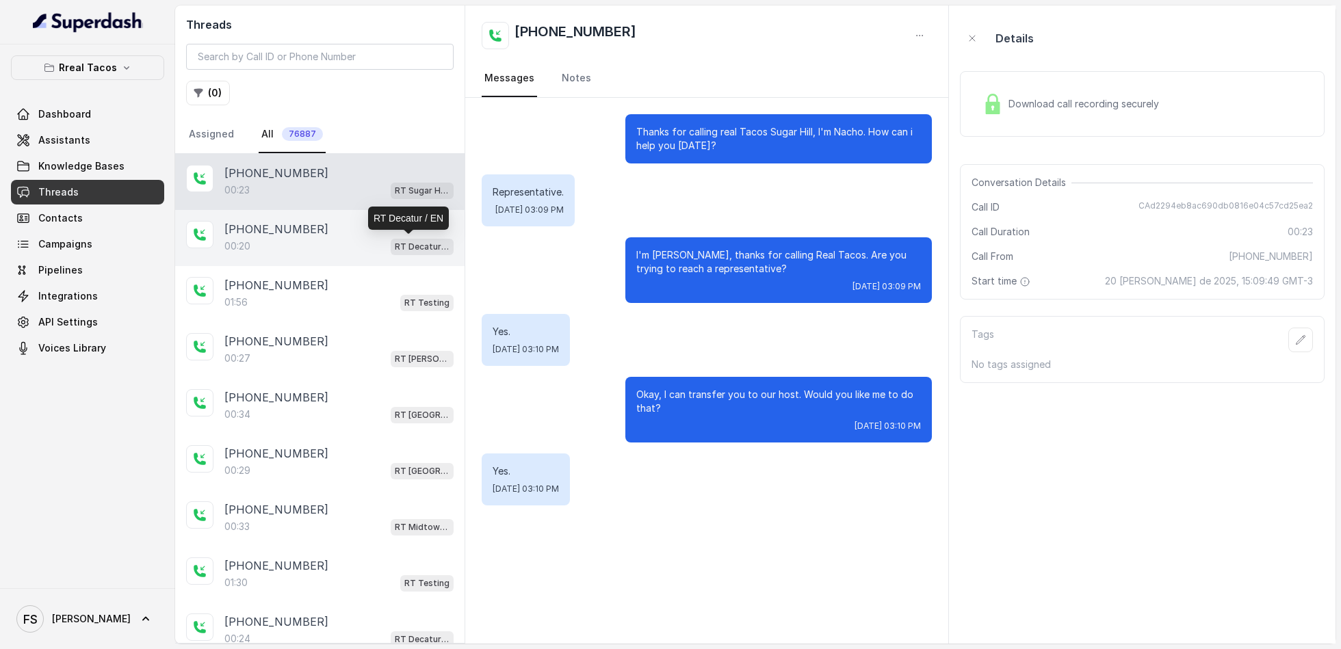
click at [395, 240] on p "RT Decatur / EN" at bounding box center [422, 247] width 55 height 14
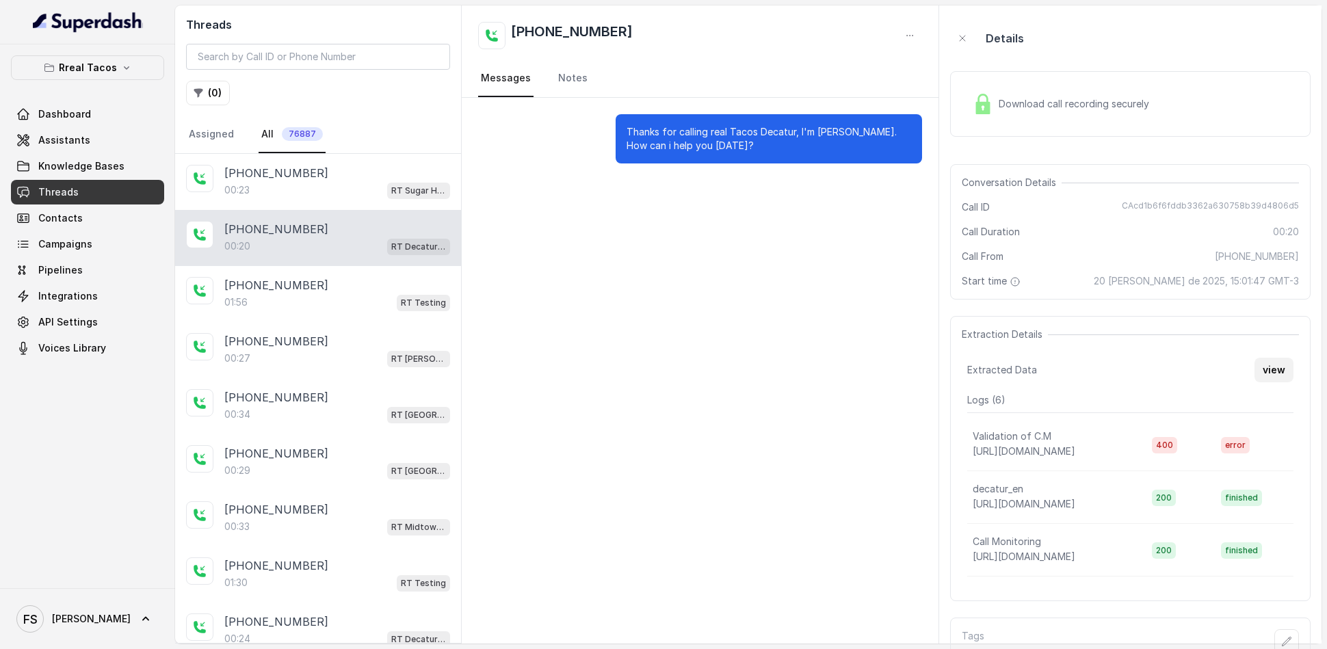
click at [1279, 363] on button "view" at bounding box center [1274, 370] width 39 height 25
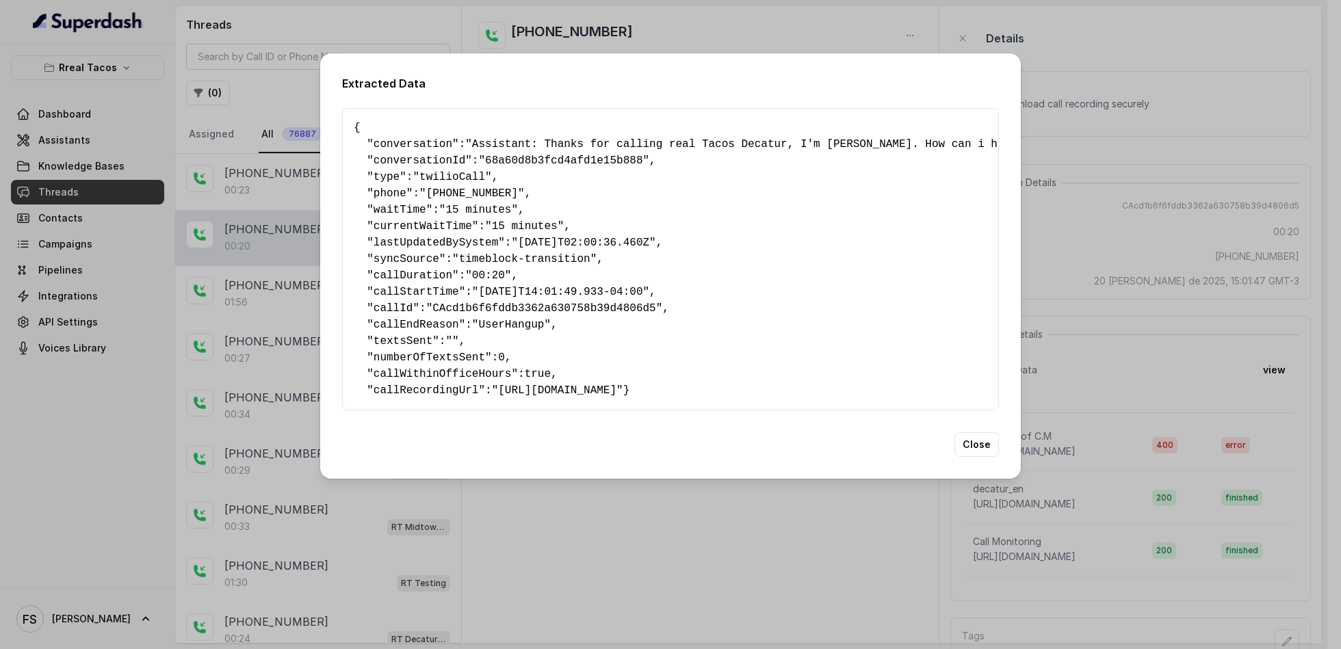
click at [410, 322] on span "callEndReason" at bounding box center [417, 325] width 86 height 12
copy span "callEndReason"
click at [983, 457] on button "Close" at bounding box center [977, 444] width 44 height 25
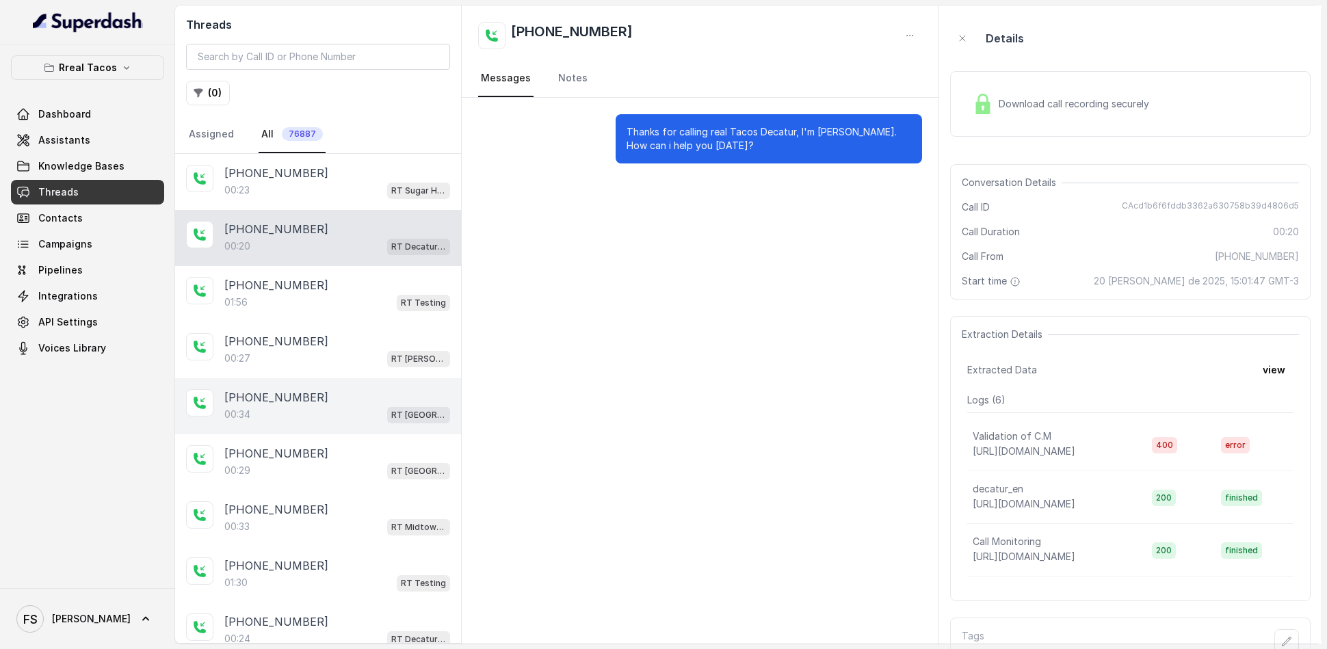
click at [258, 406] on div "00:[STREET_ADDRESS]" at bounding box center [337, 415] width 226 height 18
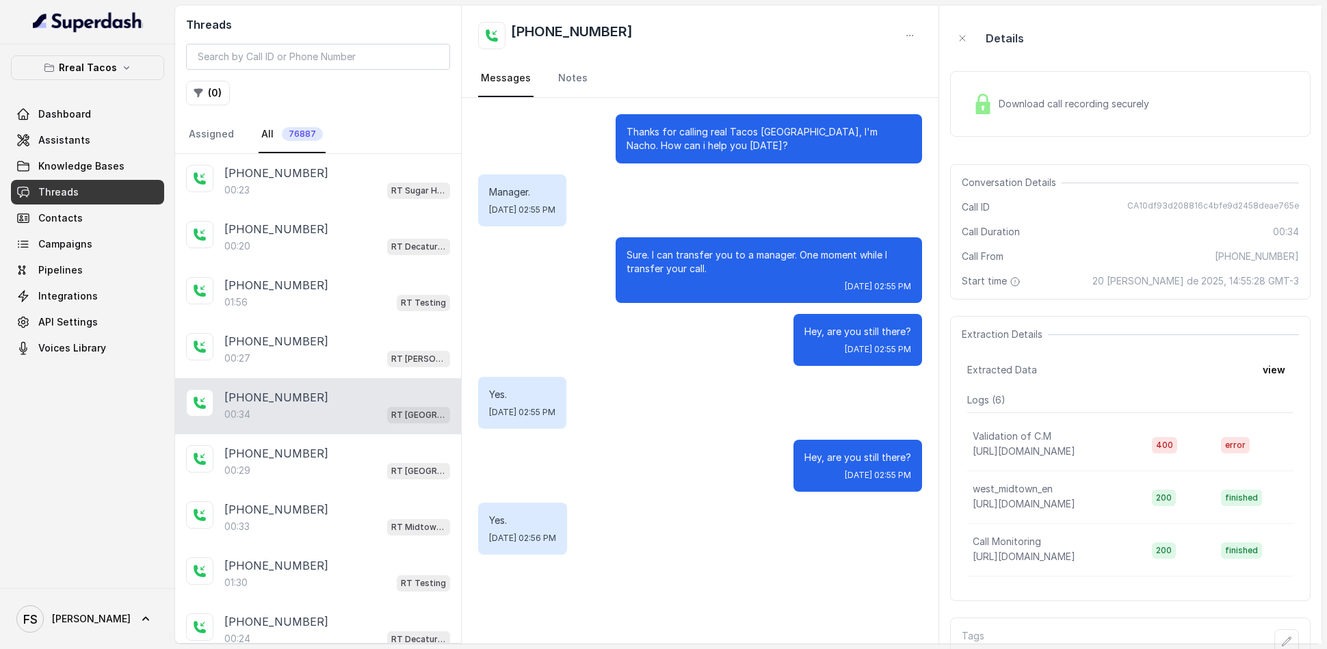
click at [1252, 367] on div "Extracted Data view" at bounding box center [1131, 370] width 326 height 25
click at [1279, 378] on button "view" at bounding box center [1274, 370] width 39 height 25
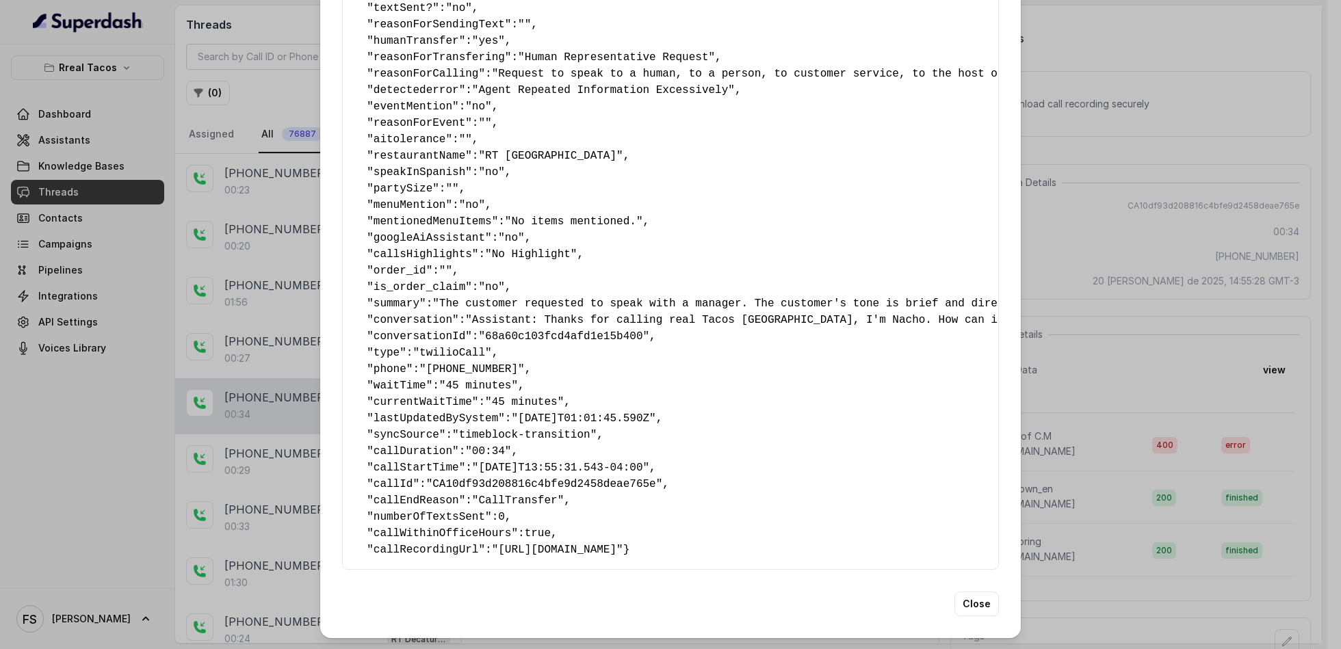
scroll to position [112, 0]
click at [533, 495] on span ""CallTransfer"" at bounding box center [518, 501] width 92 height 12
copy span "CallTransfer"
click at [213, 138] on div "Extracted Data { " textSent? ": "no" , " reasonForSendingText ": "" , " humanTr…" at bounding box center [670, 324] width 1341 height 649
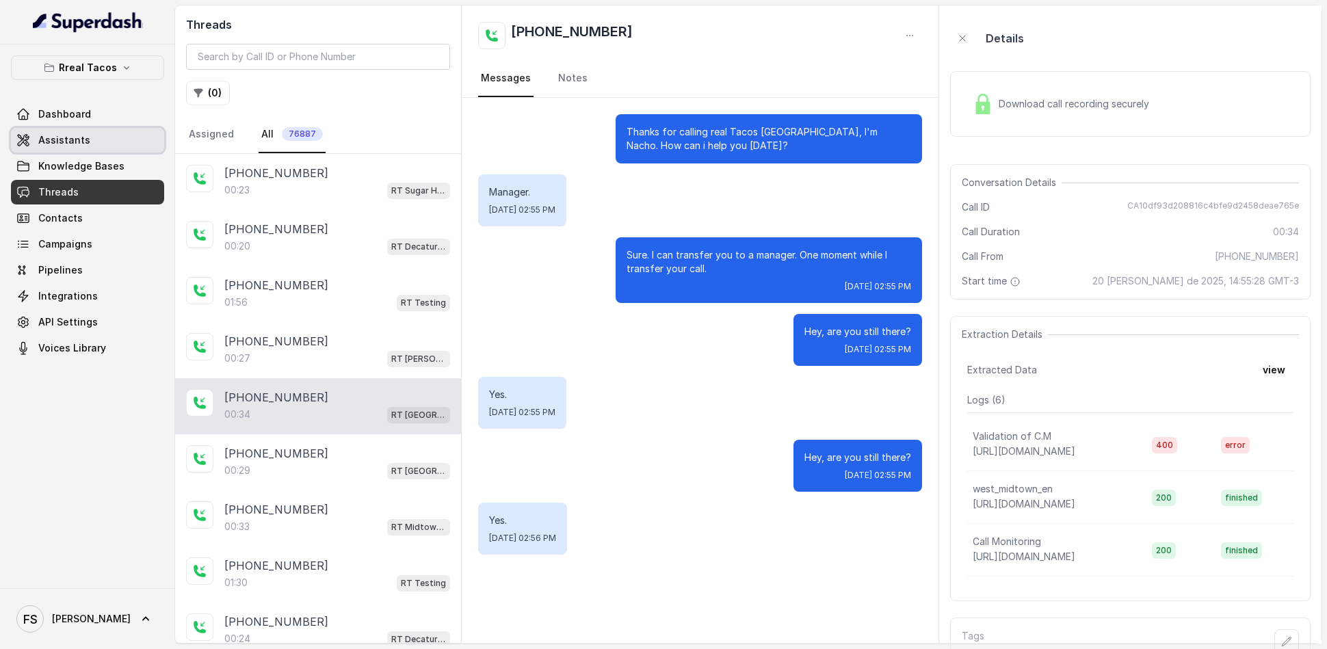
click at [62, 142] on span "Assistants" at bounding box center [64, 140] width 52 height 14
